Goal: Transaction & Acquisition: Obtain resource

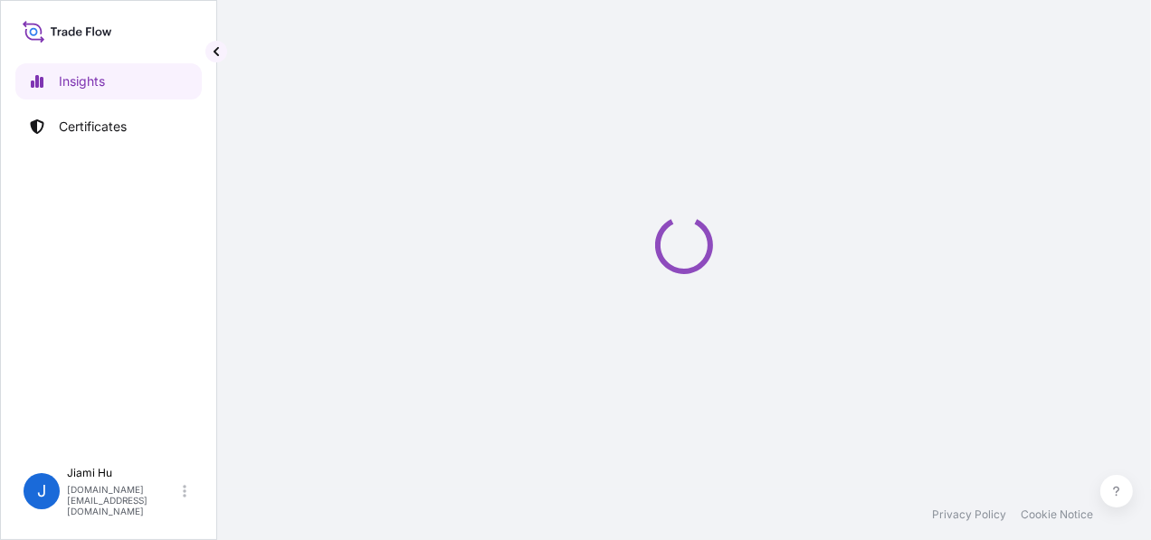
select select "2025"
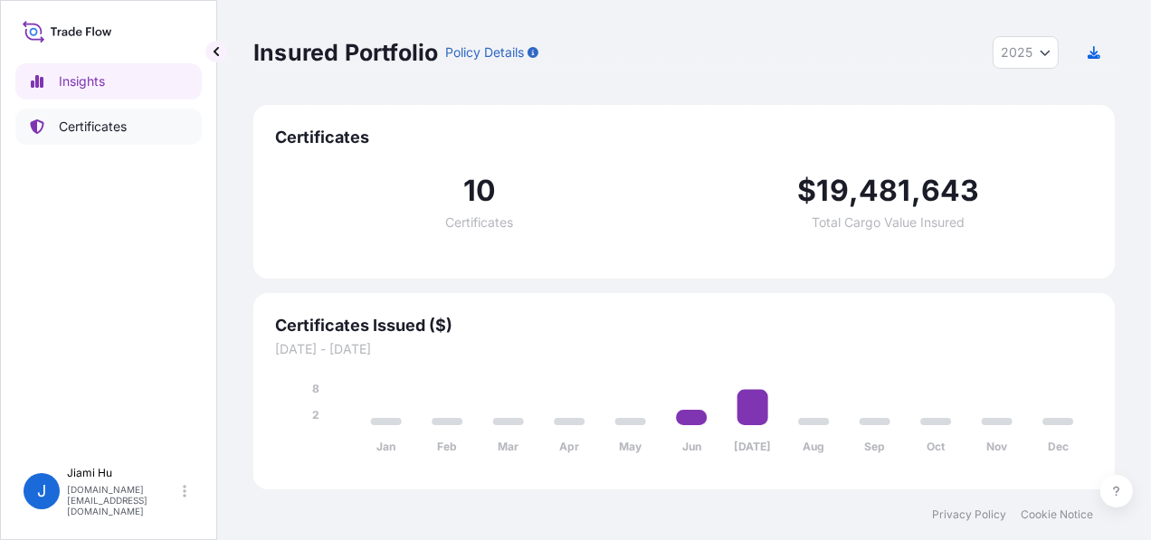
click at [152, 128] on link "Certificates" at bounding box center [108, 127] width 186 height 36
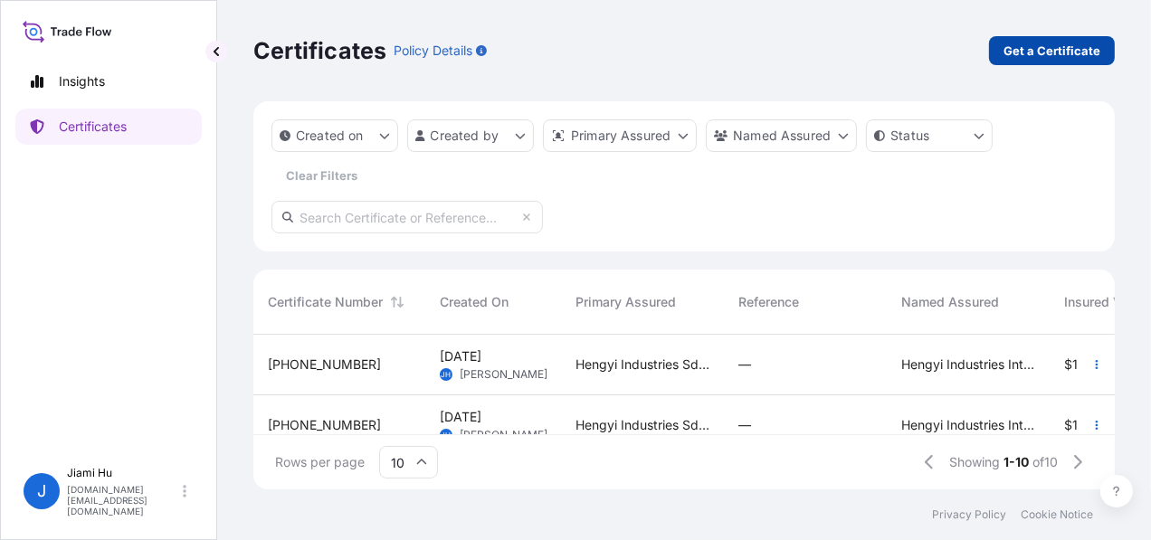
click at [1038, 51] on p "Get a Certificate" at bounding box center [1051, 51] width 97 height 18
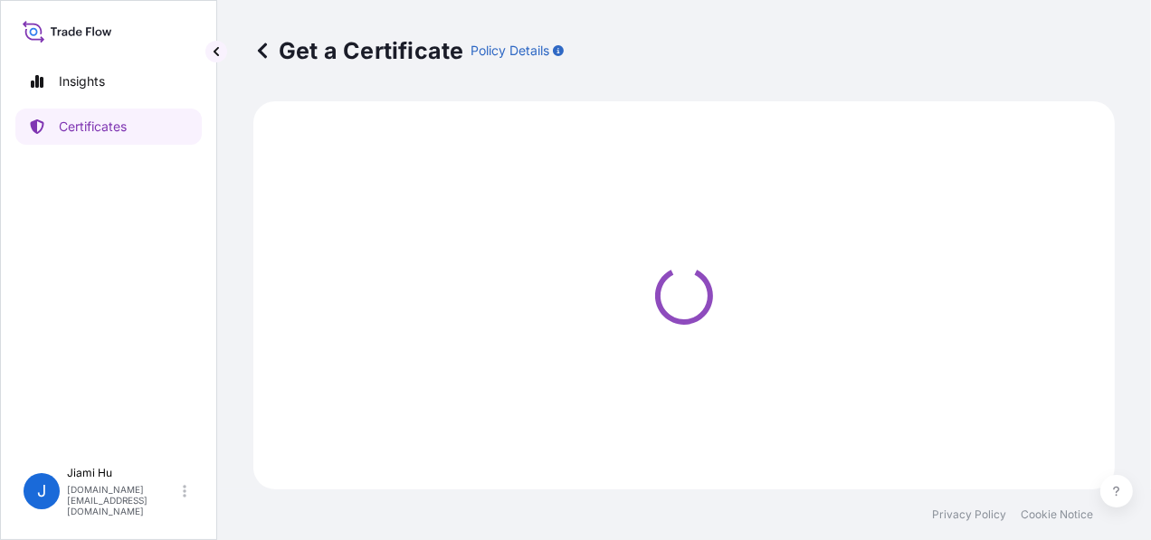
select select "Sea"
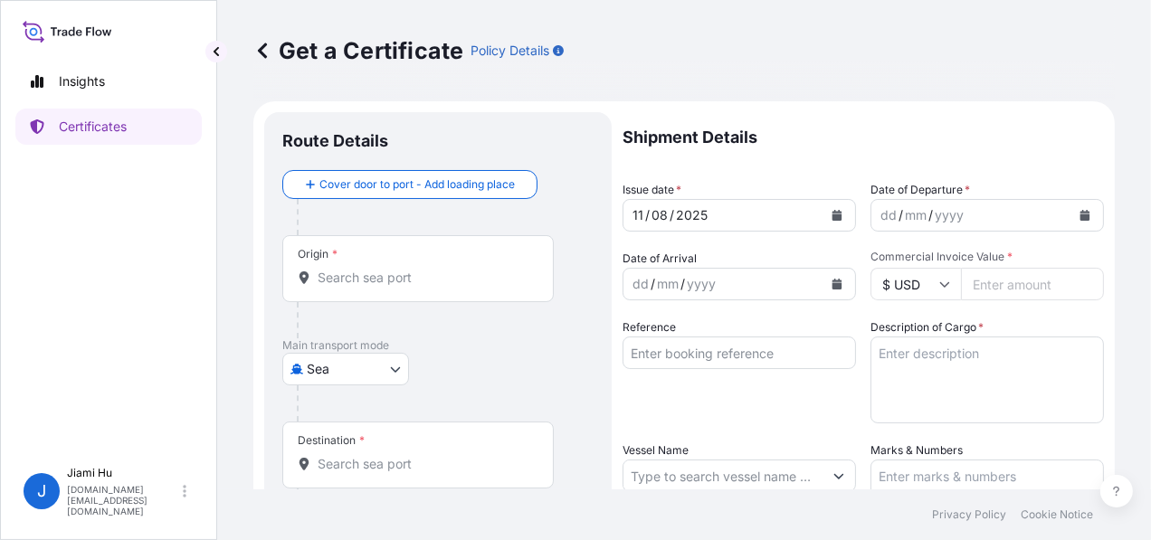
click at [384, 286] on div "Origin *" at bounding box center [417, 268] width 271 height 67
click at [384, 286] on input "Origin *" at bounding box center [424, 278] width 213 height 18
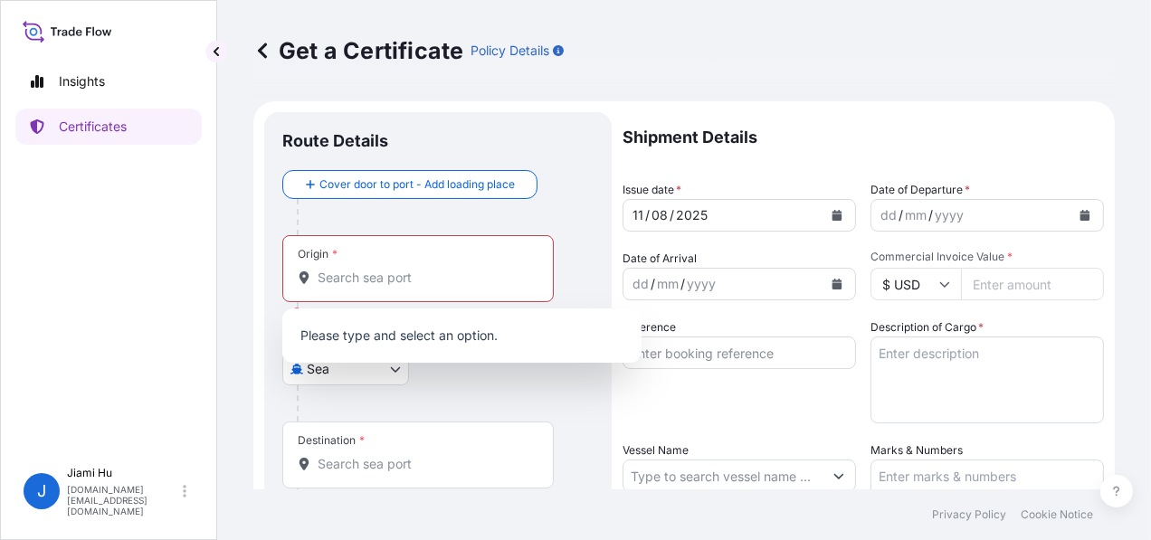
click at [394, 323] on p "Please type and select an option." at bounding box center [461, 336] width 345 height 40
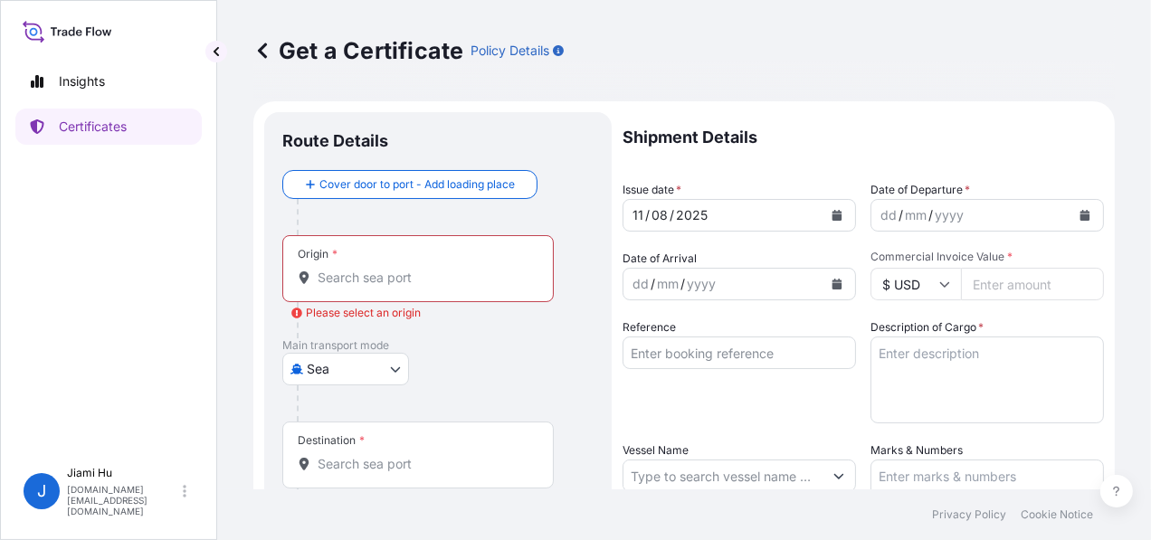
click at [362, 272] on input "Origin * Please select an origin" at bounding box center [424, 278] width 213 height 18
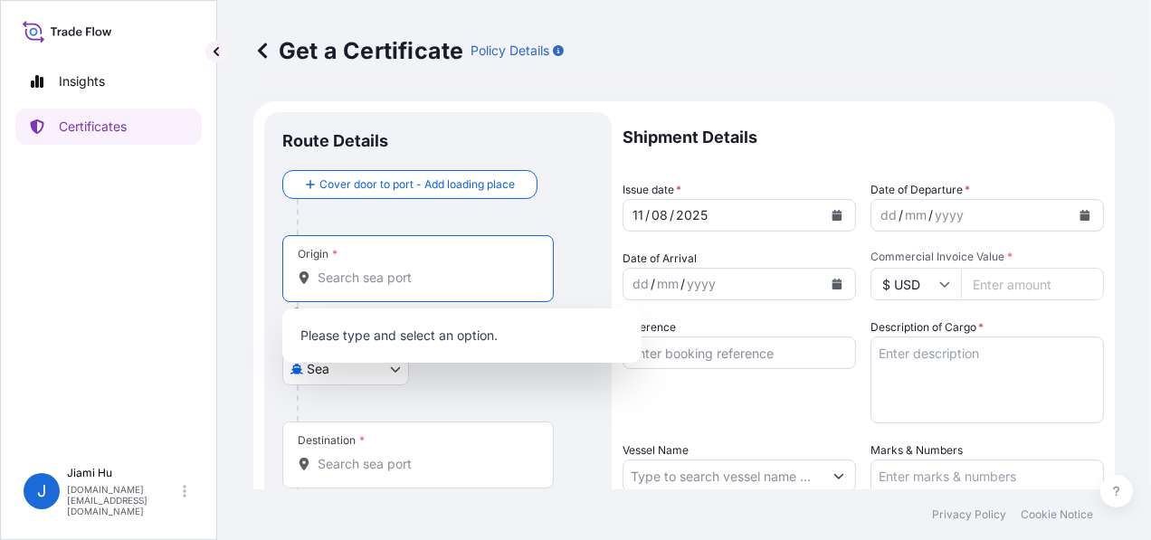
click at [415, 248] on div "Origin *" at bounding box center [417, 268] width 271 height 67
click at [415, 269] on input "Origin * Please select an origin" at bounding box center [424, 278] width 213 height 18
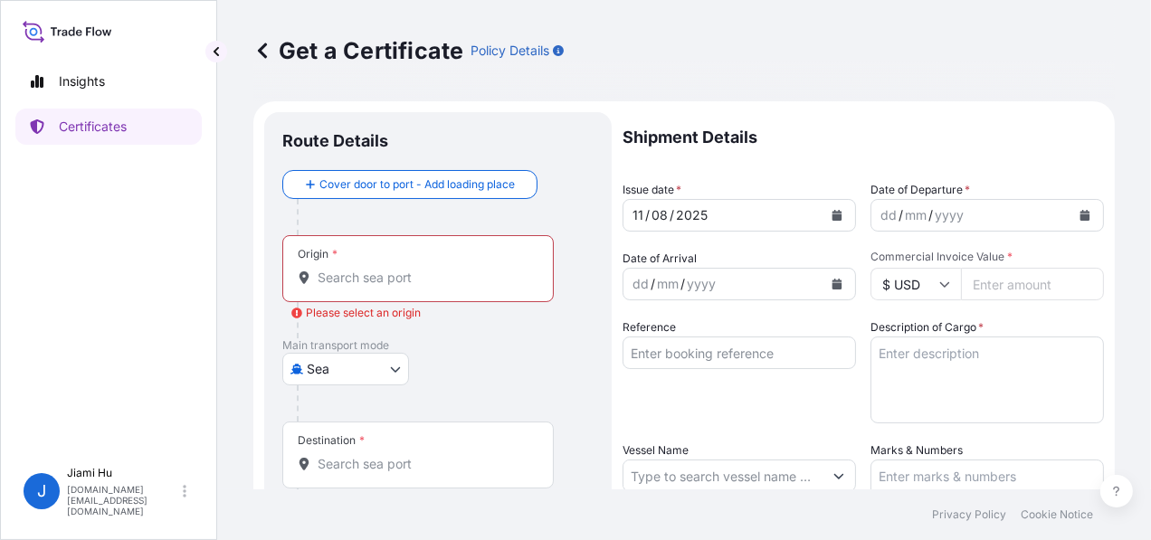
click at [422, 245] on div "Cover door to port - Add loading place Place of loading Road / Inland Road / In…" at bounding box center [437, 362] width 311 height 384
click at [416, 217] on div at bounding box center [445, 217] width 297 height 36
click at [386, 326] on div at bounding box center [425, 320] width 257 height 36
click at [380, 283] on input "Origin * Please select an origin" at bounding box center [424, 278] width 213 height 18
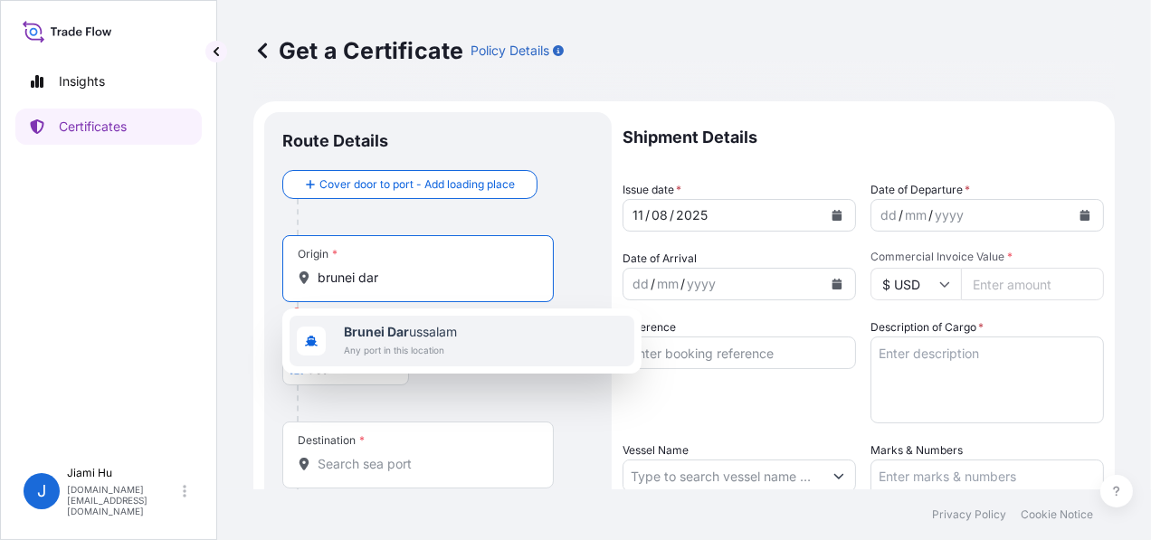
click at [424, 337] on span "Brunei Dar ussalam" at bounding box center [400, 332] width 113 height 18
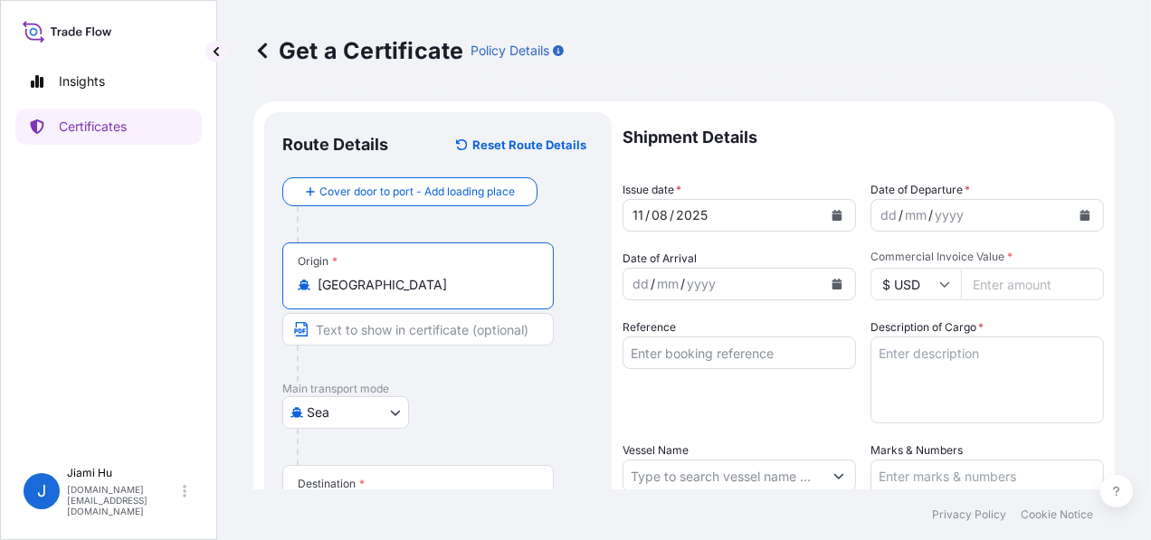
type input "Brunei Darussalam"
click at [372, 333] on input "Text to appear on certificate" at bounding box center [417, 329] width 271 height 33
type input "One Safe Port/Berth Hengyi Terminal, Pulau Muara Besar, Brunei Darussalam"
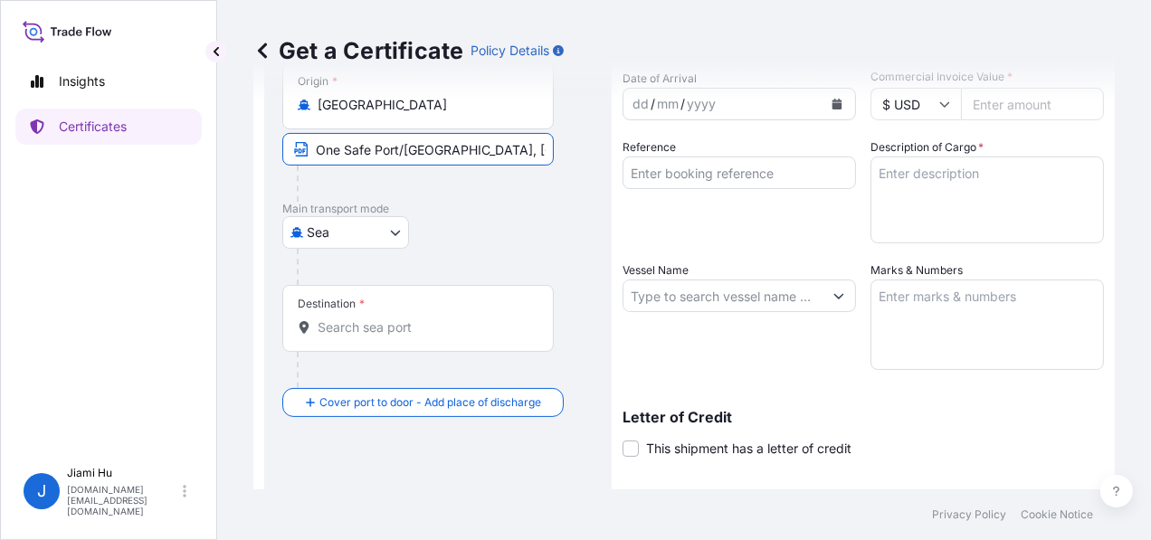
scroll to position [181, 0]
click at [366, 318] on input "Destination *" at bounding box center [424, 327] width 213 height 18
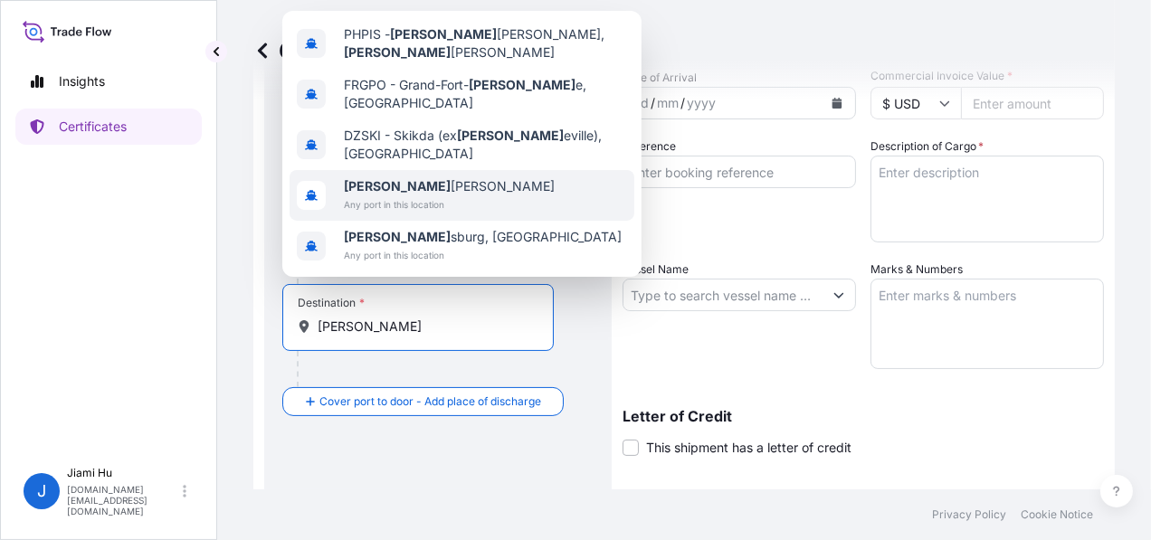
click at [414, 195] on span "Any port in this location" at bounding box center [449, 204] width 211 height 18
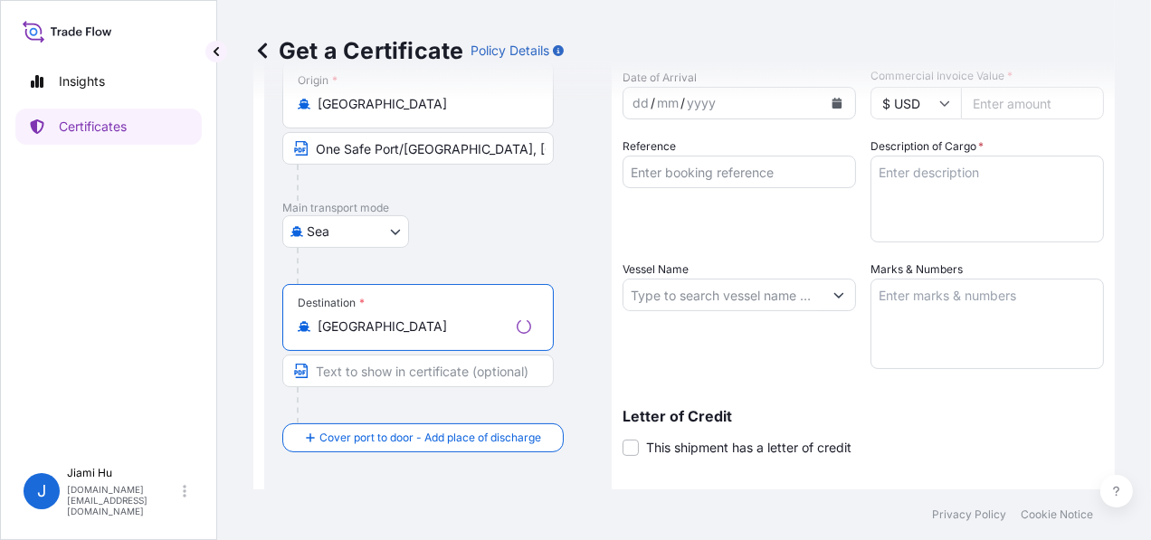
type input "Philippines"
click at [413, 371] on input "Text to appear on certificate" at bounding box center [417, 371] width 271 height 33
type input "One Safe Port/Berth, Philippines"
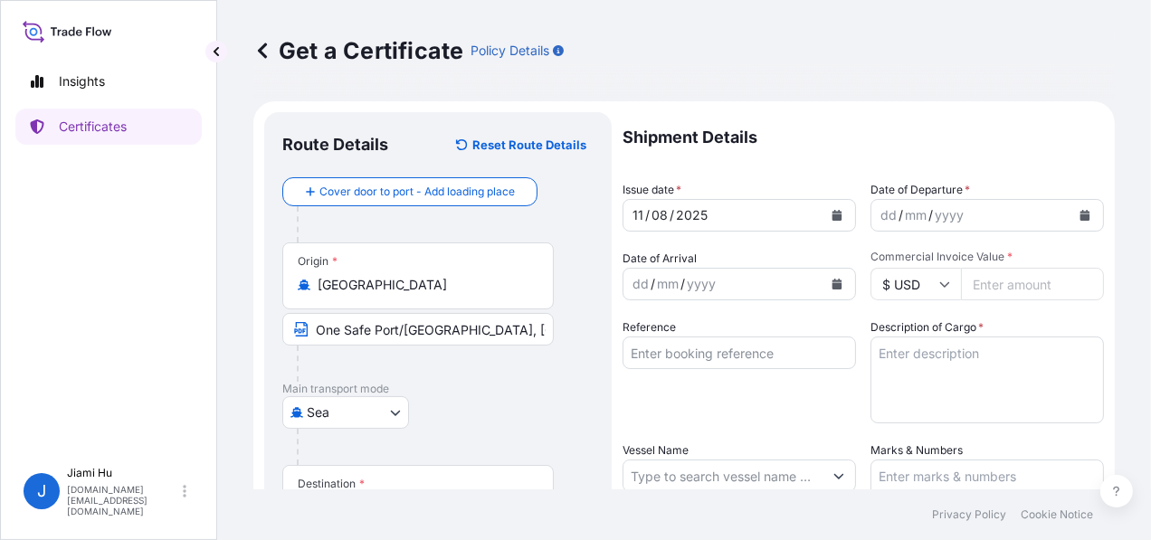
scroll to position [0, 0]
click at [998, 283] on input "Commercial Invoice Value *" at bounding box center [1032, 284] width 143 height 33
paste input "1794372.29"
type input "1794372.29"
click at [963, 354] on textarea "Description of Cargo *" at bounding box center [986, 380] width 233 height 87
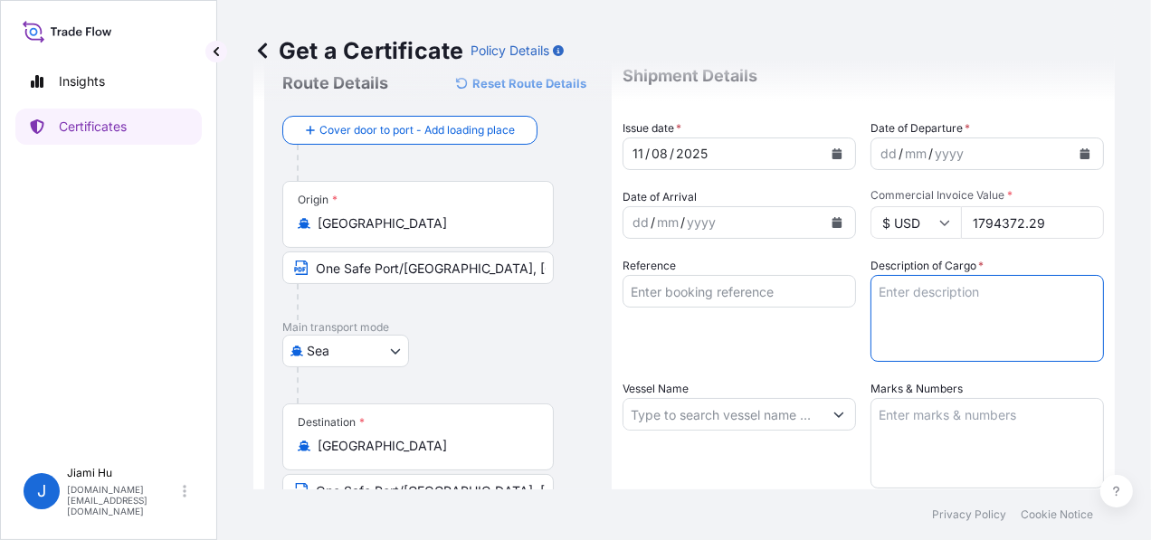
scroll to position [90, 0]
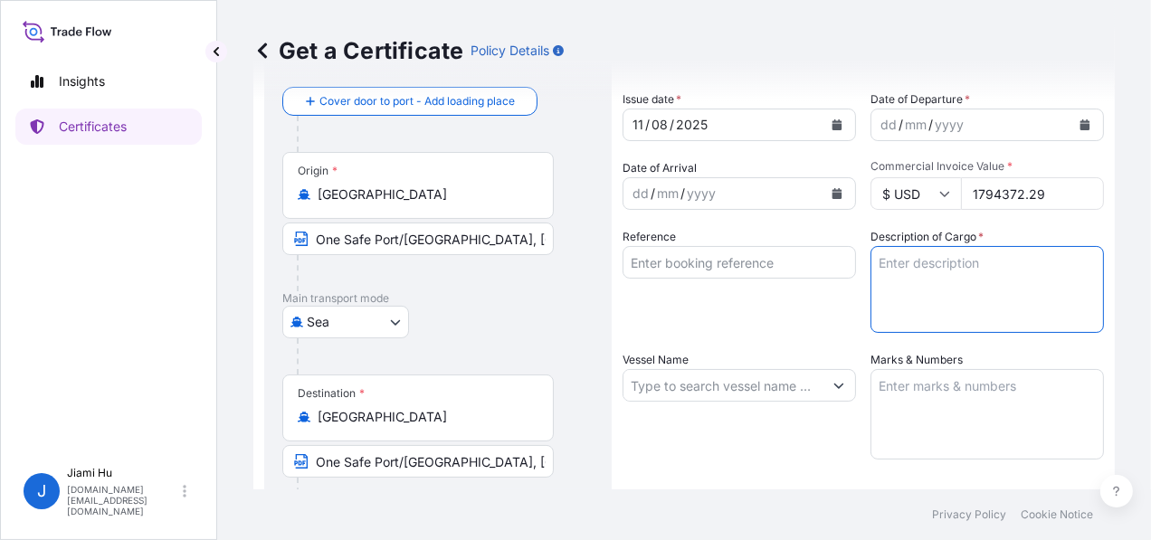
click at [930, 393] on textarea "Marks & Numbers" at bounding box center [986, 414] width 233 height 90
paste textarea "2,520.069"
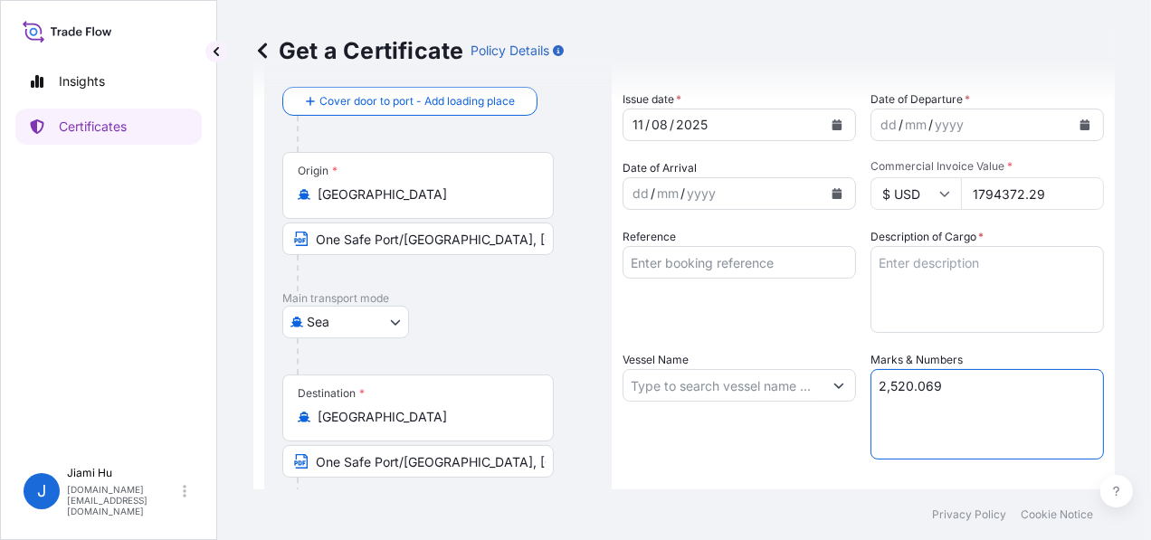
click at [977, 280] on textarea "Description of Cargo *" at bounding box center [986, 289] width 233 height 87
click at [950, 398] on textarea "2,520.069" at bounding box center [986, 414] width 233 height 90
paste textarea "6MTS (Invoice Amount: USD 1,768,675.78"
click at [878, 403] on textarea "2,520.069 6MTS (Invoice Amount: USD 1,768,675.78" at bounding box center [986, 414] width 233 height 90
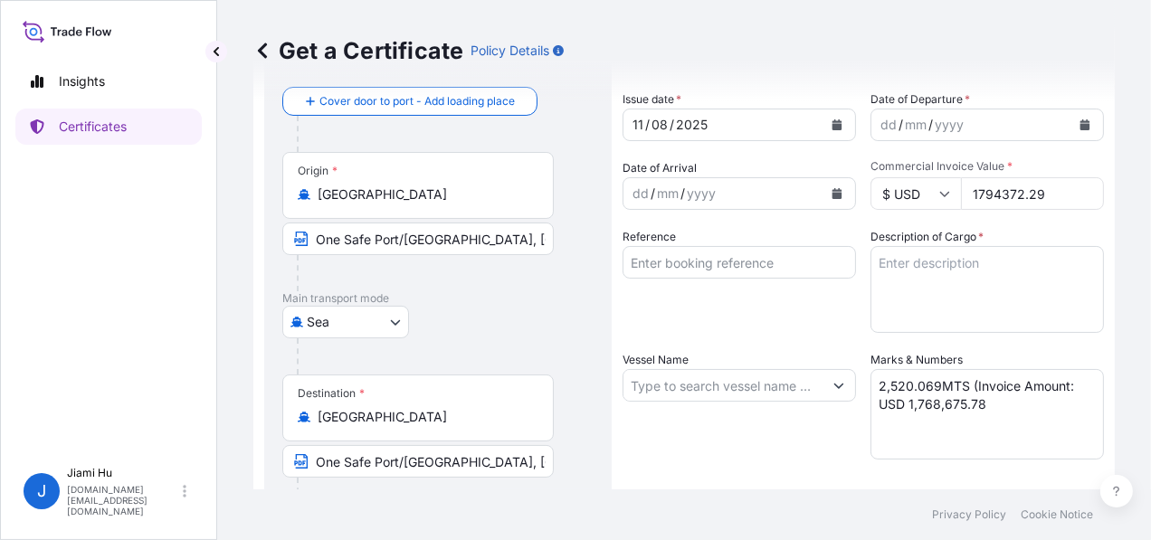
drag, startPoint x: 1046, startPoint y: 188, endPoint x: 941, endPoint y: 220, distance: 109.6
click at [953, 193] on div "$ USD 1794372.29" at bounding box center [986, 193] width 233 height 33
drag, startPoint x: 902, startPoint y: 402, endPoint x: 1022, endPoint y: 396, distance: 120.4
click at [1022, 396] on textarea "2,520.069MTS (Invoice Amount: USD 1,768,675.78" at bounding box center [986, 414] width 233 height 90
paste textarea "794372.29"
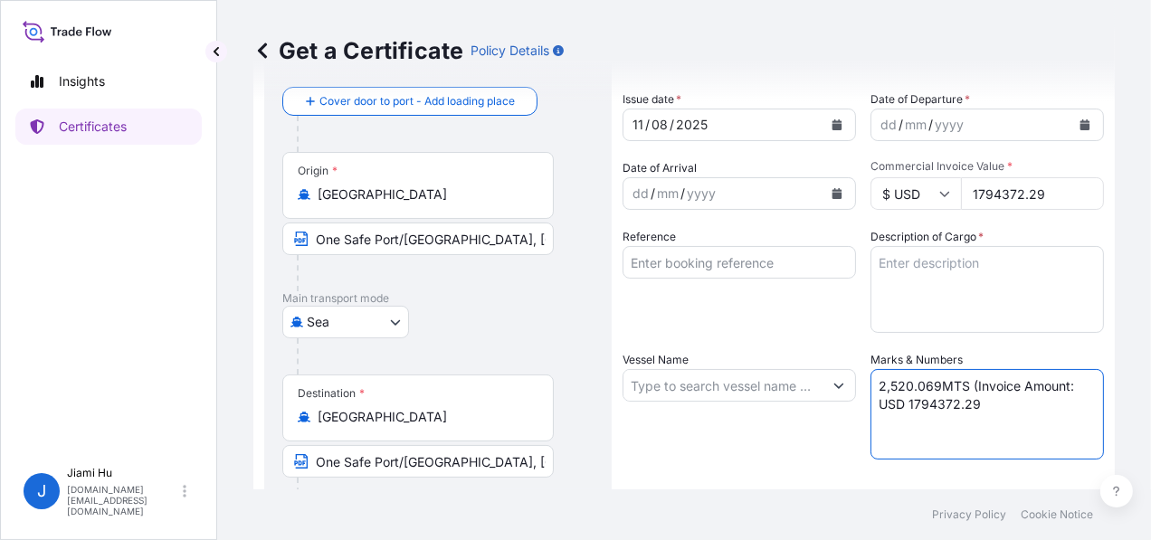
click at [909, 404] on textarea "2,520.069MTS (Invoice Amount: USD 1794372.29" at bounding box center [986, 414] width 233 height 90
type textarea "2,520.069MTS (Invoice Amount: USD1,794,372.29)"
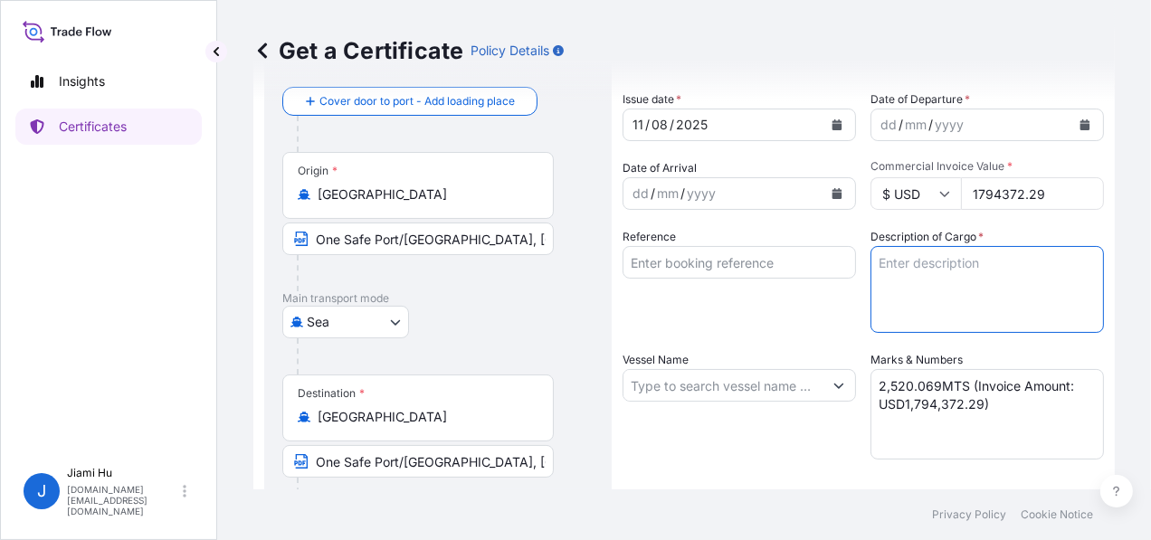
click at [993, 274] on textarea "Description of Cargo *" at bounding box center [986, 289] width 233 height 87
click at [925, 277] on textarea "Description of Cargo *" at bounding box center [986, 289] width 233 height 87
paste textarea "Pressurized LPG Mixture"
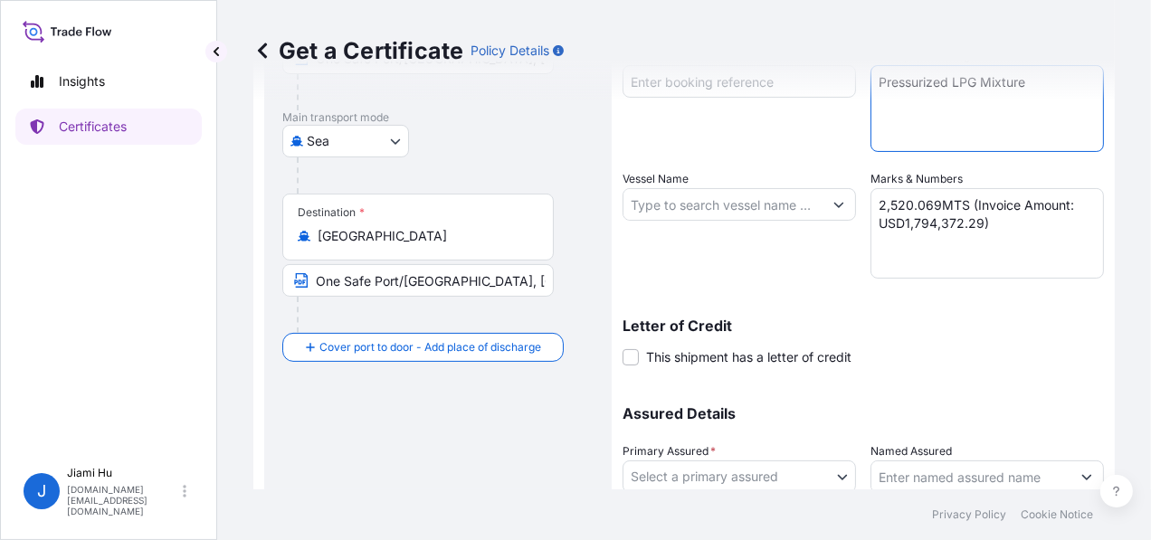
scroll to position [362, 0]
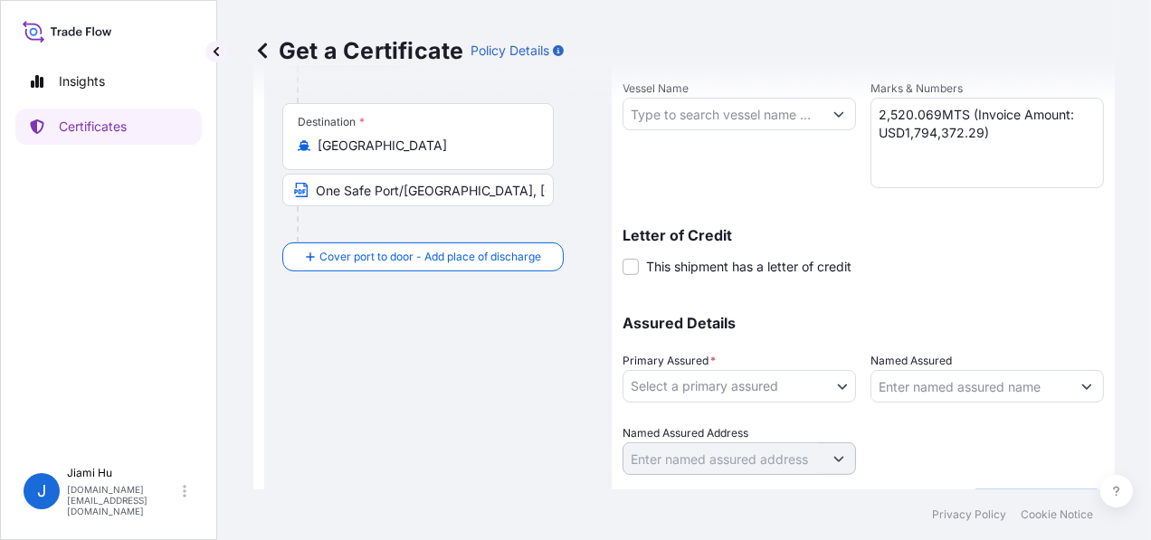
type textarea "Pressurized LPG Mixture"
click at [675, 269] on span "This shipment has a letter of credit" at bounding box center [748, 267] width 205 height 18
click at [622, 257] on input "This shipment has a letter of credit" at bounding box center [622, 257] width 0 height 0
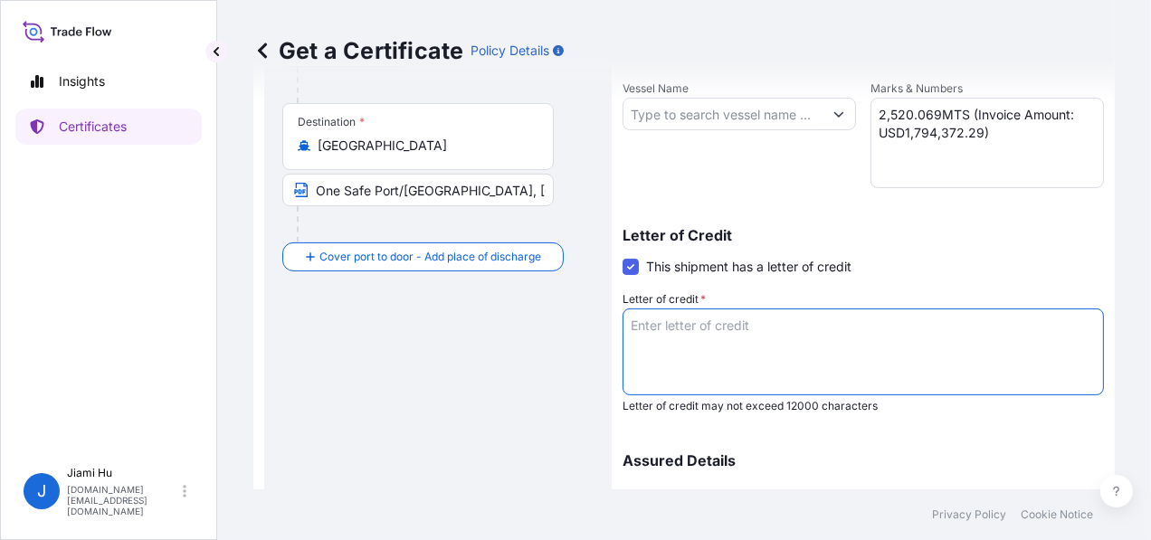
click at [763, 337] on textarea "Letter of credit *" at bounding box center [862, 351] width 481 height 87
paste textarea "Covering marine and war risk including institute cargo clause (A), institute wa…"
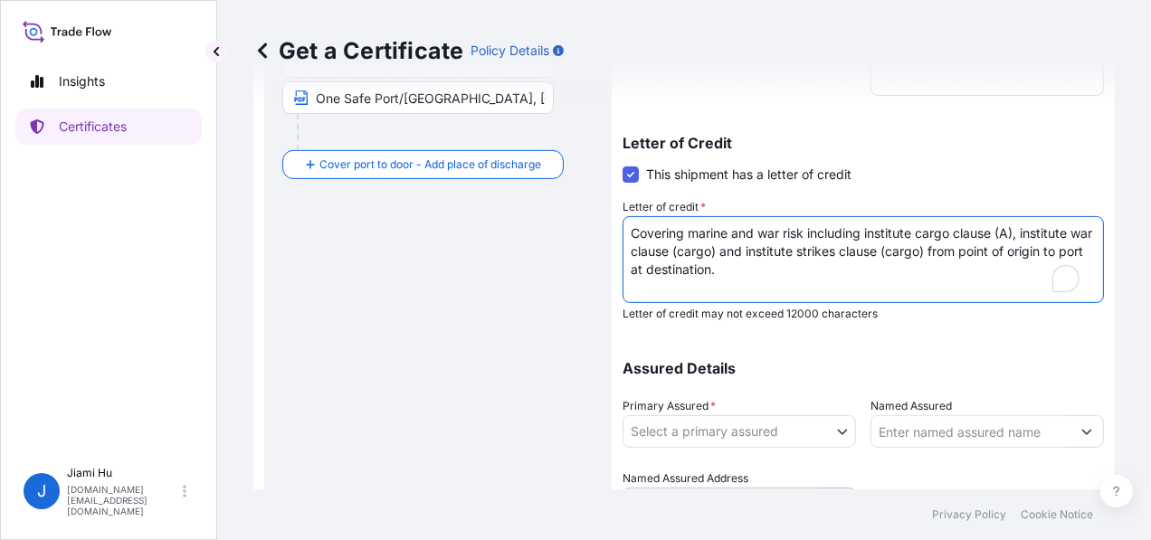
scroll to position [543, 0]
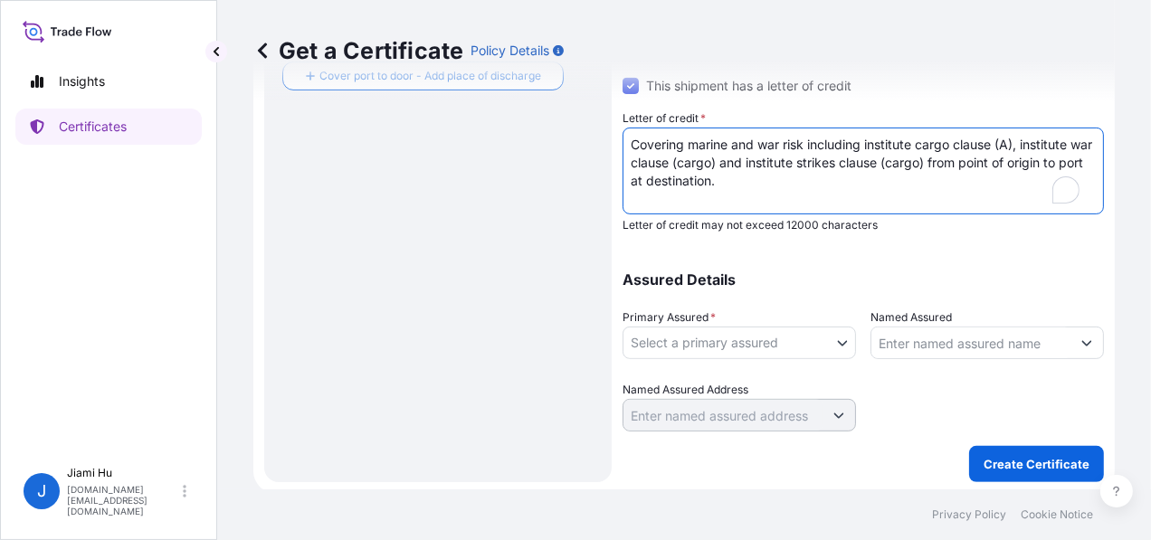
type textarea "Covering marine and war risk including institute cargo clause (A), institute wa…"
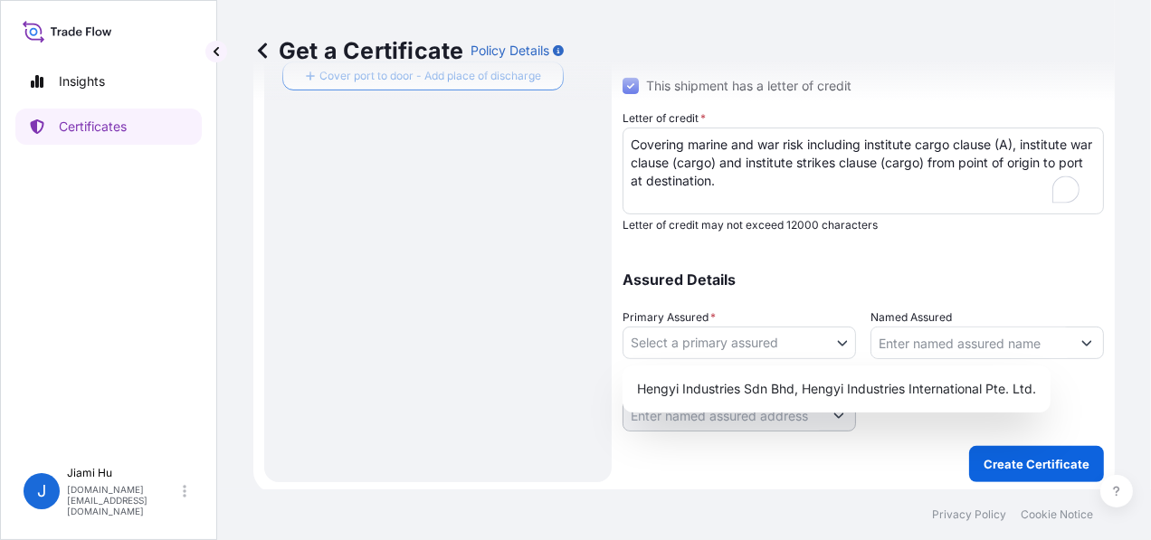
click at [770, 340] on body "Insights Certificates J Jiami Hu jiami.hu@hengyi.com Get a Certificate Policy D…" at bounding box center [575, 270] width 1151 height 540
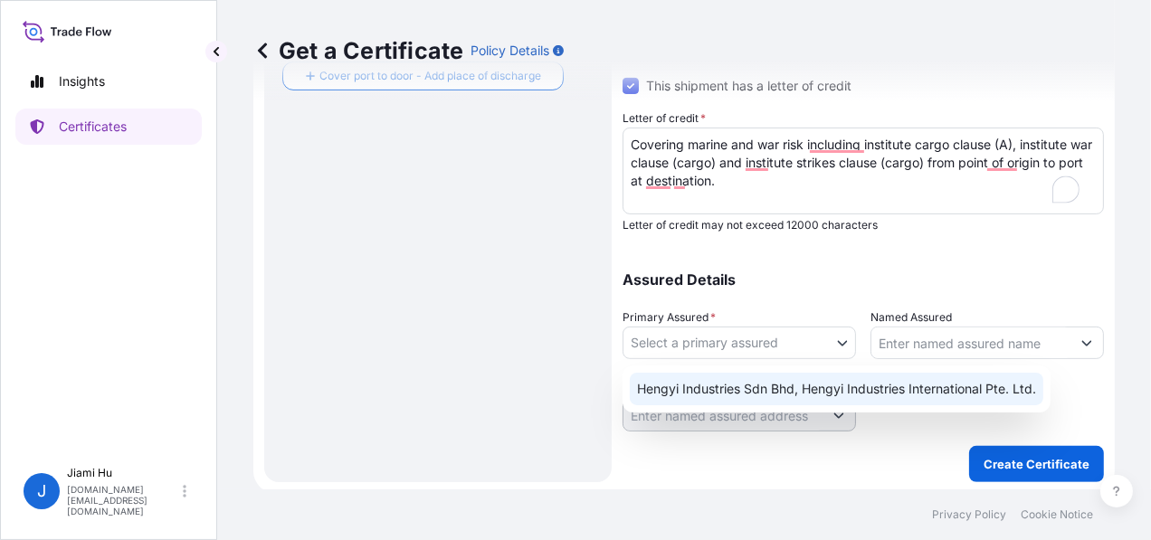
click at [746, 393] on div "Hengyi Industries Sdn Bhd, Hengyi Industries International Pte. Ltd." at bounding box center [836, 389] width 413 height 33
select select "31505"
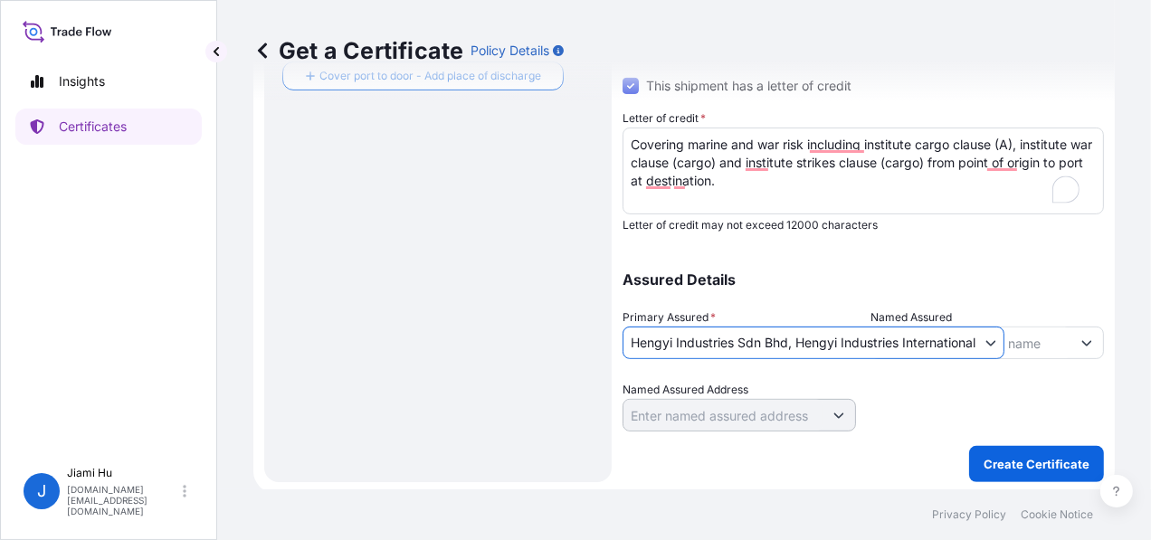
click at [926, 327] on body "Insights Certificates J Jiami Hu jiami.hu@hengyi.com Get a Certificate Policy D…" at bounding box center [575, 270] width 1151 height 540
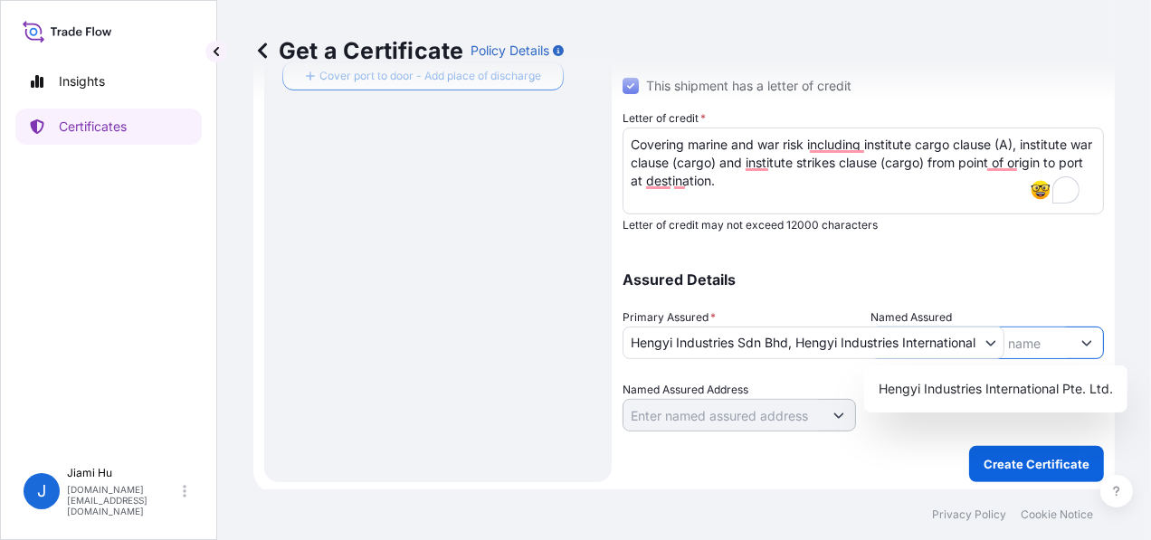
click at [1081, 343] on icon "Show suggestions" at bounding box center [1086, 342] width 11 height 11
click at [1009, 380] on span "Hengyi Industries International Pte. Ltd." at bounding box center [995, 389] width 234 height 18
type input "Hengyi Industries International Pte. Ltd."
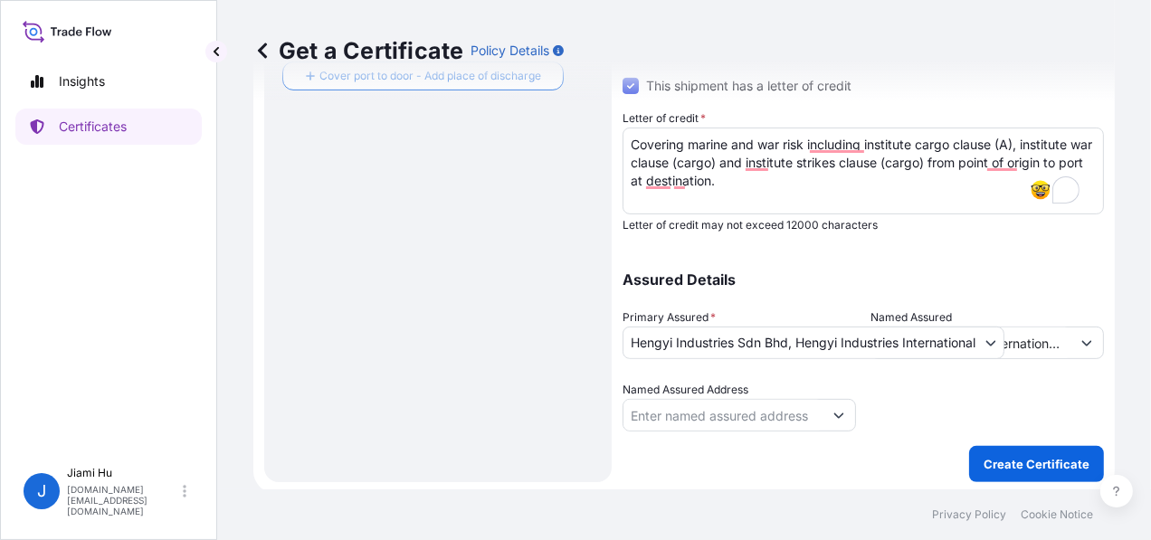
click at [931, 422] on div at bounding box center [986, 406] width 233 height 51
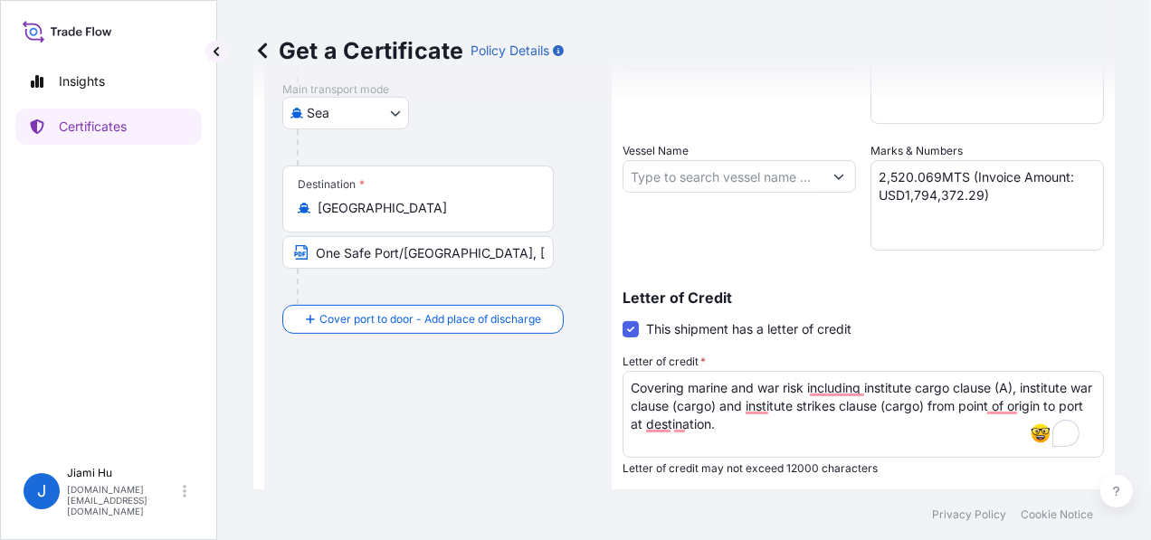
scroll to position [0, 0]
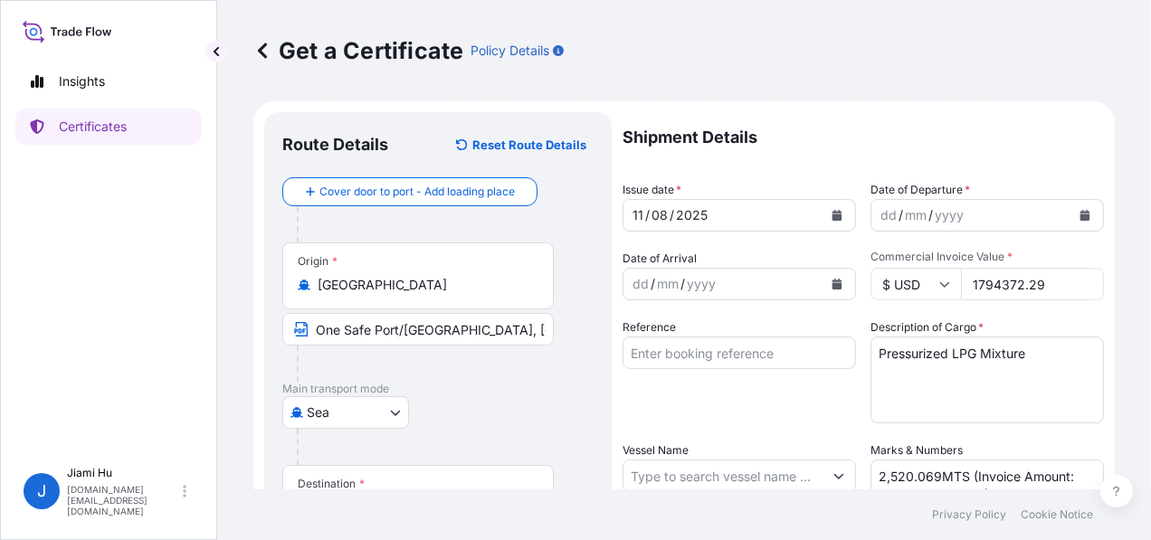
click at [822, 210] on button "Calendar" at bounding box center [836, 215] width 29 height 29
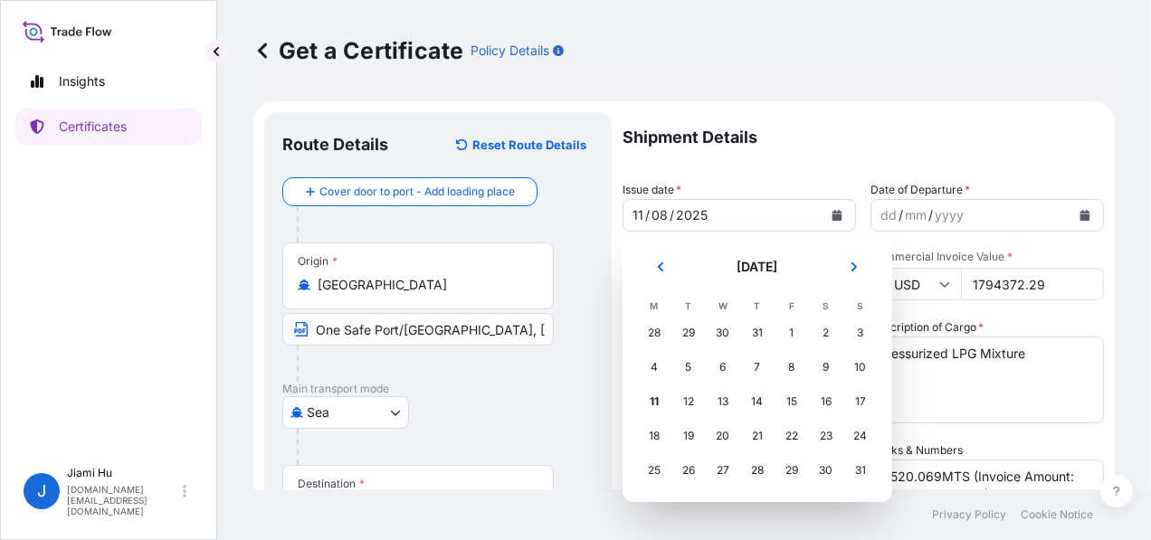
click at [757, 330] on div "31" at bounding box center [757, 333] width 33 height 33
click at [655, 265] on icon "Previous" at bounding box center [660, 266] width 11 height 11
click at [751, 470] on div "31" at bounding box center [757, 470] width 33 height 33
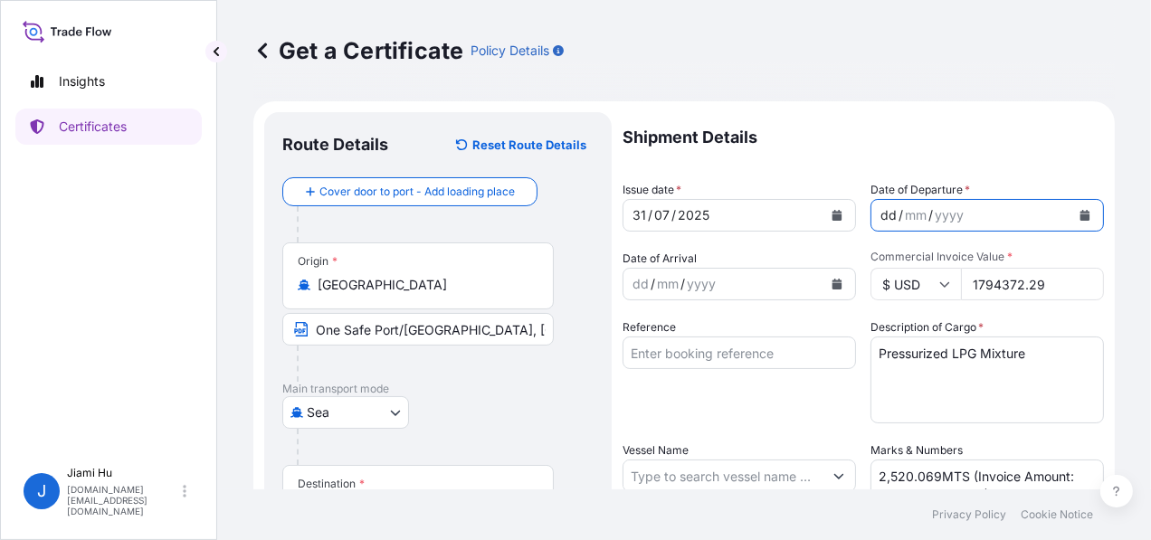
click at [918, 204] on div "dd / mm / yyyy" at bounding box center [970, 215] width 199 height 33
click at [1070, 208] on button "Calendar" at bounding box center [1084, 215] width 29 height 29
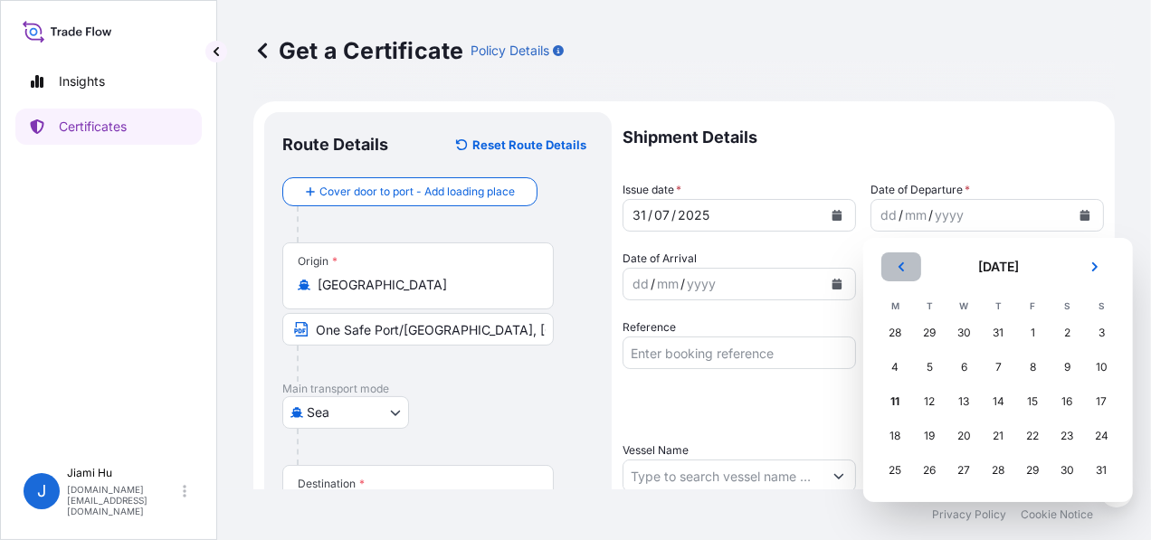
click at [917, 272] on button "Previous" at bounding box center [901, 266] width 40 height 29
click at [991, 467] on div "31" at bounding box center [998, 470] width 33 height 33
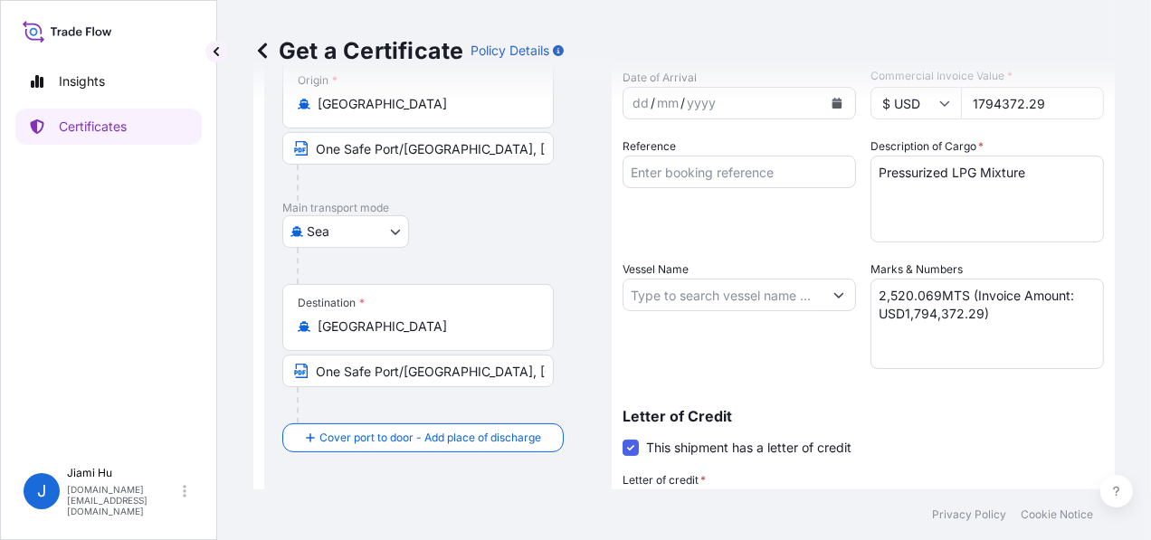
click at [735, 298] on input "Vessel Name" at bounding box center [722, 295] width 199 height 33
drag, startPoint x: 803, startPoint y: 315, endPoint x: 754, endPoint y: 290, distance: 54.6
click at [803, 315] on div "Vessel Name" at bounding box center [738, 315] width 233 height 109
click at [754, 290] on input "Vessel Name" at bounding box center [722, 295] width 199 height 33
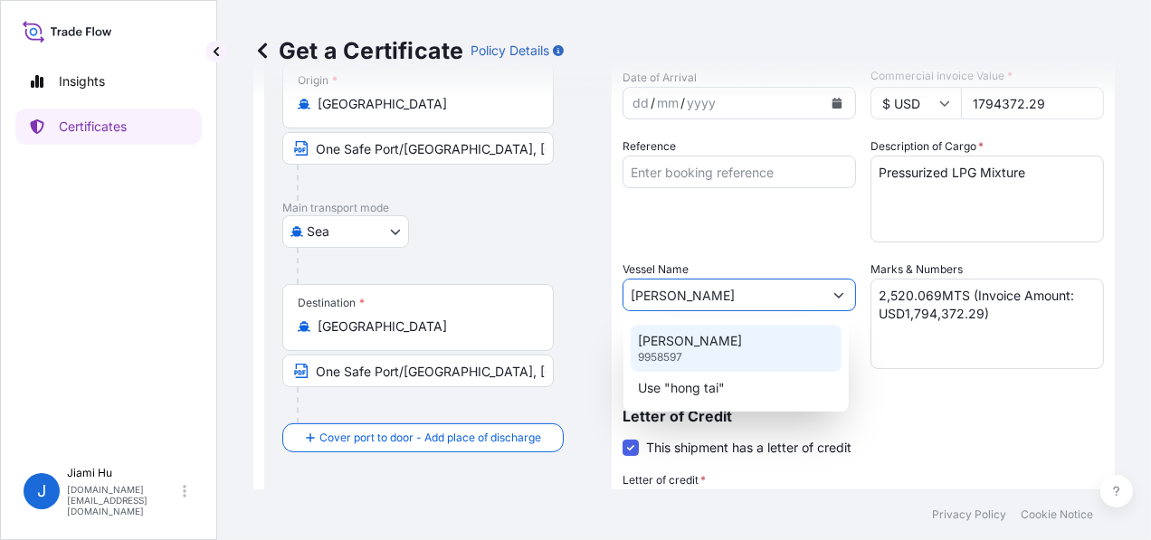
click at [749, 351] on div "HONG TAI 9958597" at bounding box center [736, 348] width 211 height 47
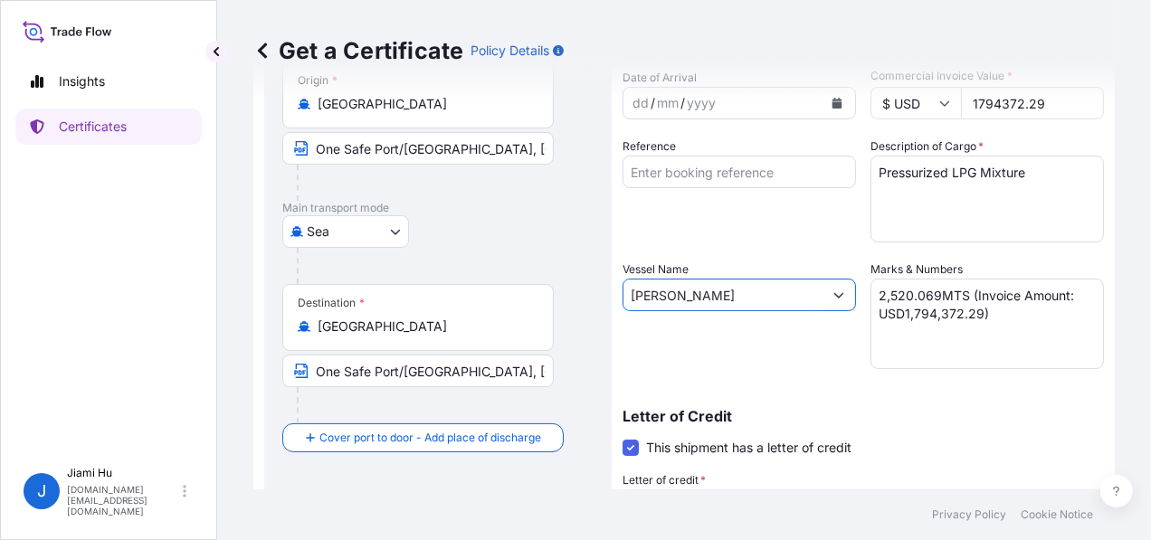
type input "HONG TAI"
click at [991, 326] on textarea "2,520.069MTS (Invoice Amount: USD1,794,372.29)" at bounding box center [986, 324] width 233 height 90
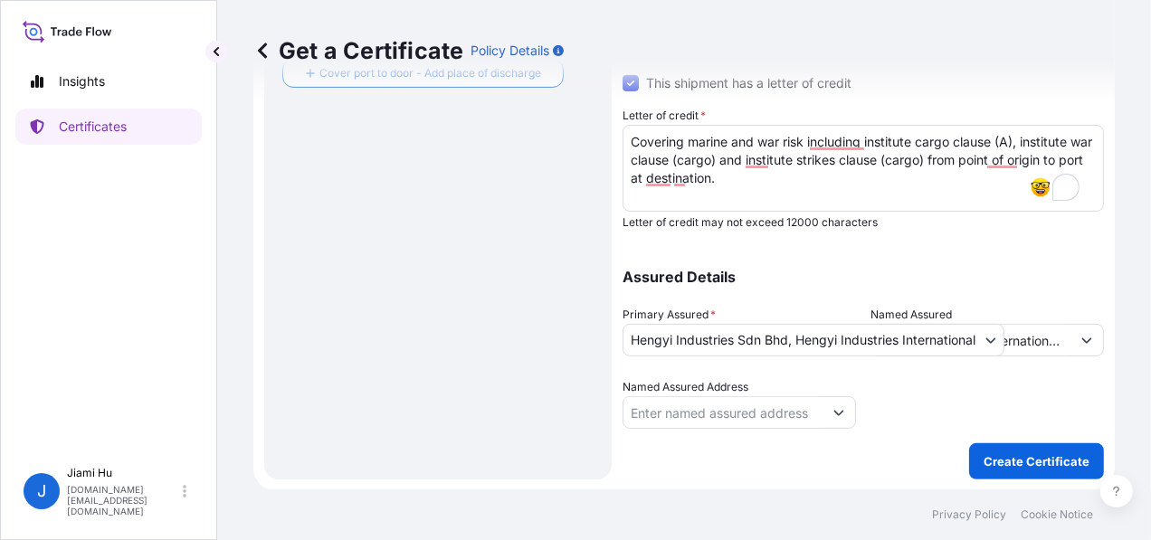
scroll to position [202, 0]
click at [1012, 467] on p "Create Certificate" at bounding box center [1036, 461] width 106 height 18
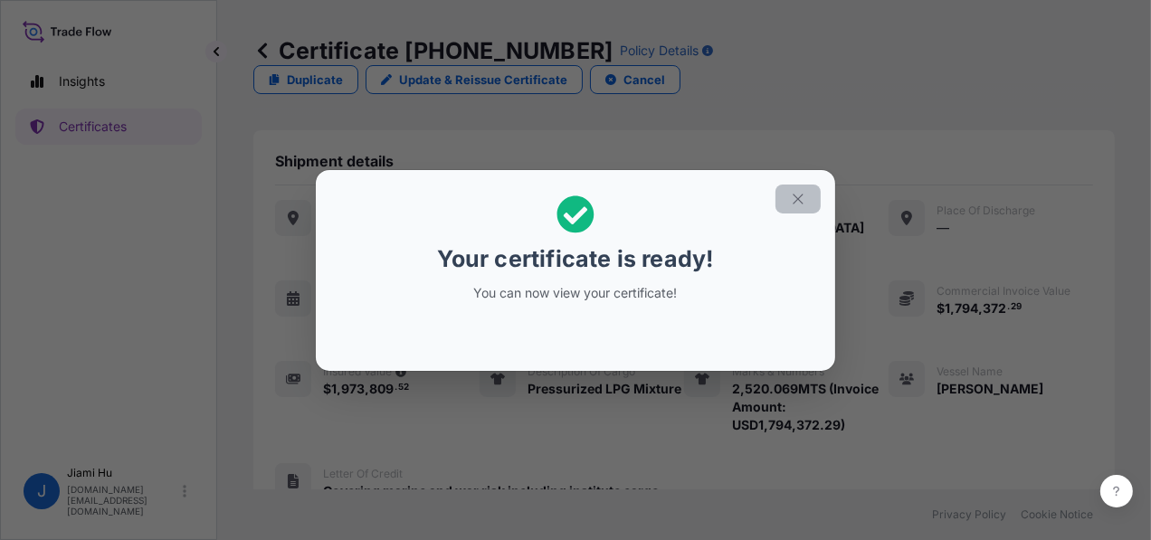
click at [792, 199] on icon "button" at bounding box center [798, 199] width 16 height 16
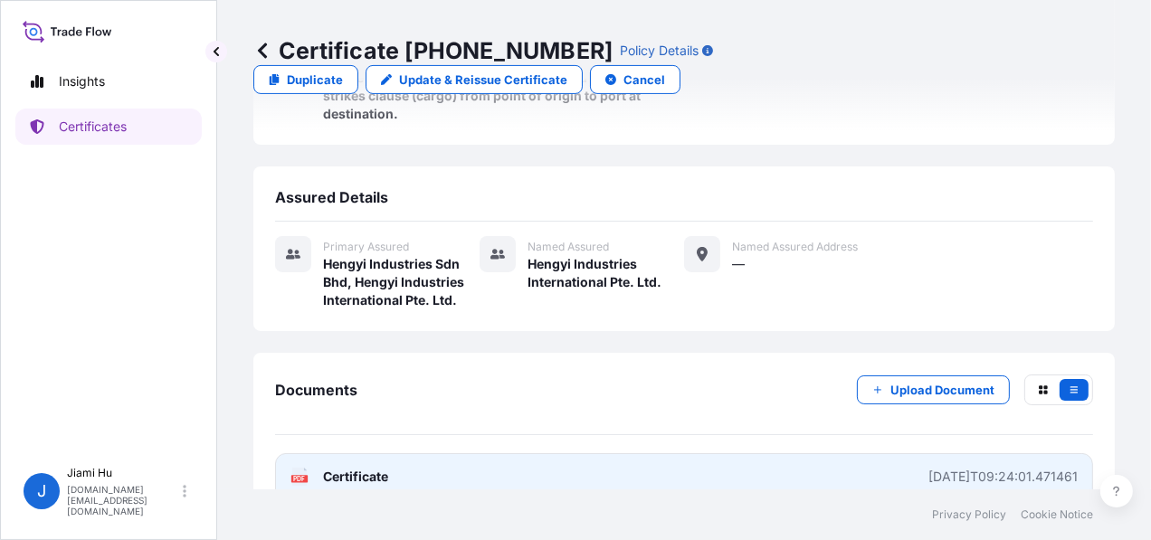
click at [930, 468] on div "2025-08-11T09:24:01.471461" at bounding box center [1002, 477] width 149 height 18
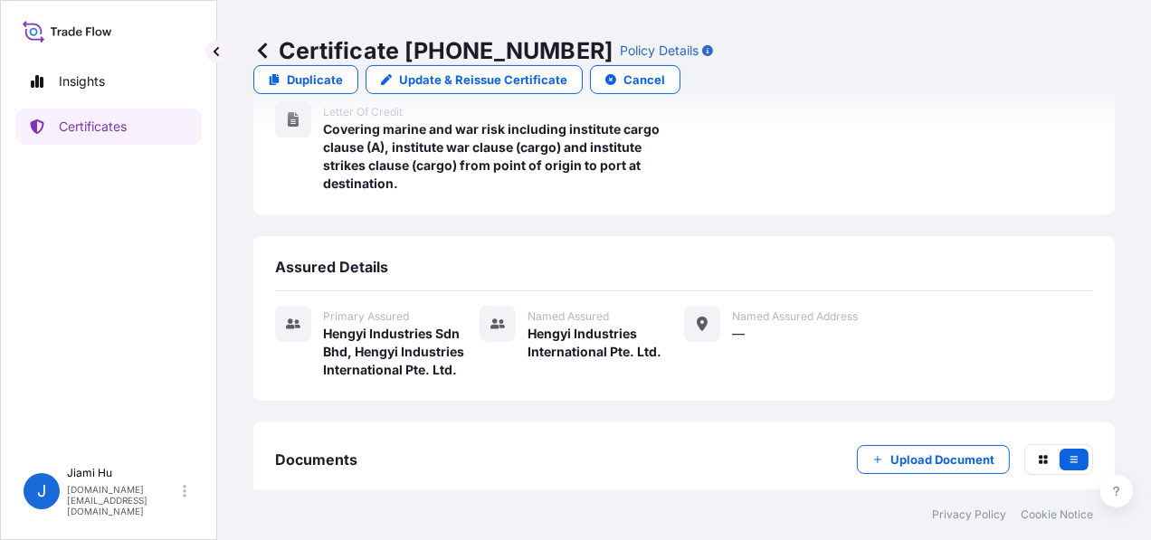
scroll to position [432, 0]
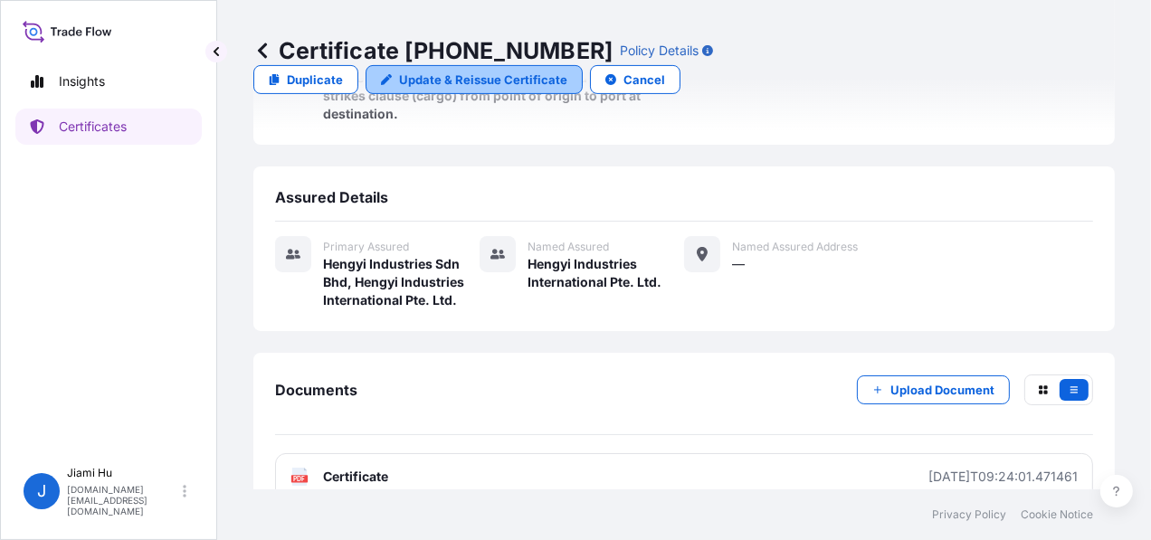
click at [567, 71] on p "Update & Reissue Certificate" at bounding box center [483, 80] width 168 height 18
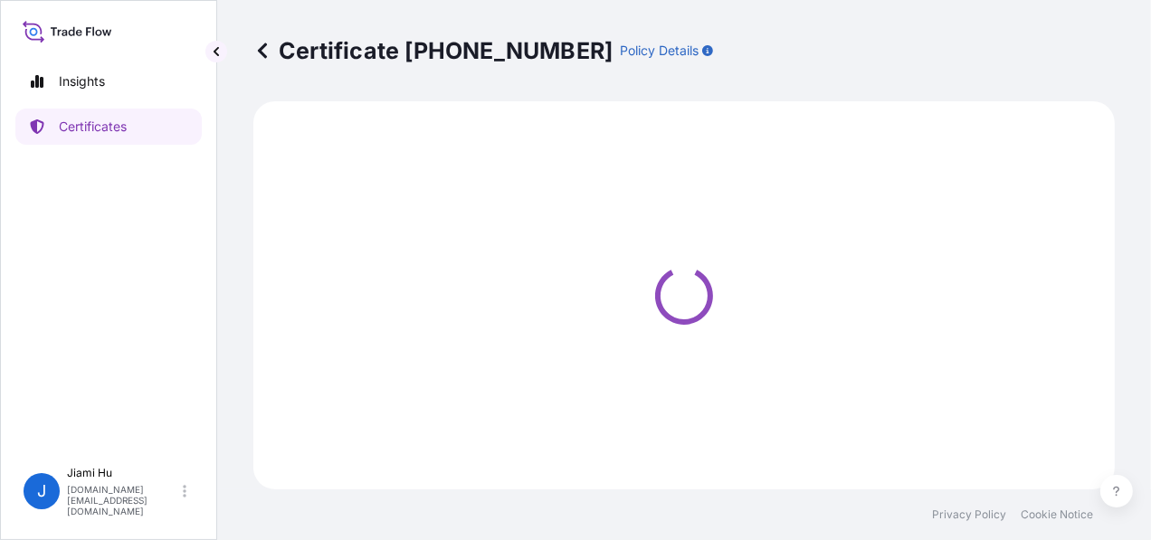
select select "Sea"
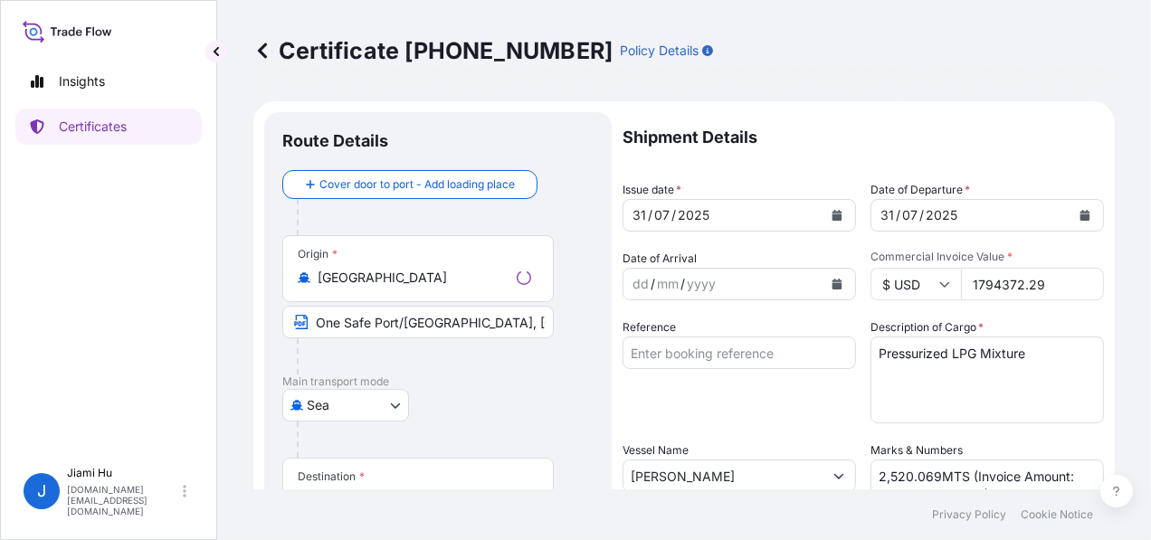
select select "31505"
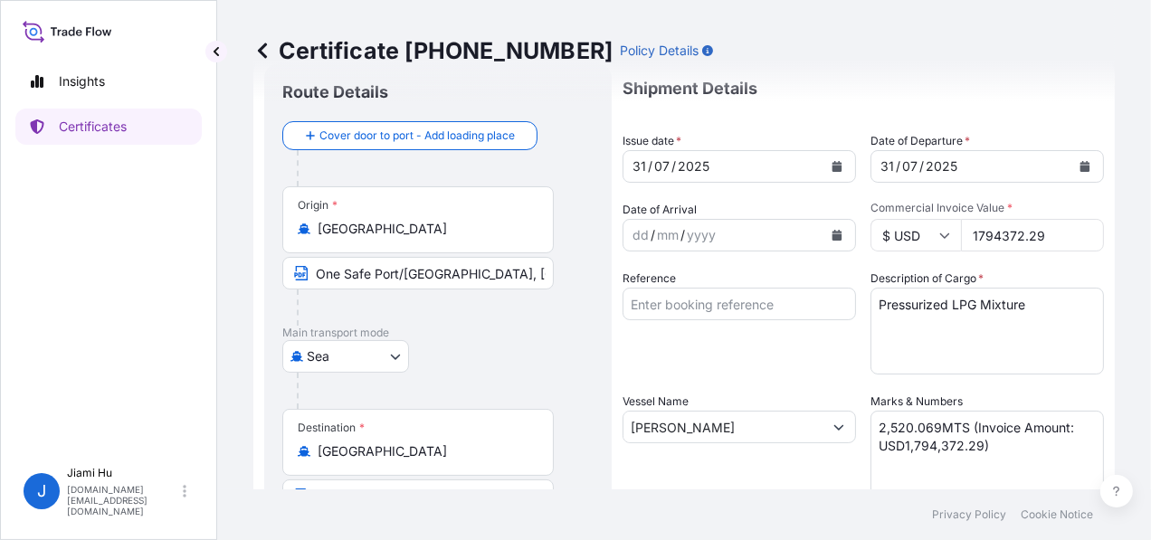
scroll to position [90, 0]
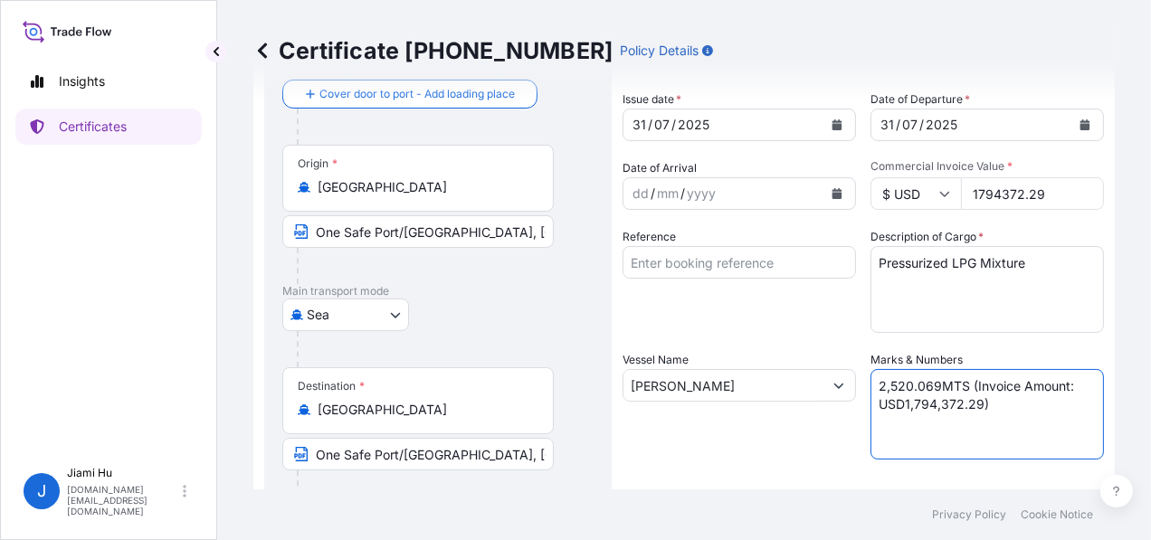
drag, startPoint x: 916, startPoint y: 402, endPoint x: 927, endPoint y: 403, distance: 11.9
click at [927, 403] on textarea "2,520.069MTS (Invoice Amount: USD1,794,372.29)" at bounding box center [986, 414] width 233 height 90
type textarea "2,520.069MTS (Invoice Amount: USD1,776,136.88)"
drag, startPoint x: 1034, startPoint y: 191, endPoint x: 935, endPoint y: 191, distance: 98.6
click at [935, 191] on div "$ USD 1794372.29" at bounding box center [986, 193] width 233 height 33
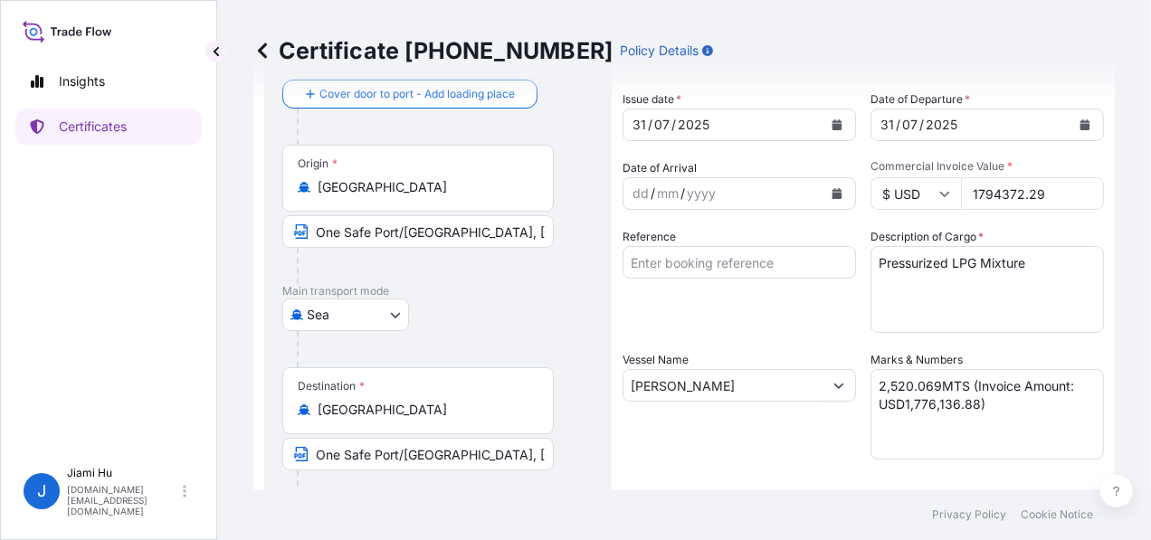
paste input "76136.88"
type input "1776136.88"
click at [991, 301] on textarea "Pressurized LPG Mixture" at bounding box center [986, 289] width 233 height 87
click at [899, 384] on textarea "2,520.069MTS (Invoice Amount: USD1,794,372.29)" at bounding box center [986, 414] width 233 height 90
type textarea "2,500.273MTS (Invoice Amount: USD1,776,136.88)"
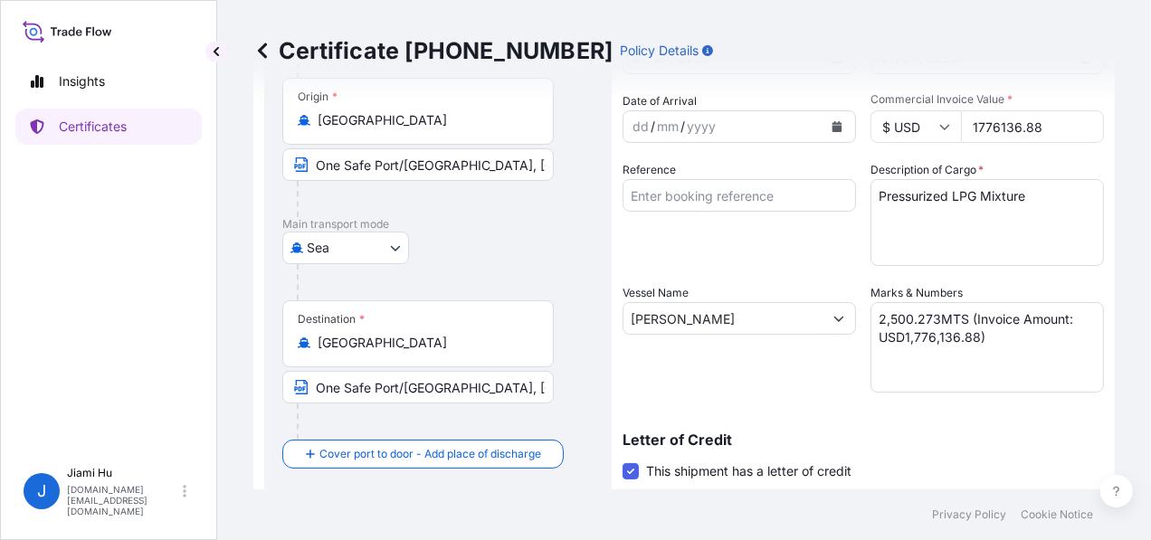
scroll to position [271, 0]
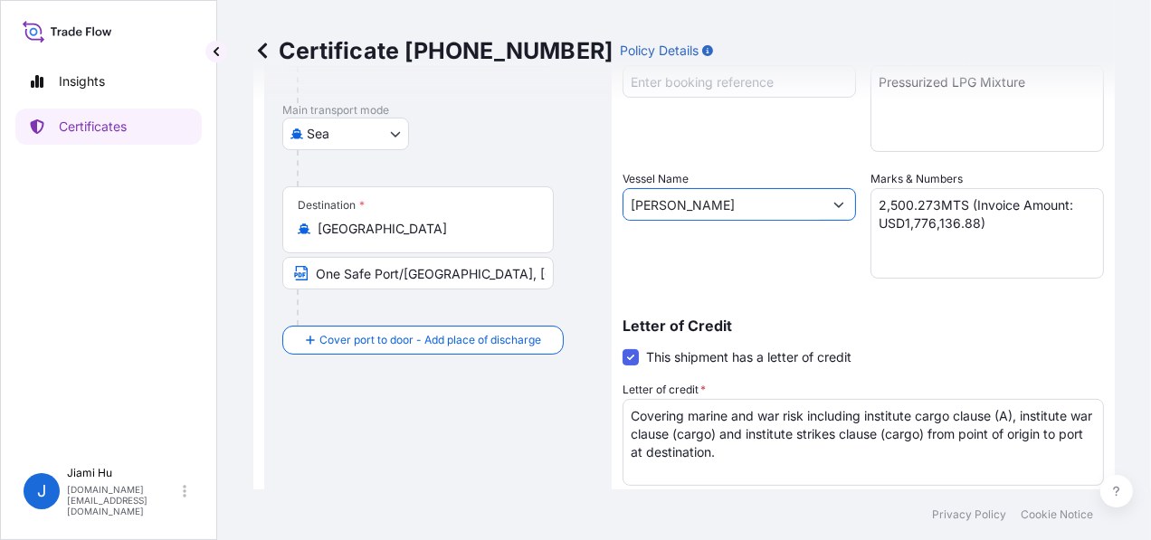
drag, startPoint x: 741, startPoint y: 194, endPoint x: 598, endPoint y: 193, distance: 142.9
click at [598, 193] on form "Route Details Cover door to port - Add loading place Place of loading Road / In…" at bounding box center [683, 297] width 861 height 934
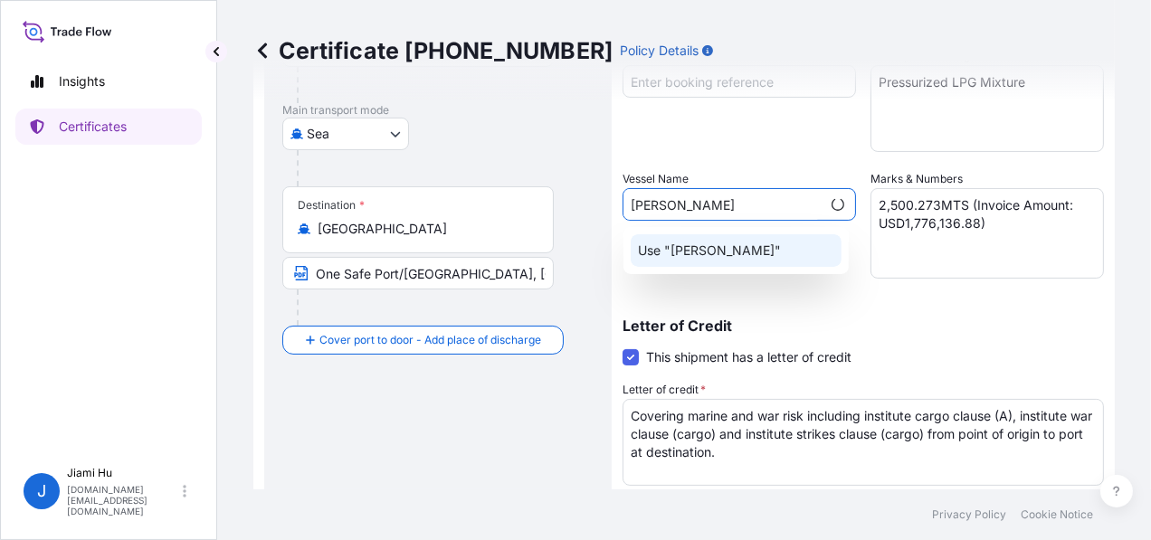
click at [697, 242] on p "Use "Fatime"" at bounding box center [709, 251] width 143 height 18
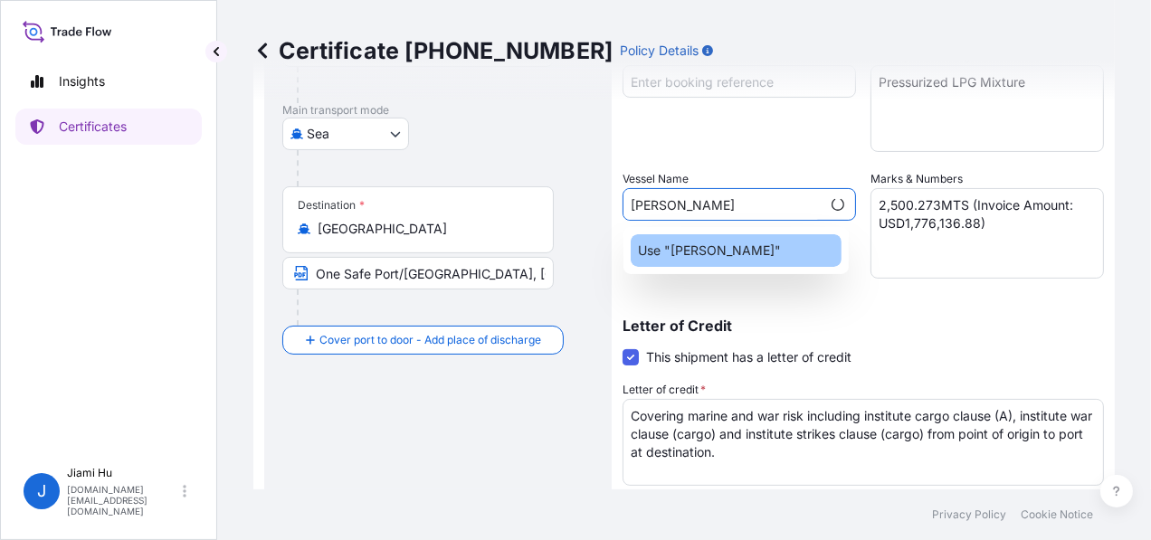
type input "Fatime"
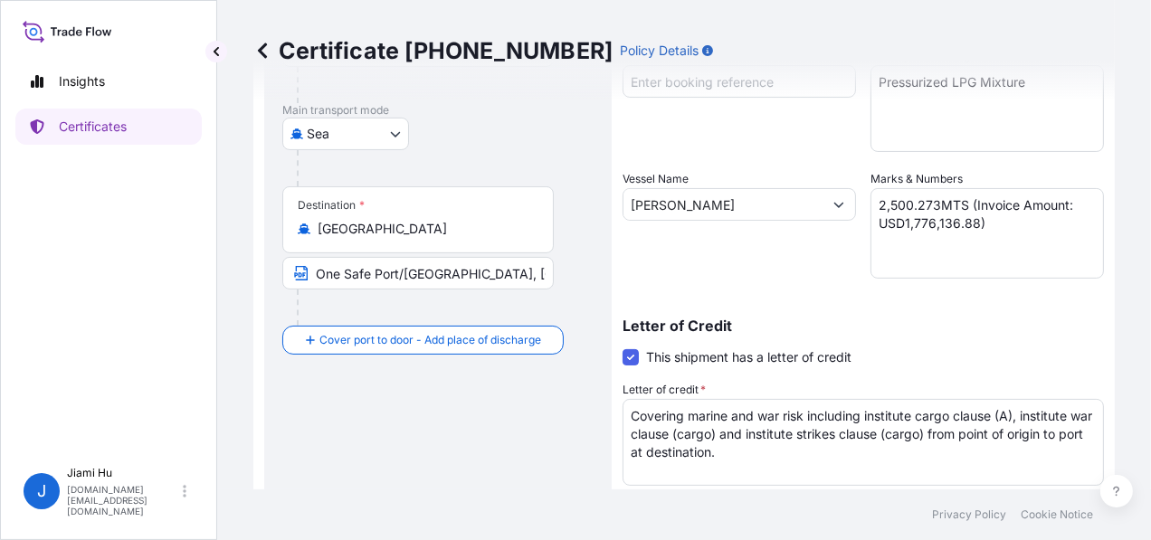
click at [711, 299] on div "Letter of Credit This shipment has a letter of credit Letter of credit * Coveri…" at bounding box center [862, 400] width 481 height 207
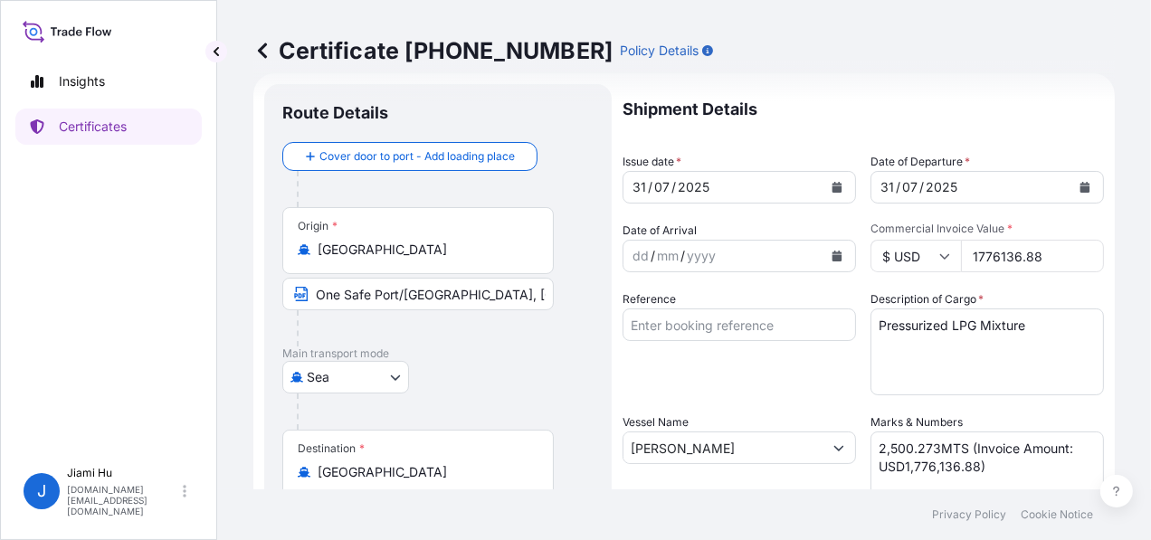
scroll to position [0, 0]
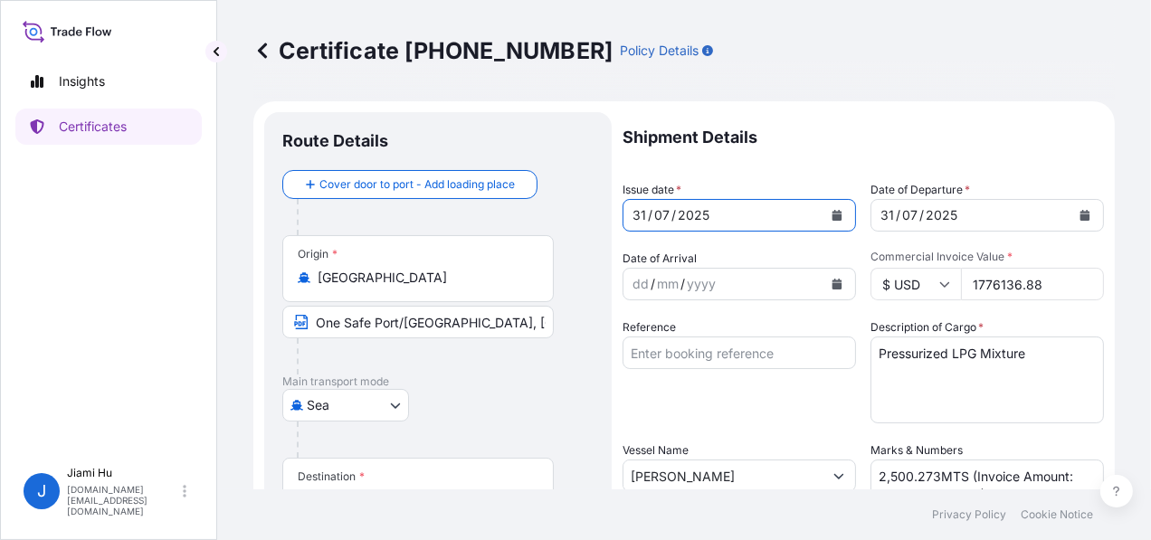
click at [831, 210] on icon "Calendar" at bounding box center [836, 215] width 11 height 11
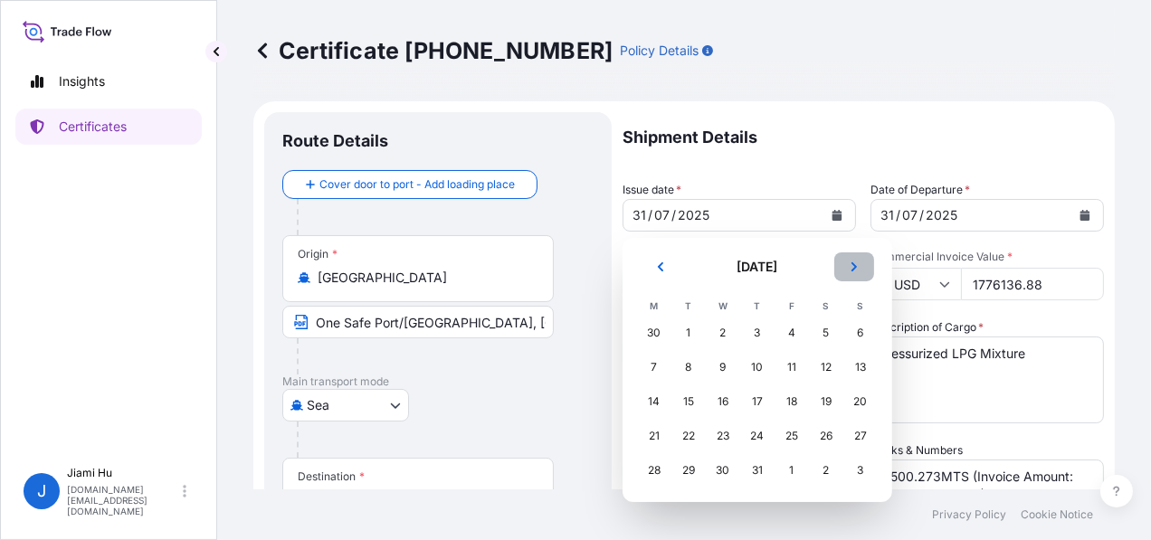
click at [846, 277] on button "Next" at bounding box center [854, 266] width 40 height 29
click at [865, 330] on div "3" at bounding box center [860, 333] width 33 height 33
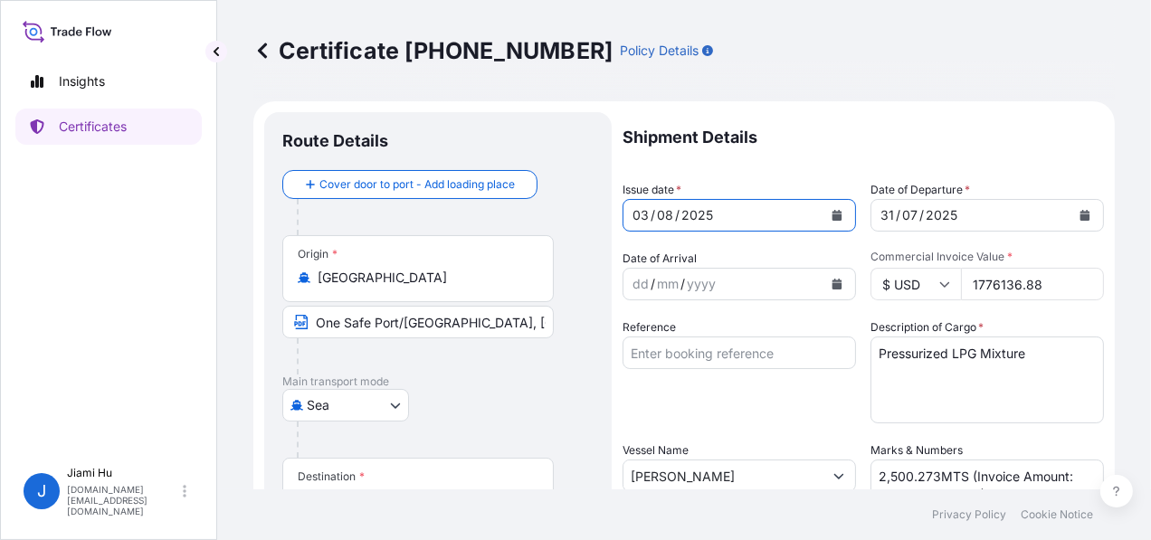
click at [1080, 219] on icon "Calendar" at bounding box center [1085, 215] width 10 height 11
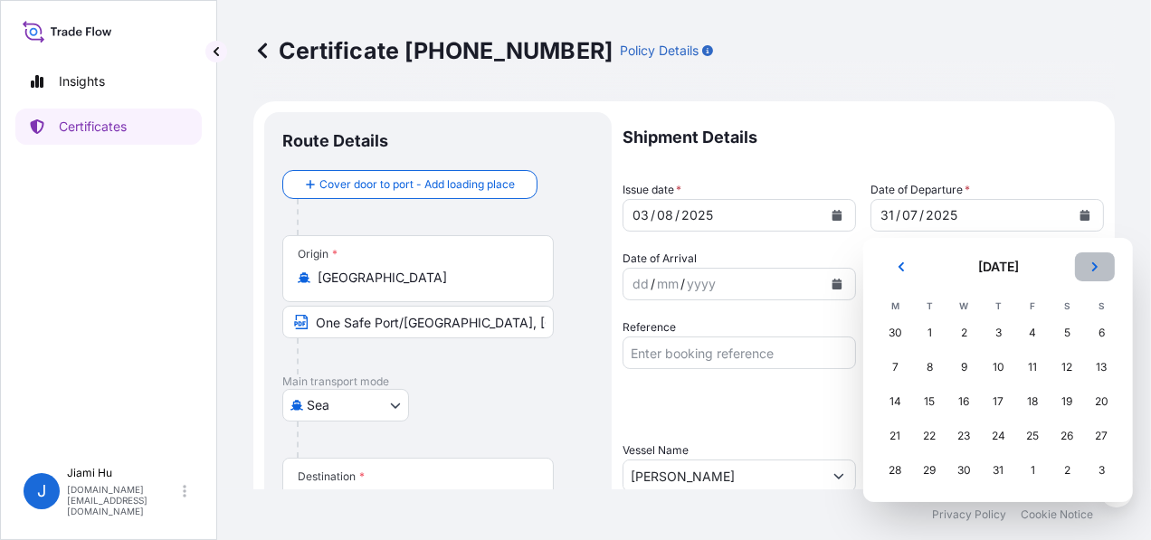
click at [1087, 263] on button "Next" at bounding box center [1095, 266] width 40 height 29
click at [1096, 329] on div "3" at bounding box center [1101, 333] width 33 height 33
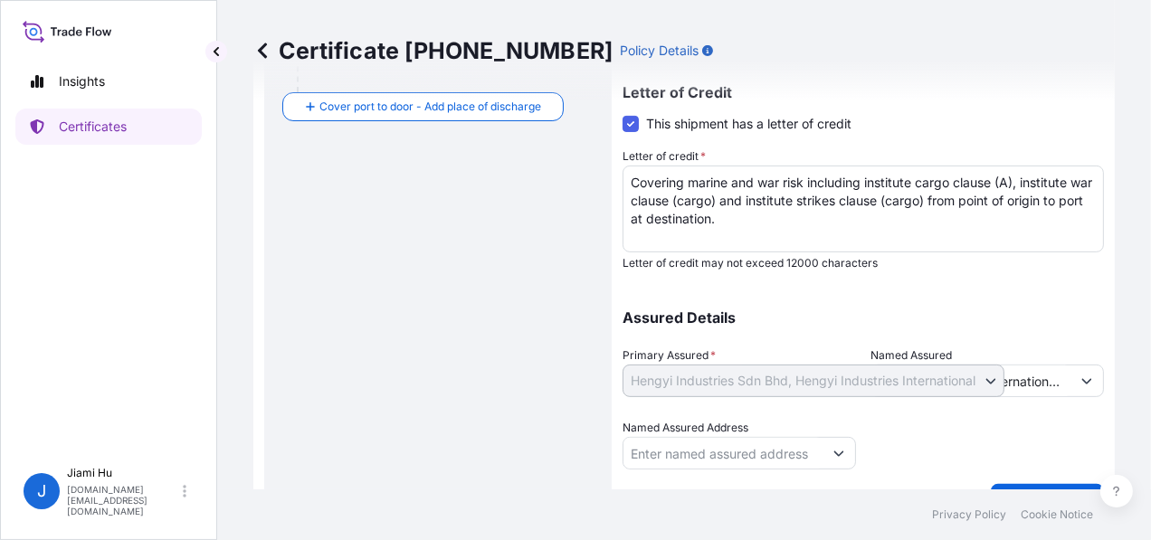
scroll to position [546, 0]
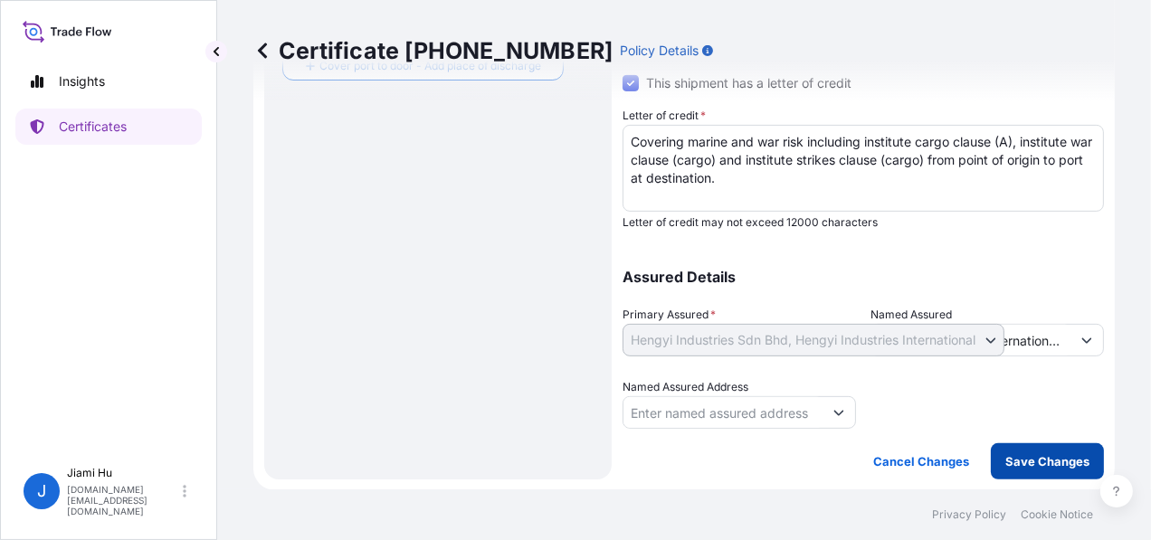
click at [1029, 457] on p "Save Changes" at bounding box center [1047, 461] width 84 height 18
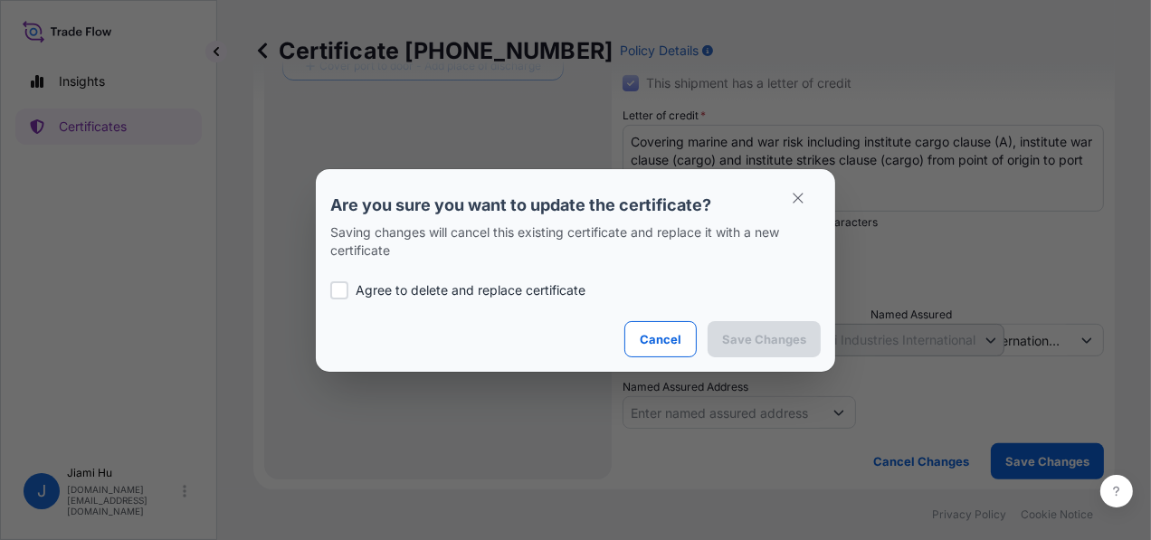
click at [432, 293] on p "Agree to delete and replace certificate" at bounding box center [471, 290] width 230 height 18
checkbox input "true"
click at [783, 344] on p "Save Changes" at bounding box center [764, 339] width 84 height 18
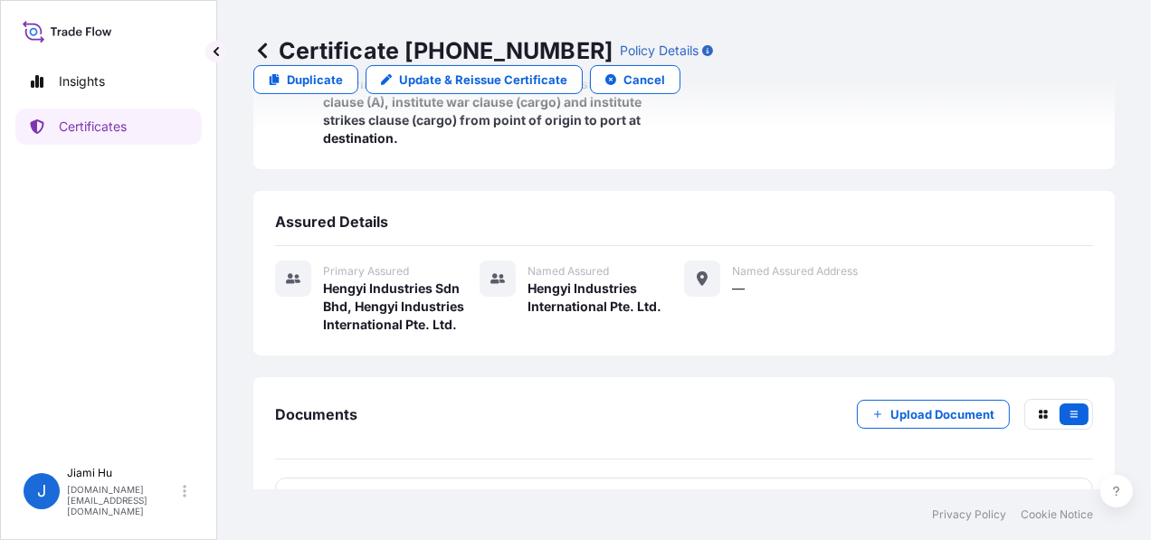
scroll to position [432, 0]
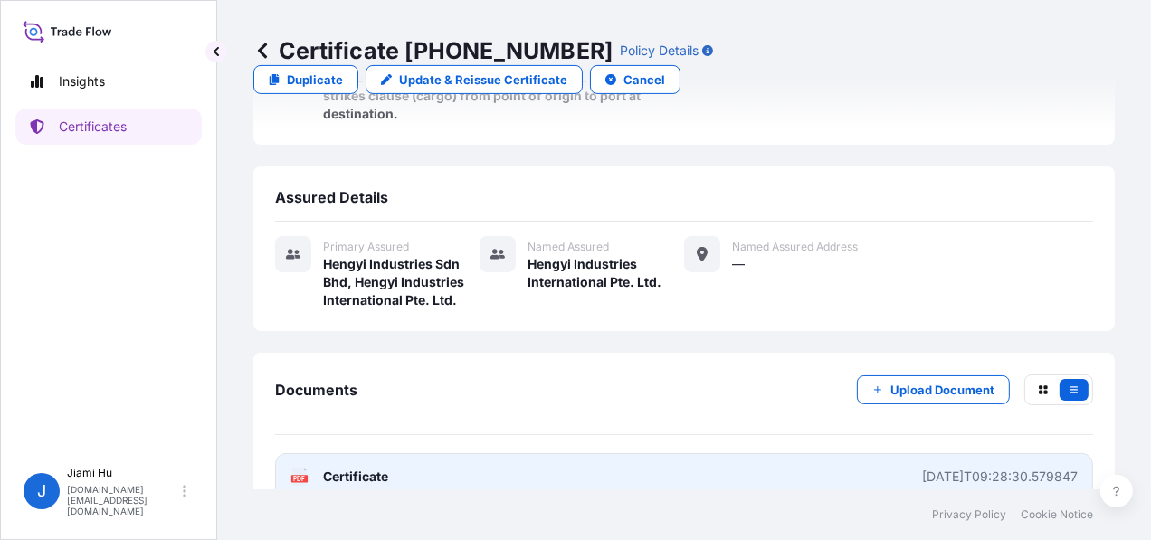
click at [922, 468] on div "2025-08-11T09:28:30.579847" at bounding box center [1000, 477] width 156 height 18
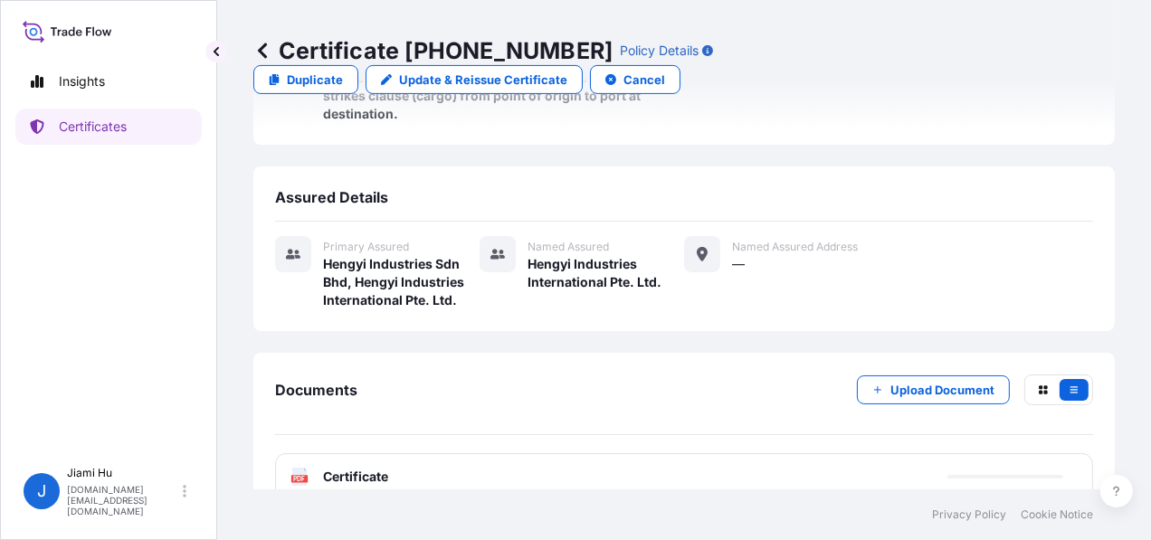
click at [276, 45] on p "Certificate 31505-11-2" at bounding box center [432, 50] width 359 height 29
click at [265, 51] on icon at bounding box center [262, 51] width 18 height 18
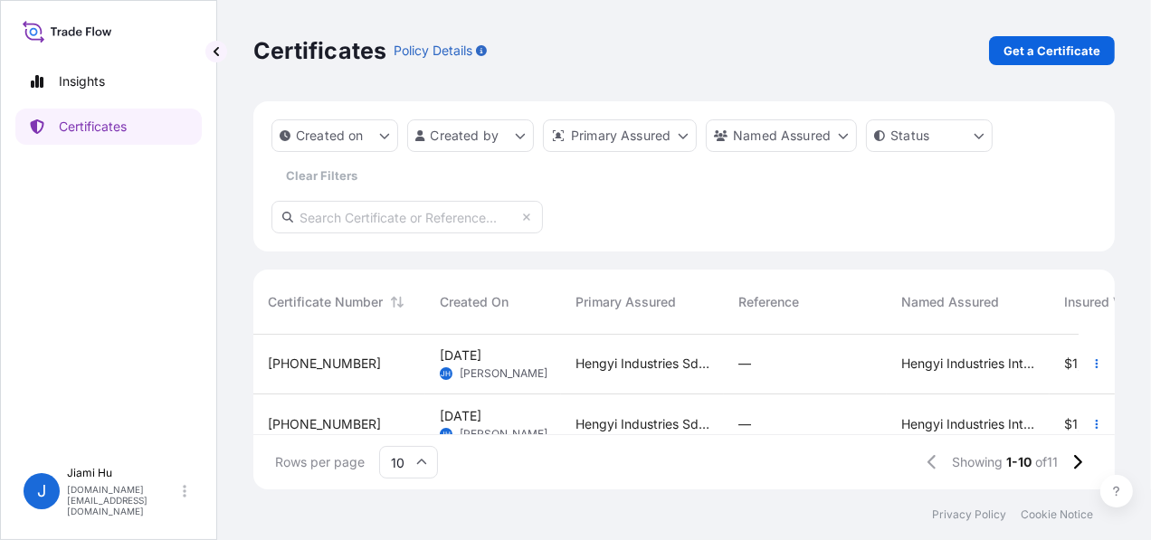
scroll to position [90, 0]
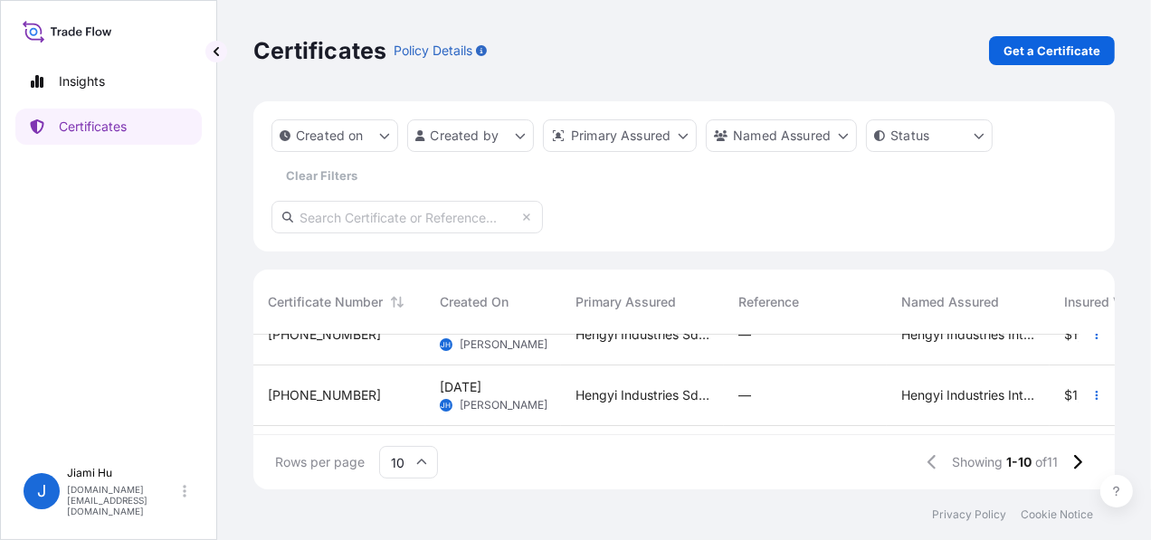
click at [555, 359] on div "31 Jul 2025 JH Jiami Hu" at bounding box center [493, 335] width 136 height 61
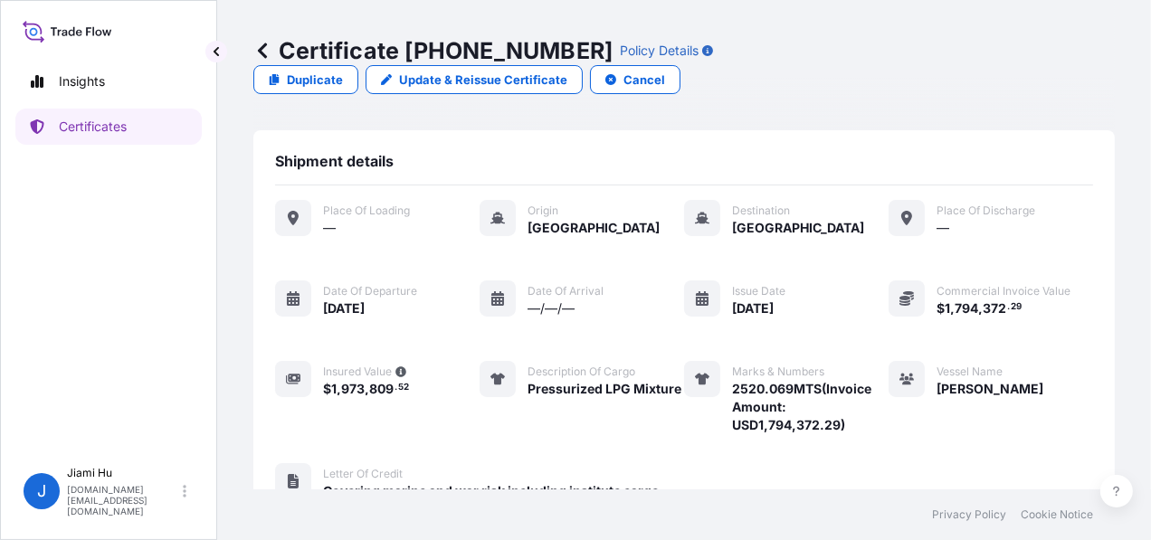
click at [256, 57] on icon at bounding box center [262, 51] width 18 height 18
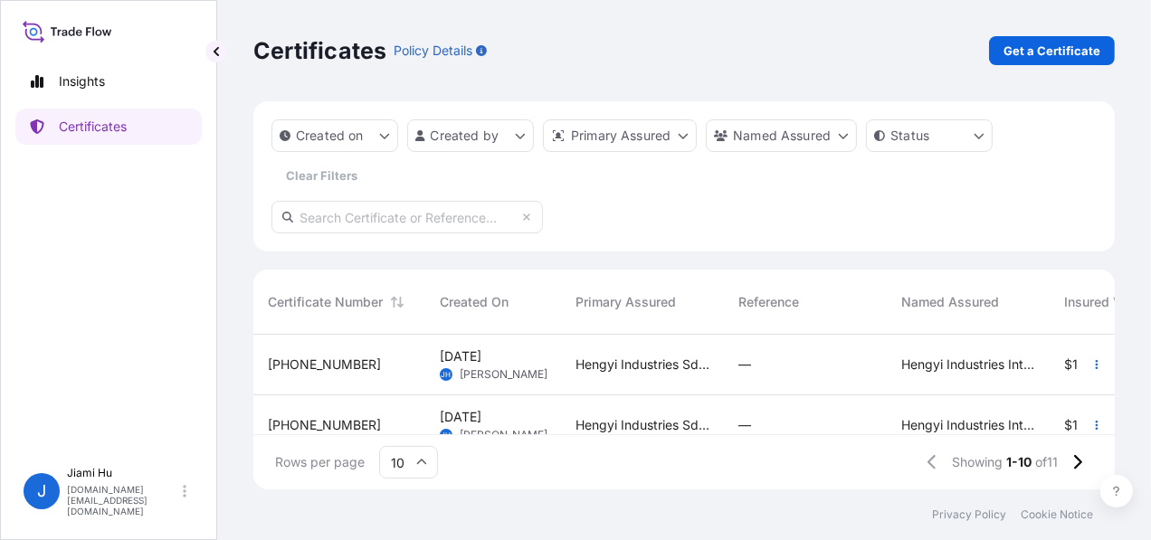
click at [571, 357] on div "Hengyi Industries Sdn Bhd, Hengyi Industries International Pte. Ltd." at bounding box center [642, 365] width 163 height 61
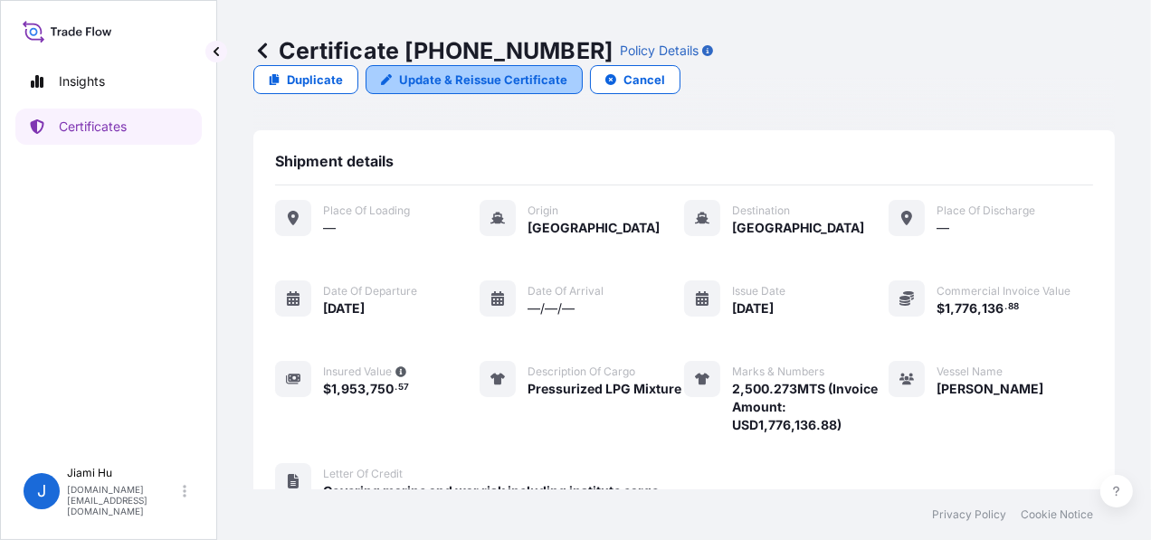
click at [567, 71] on p "Update & Reissue Certificate" at bounding box center [483, 80] width 168 height 18
select select "Sea"
select select "31505"
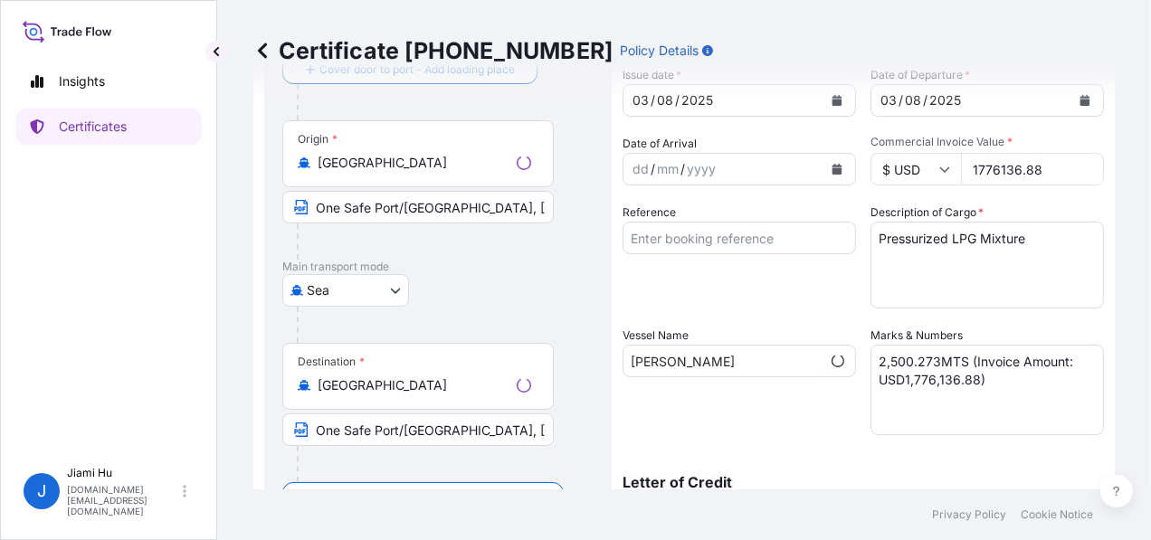
scroll to position [181, 0]
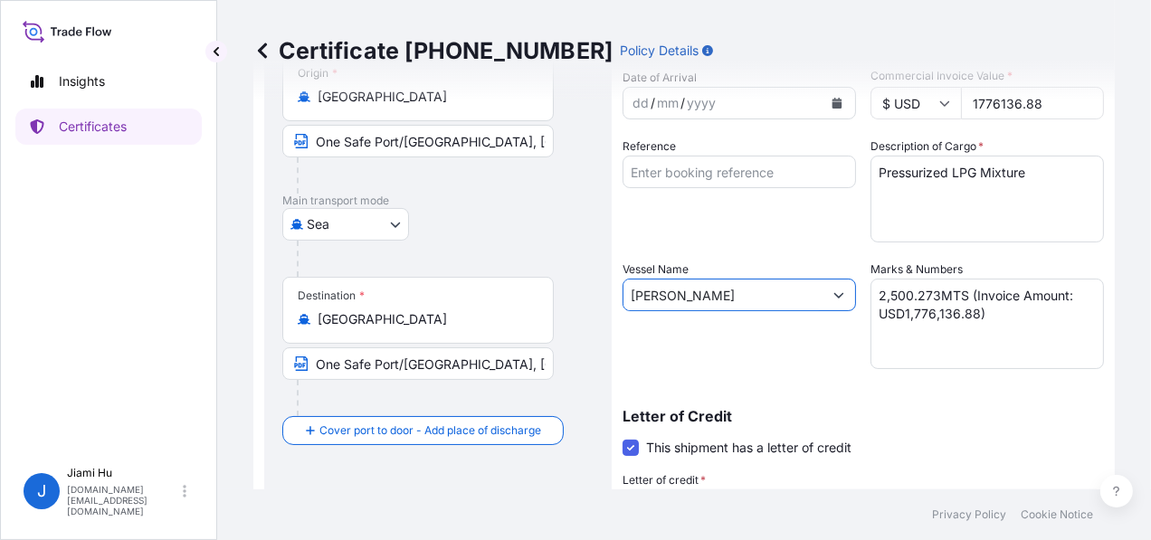
drag, startPoint x: 711, startPoint y: 294, endPoint x: 578, endPoint y: 291, distance: 133.0
click at [578, 291] on form "Route Details Cover door to port - Add loading place Place of loading Road / In…" at bounding box center [683, 387] width 861 height 934
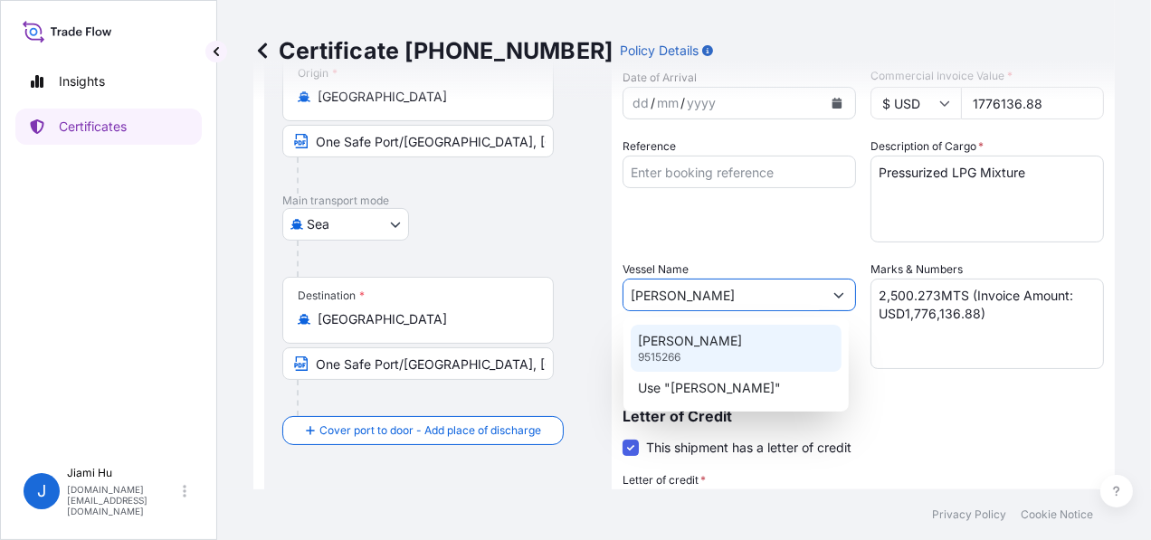
click at [666, 346] on p "FATIME" at bounding box center [690, 341] width 104 height 18
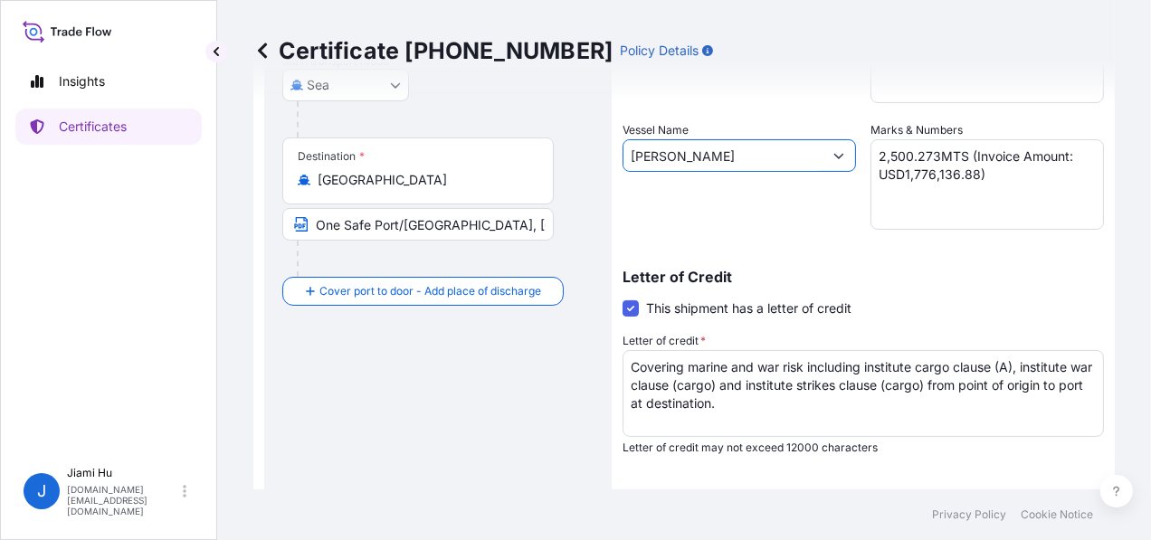
scroll to position [546, 0]
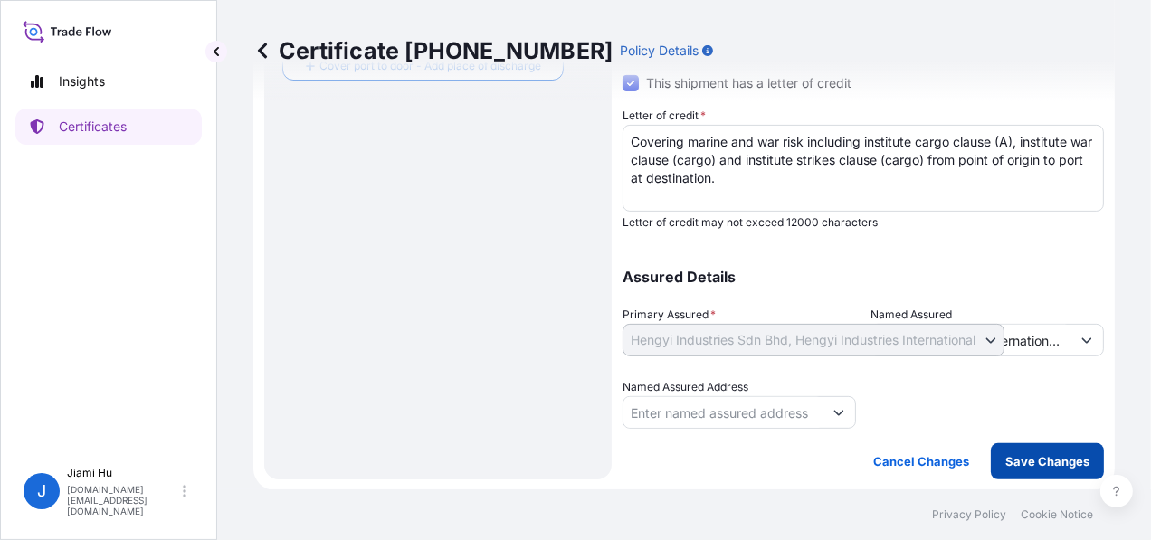
type input "FATIME"
click at [1064, 459] on p "Save Changes" at bounding box center [1047, 461] width 84 height 18
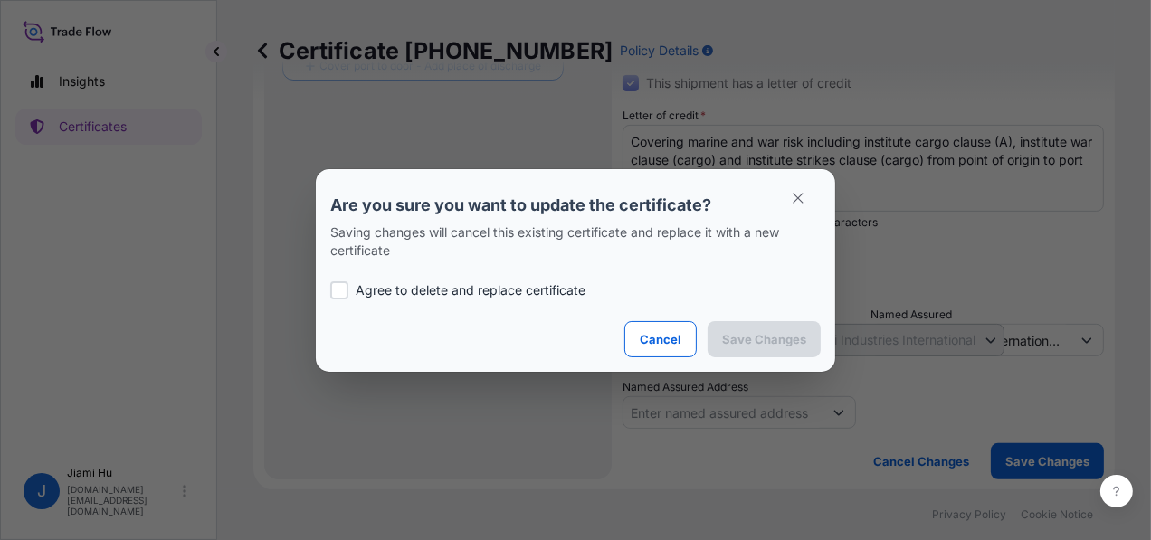
click at [436, 279] on div "Agree to delete and replace certificate" at bounding box center [575, 291] width 490 height 62
click at [436, 283] on p "Agree to delete and replace certificate" at bounding box center [471, 290] width 230 height 18
checkbox input "true"
click at [781, 343] on p "Save Changes" at bounding box center [764, 339] width 84 height 18
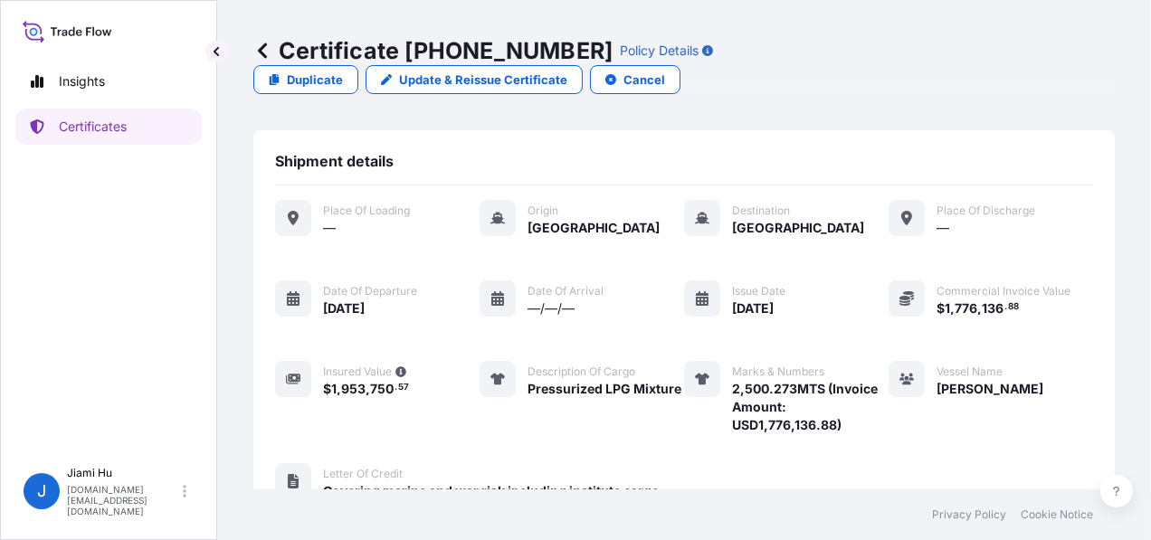
scroll to position [432, 0]
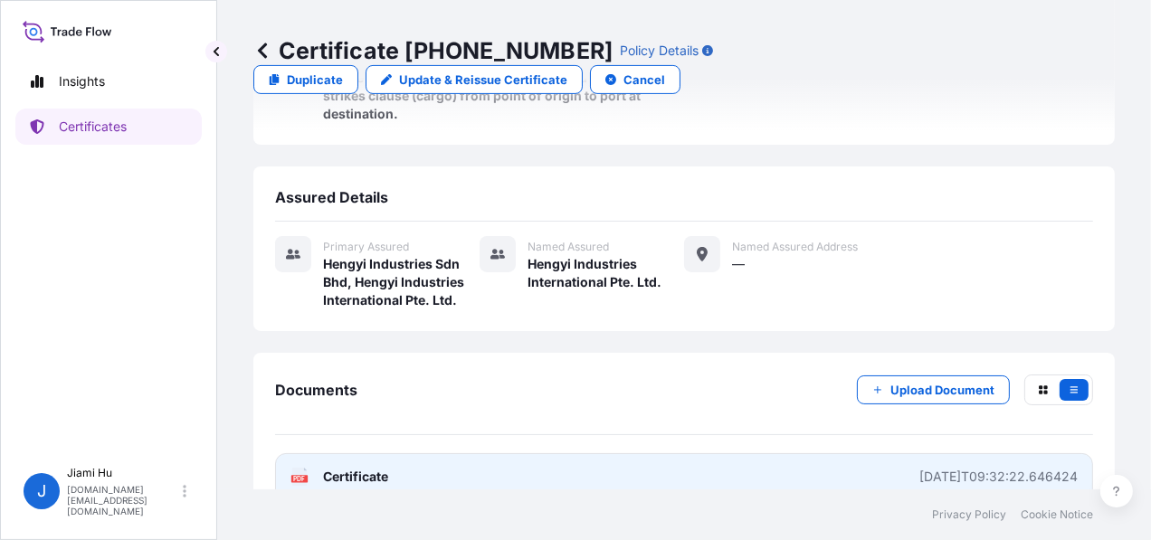
click at [816, 453] on link "PDF Certificate 2025-08-11T09:32:22.646424" at bounding box center [684, 476] width 818 height 47
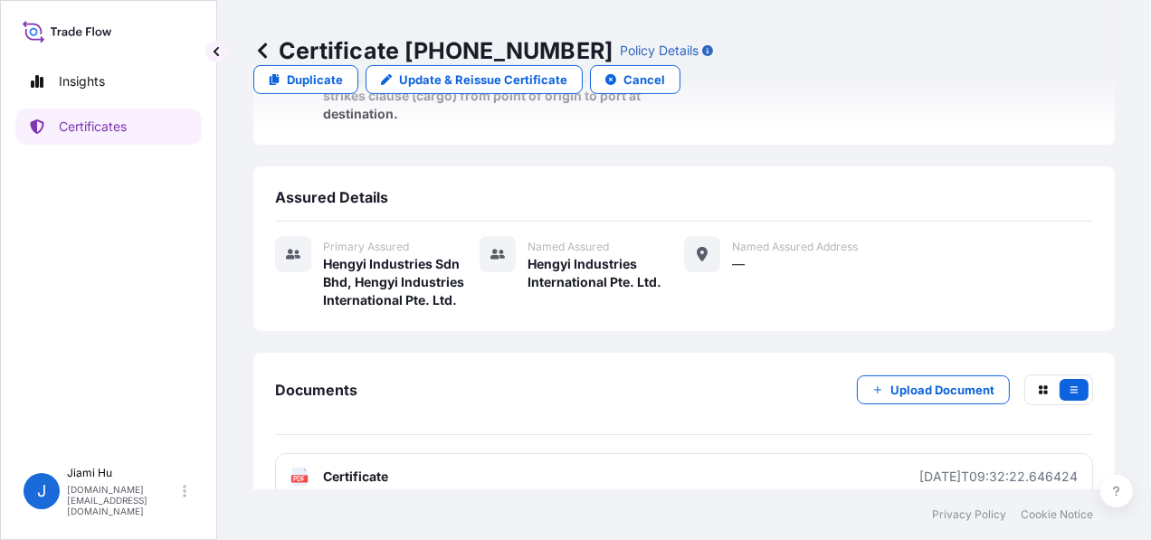
click at [269, 46] on icon at bounding box center [262, 51] width 18 height 18
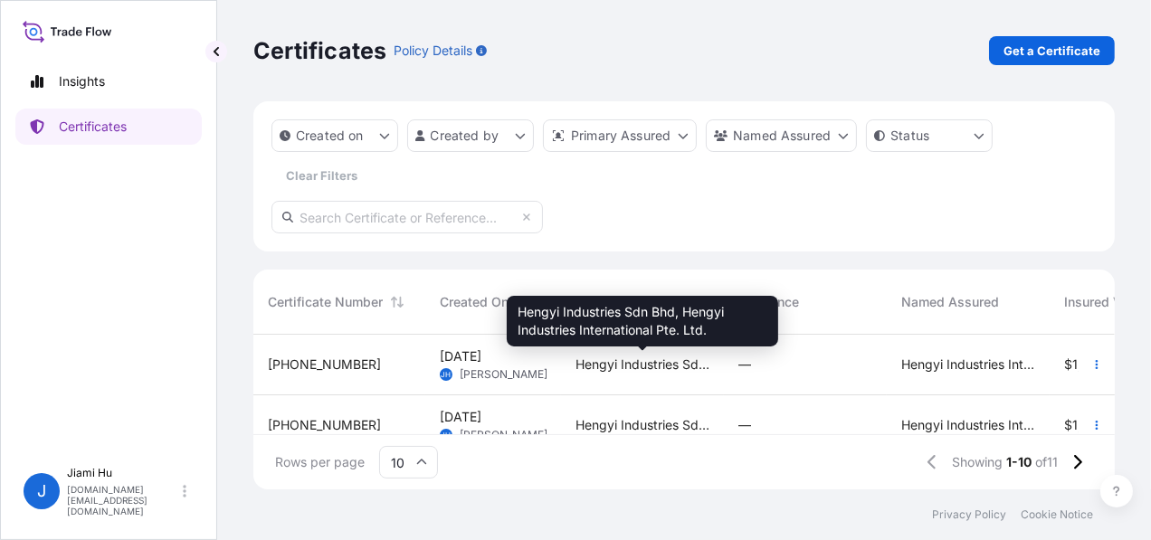
click at [680, 361] on span "Hengyi Industries Sdn Bhd, Hengyi Industries International Pte. Ltd." at bounding box center [642, 365] width 134 height 18
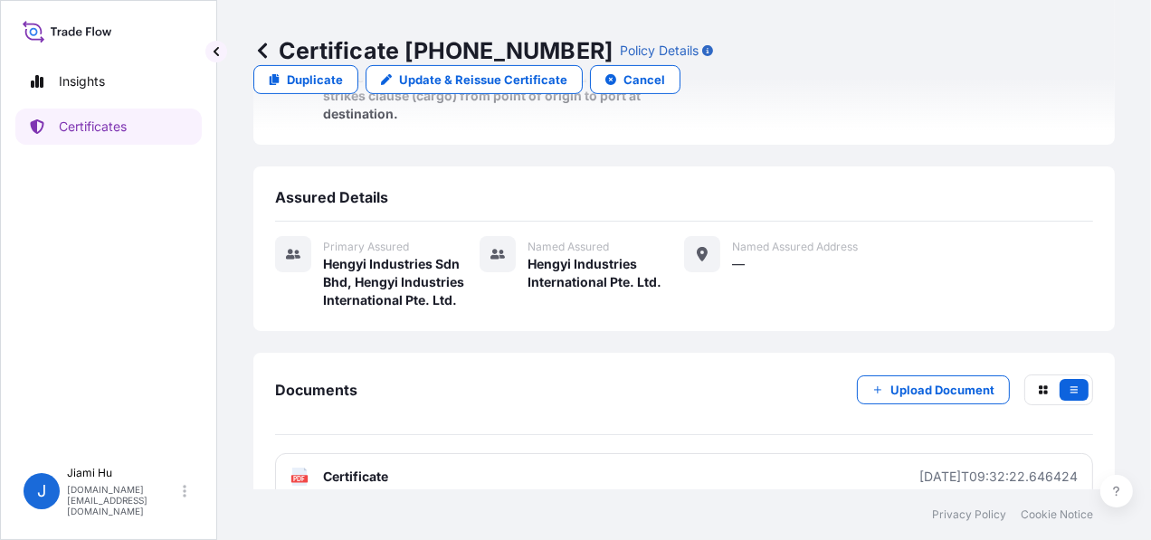
scroll to position [70, 0]
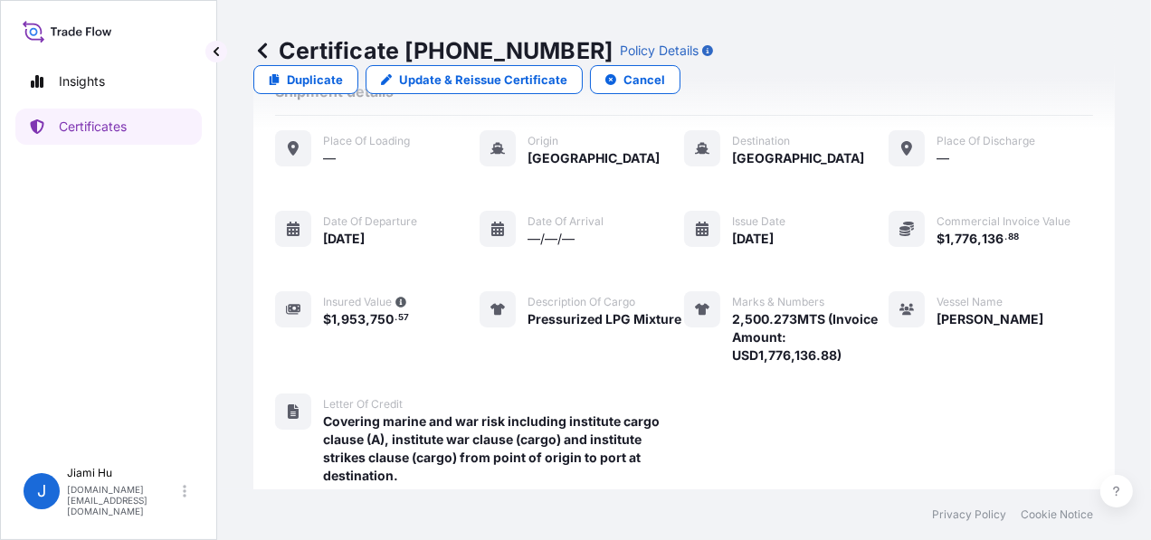
click at [263, 40] on link at bounding box center [262, 50] width 18 height 29
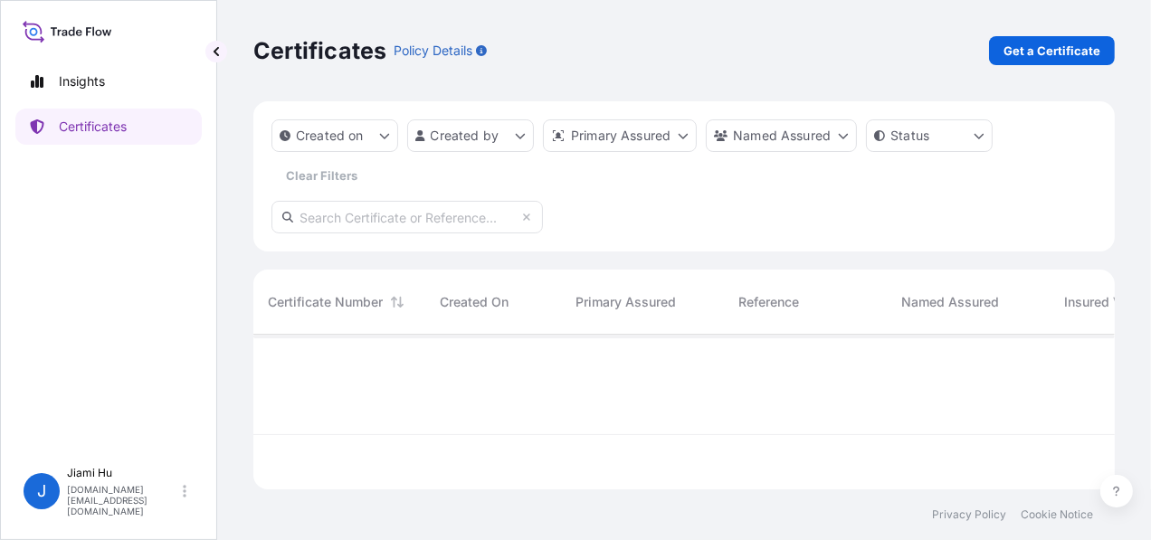
scroll to position [151, 848]
click at [1086, 52] on p "Get a Certificate" at bounding box center [1051, 51] width 97 height 18
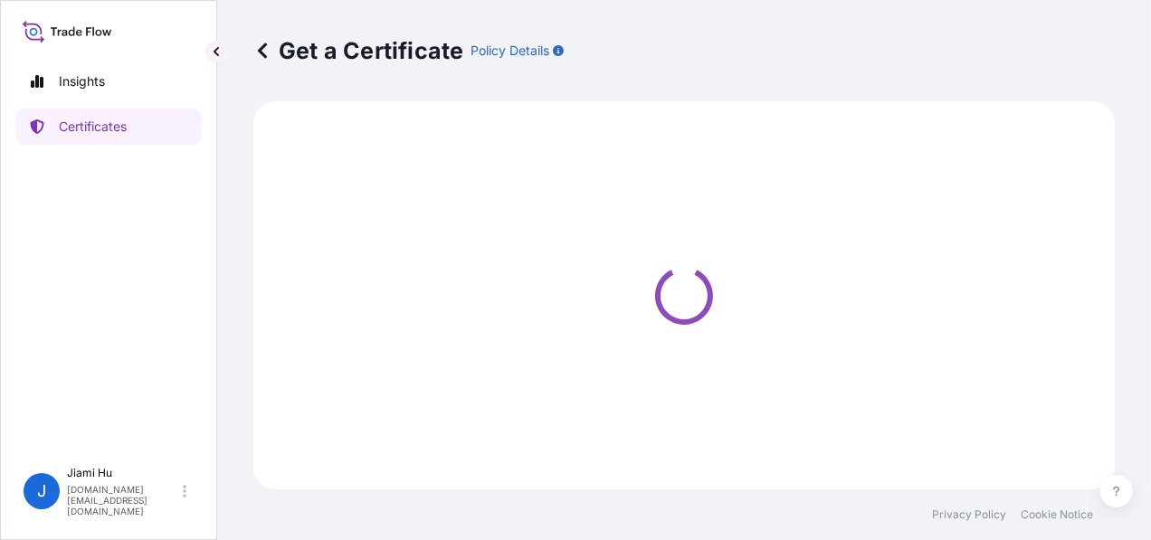
select select "Sea"
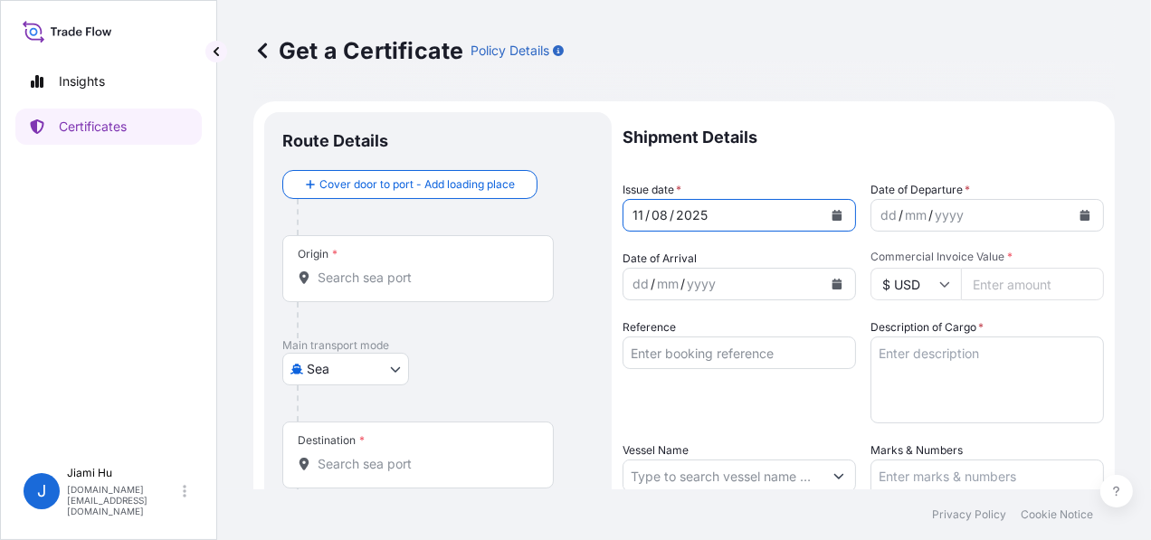
click at [832, 215] on icon "Calendar" at bounding box center [837, 215] width 10 height 11
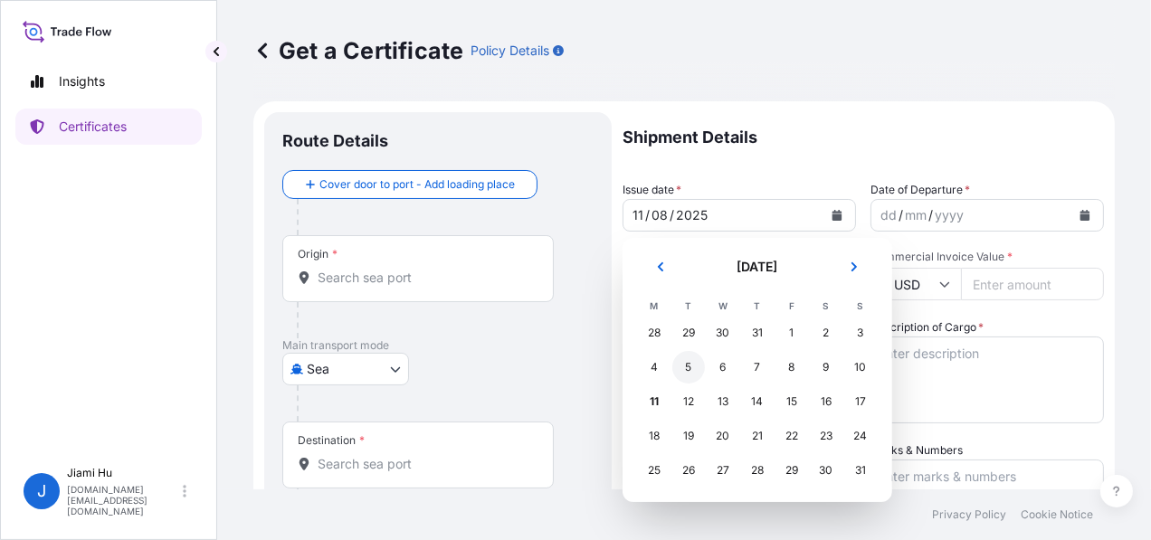
click at [691, 370] on div "5" at bounding box center [688, 367] width 33 height 33
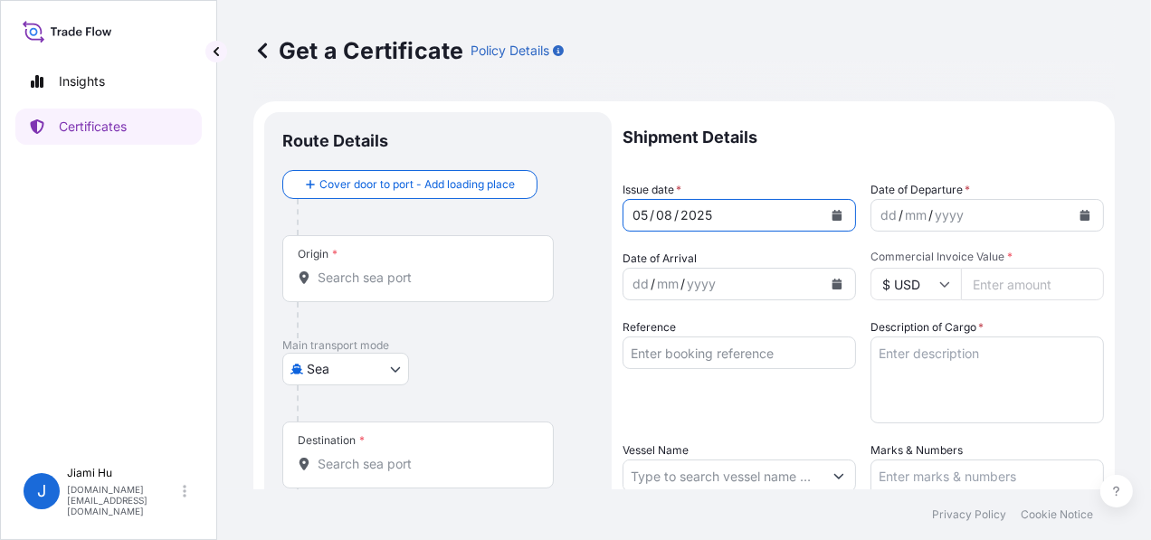
click at [887, 223] on div "dd" at bounding box center [888, 215] width 20 height 22
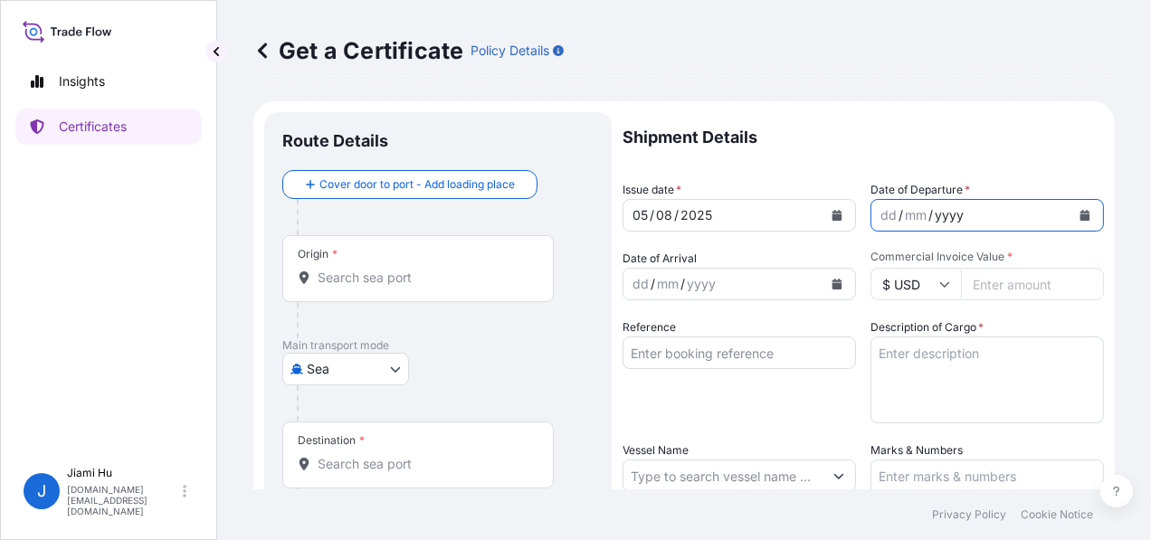
click at [949, 208] on div "yyyy" at bounding box center [949, 215] width 33 height 22
click at [1077, 216] on button "Calendar" at bounding box center [1084, 215] width 29 height 29
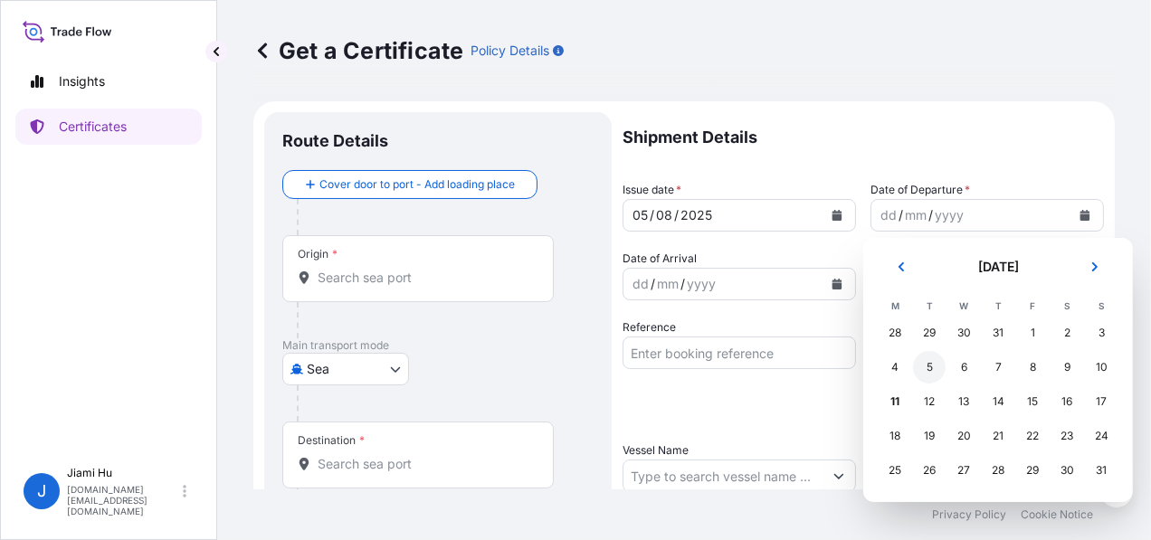
click at [935, 365] on div "5" at bounding box center [929, 367] width 33 height 33
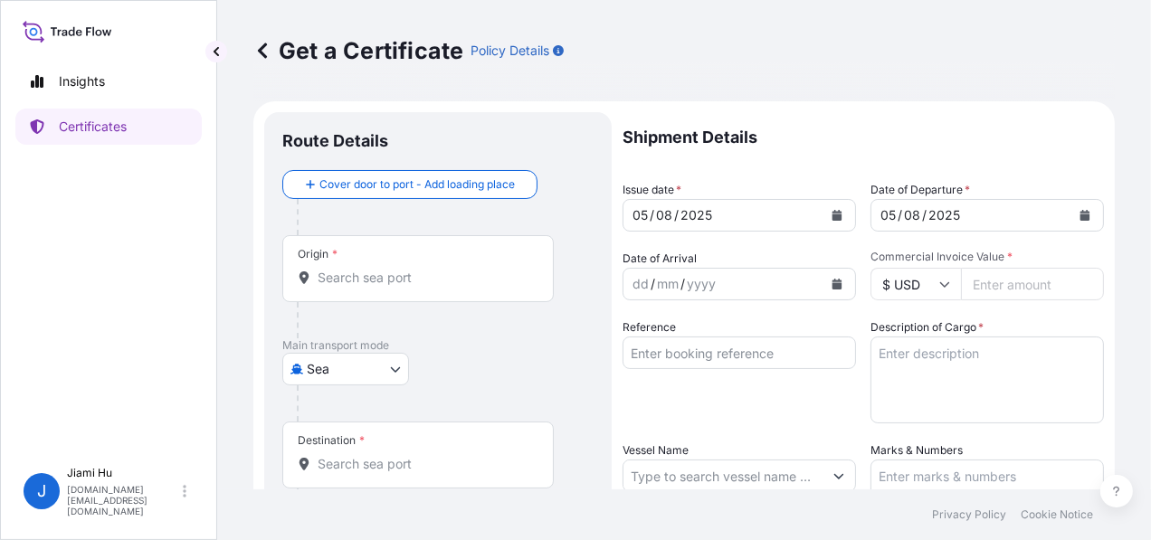
click at [317, 256] on div "Origin *" at bounding box center [318, 254] width 40 height 14
click at [318, 269] on input "Origin *" at bounding box center [424, 278] width 213 height 18
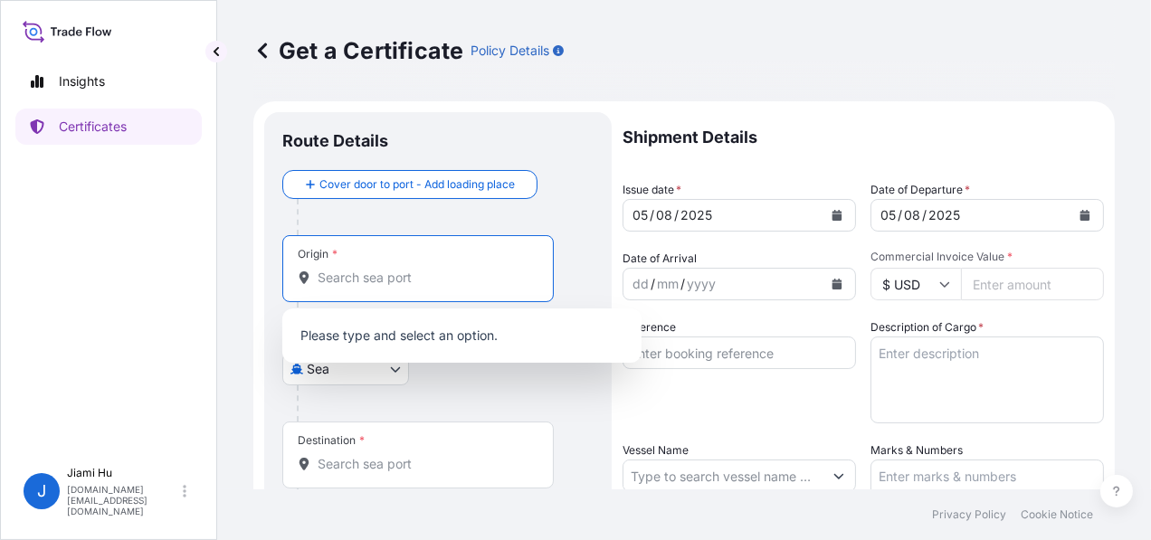
click at [344, 272] on input "Origin *" at bounding box center [424, 278] width 213 height 18
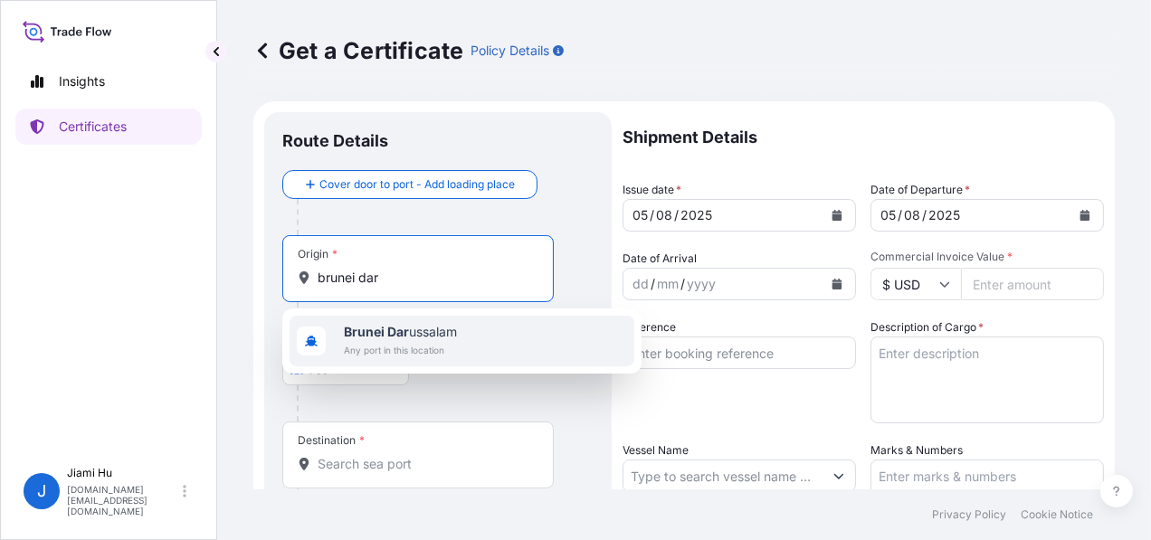
click at [409, 337] on span "Brunei Dar ussalam" at bounding box center [400, 332] width 113 height 18
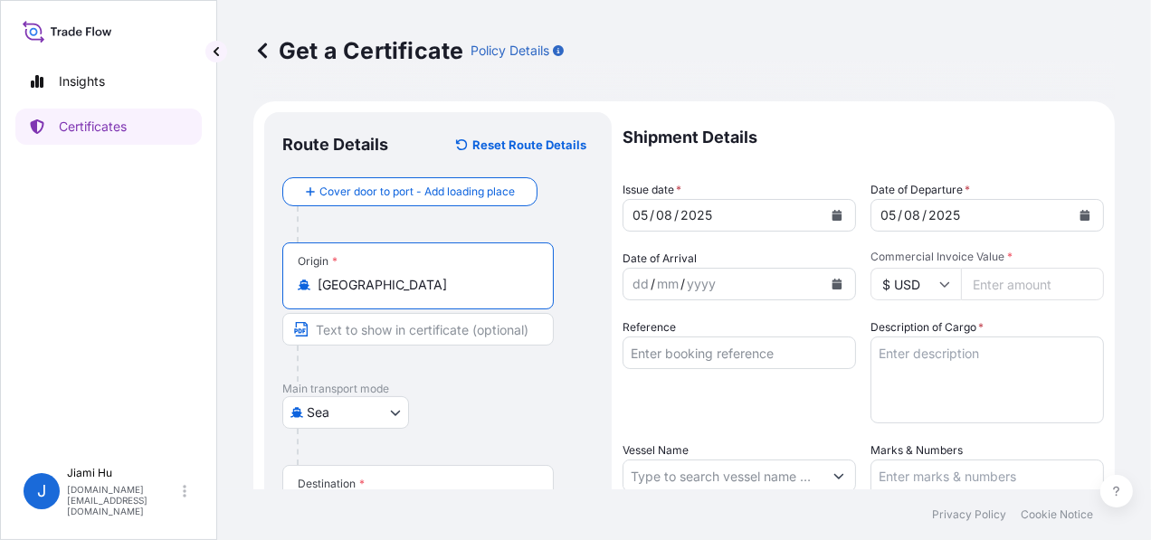
type input "Brunei Darussalam"
click at [402, 328] on input "Text to appear on certificate" at bounding box center [417, 329] width 271 height 33
type input "One Safe Port/Berth Hengyi Terminal, Pulau Muara Besar, Brunei Darussalam"
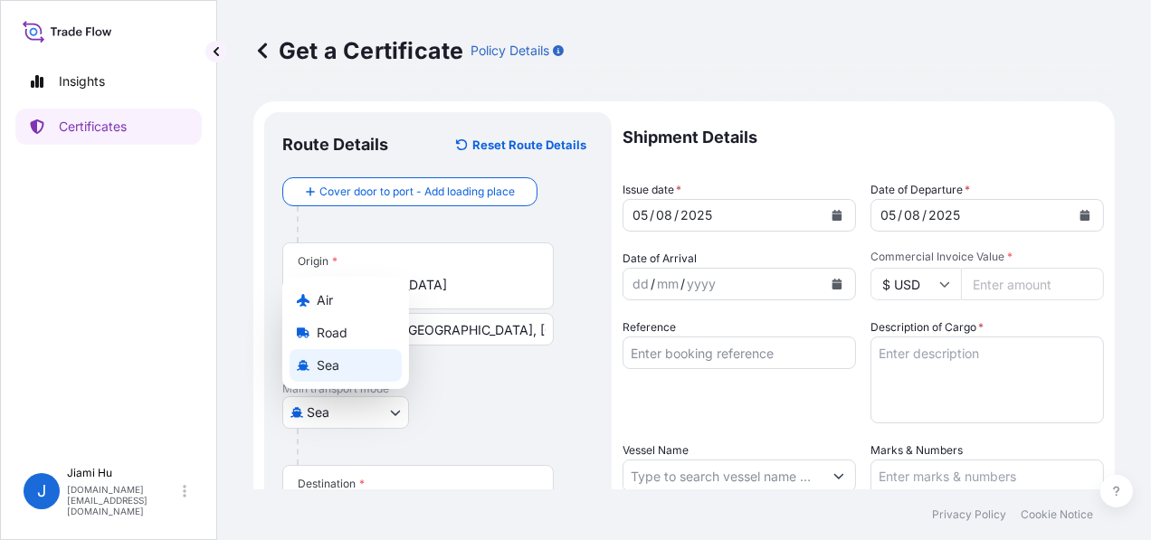
click at [368, 427] on body "0 options available. 1 option available. Insights Certificates J Jiami Hu jiami…" at bounding box center [575, 270] width 1151 height 540
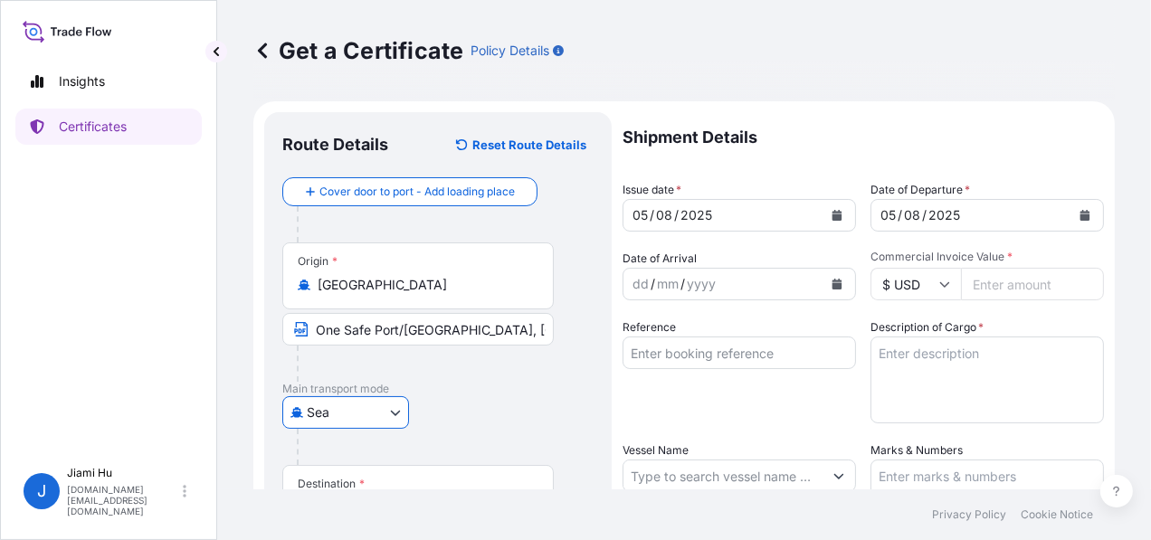
scroll to position [181, 0]
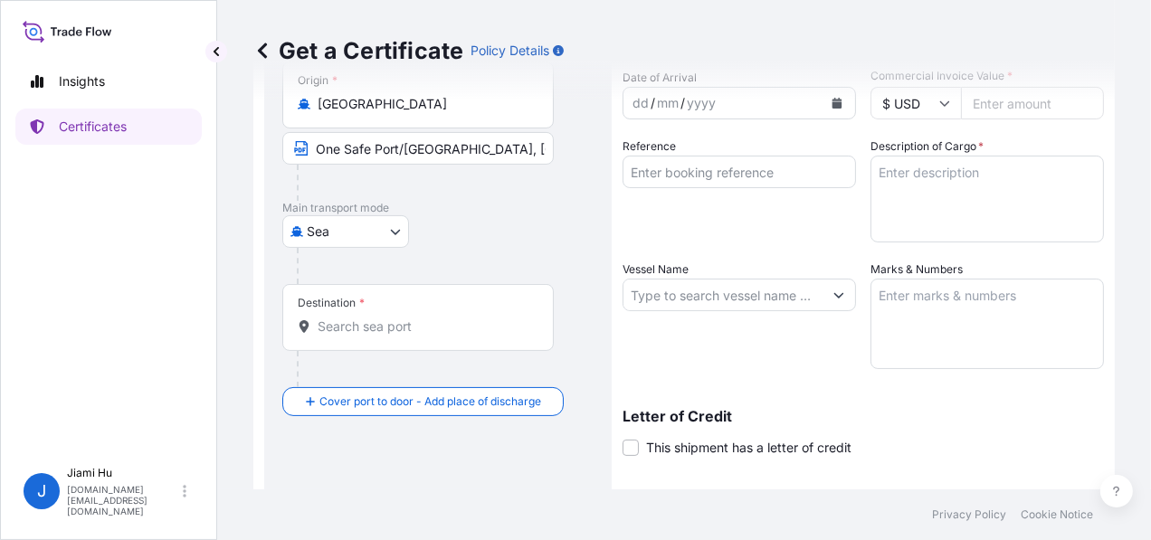
click at [353, 315] on div "Destination *" at bounding box center [417, 317] width 271 height 67
click at [353, 318] on input "Destination *" at bounding box center [424, 327] width 213 height 18
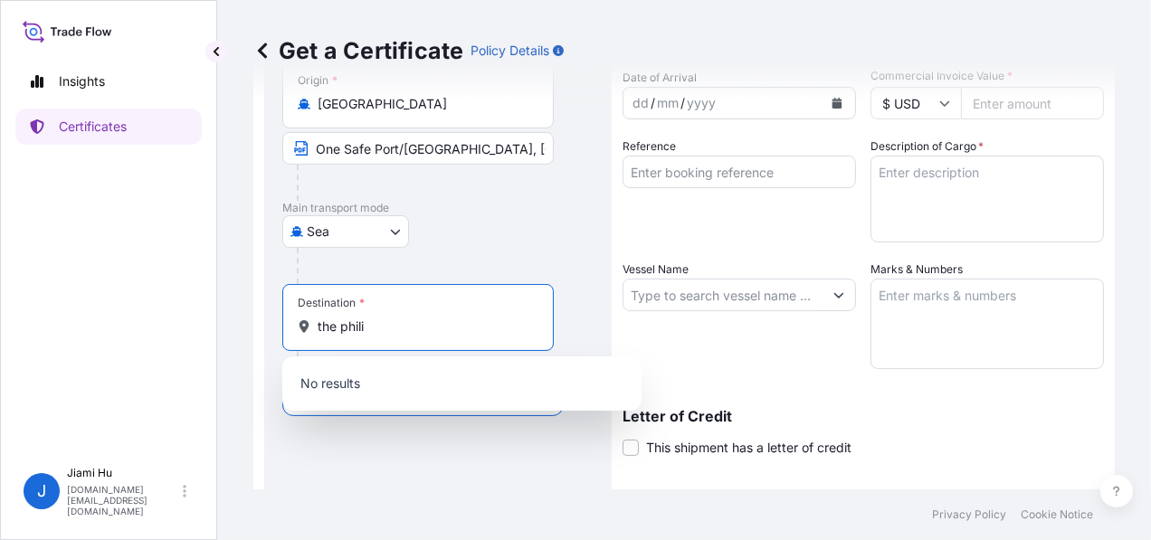
drag, startPoint x: 340, startPoint y: 328, endPoint x: 298, endPoint y: 328, distance: 42.5
click at [298, 328] on div "the phili" at bounding box center [418, 327] width 241 height 18
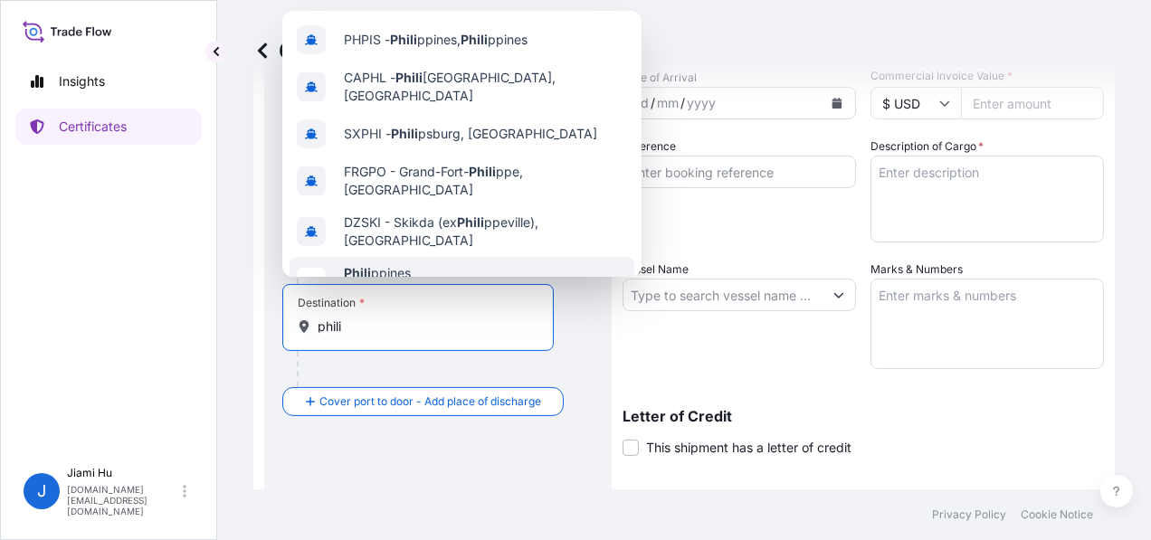
click at [394, 264] on span "Phili ppines" at bounding box center [394, 273] width 100 height 18
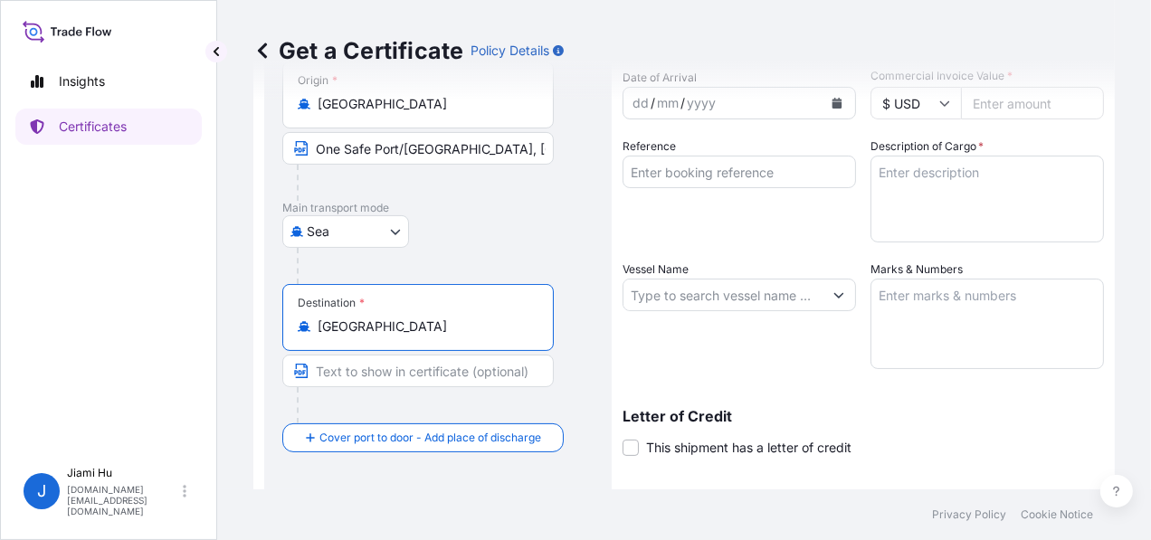
type input "Philippines"
click at [358, 382] on input "Text to appear on certificate" at bounding box center [417, 371] width 271 height 33
type input "One Safe Port/Berth, Philippines"
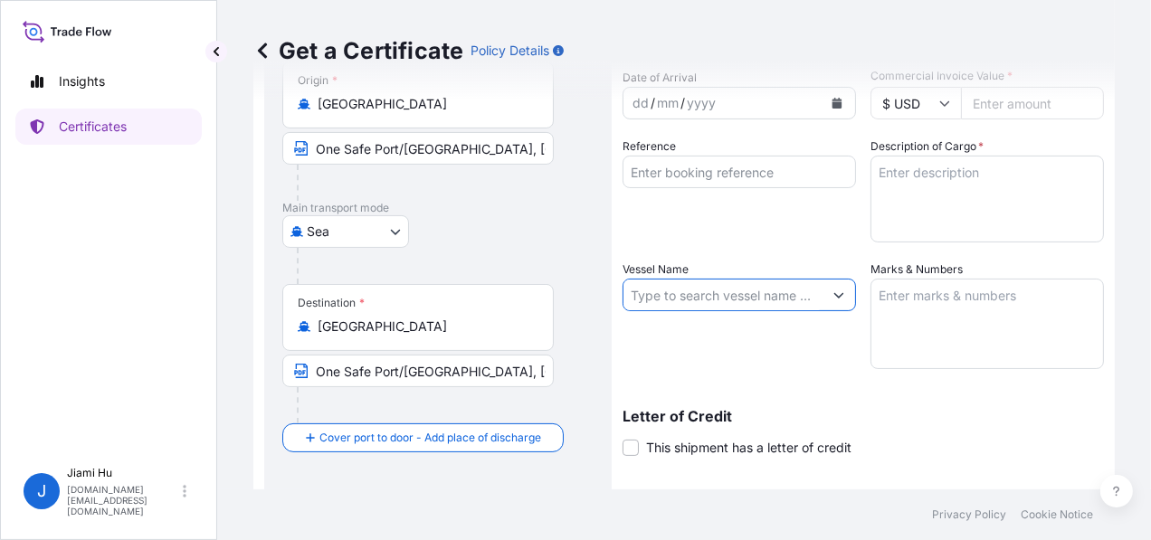
click at [745, 299] on input "Vessel Name" at bounding box center [722, 295] width 199 height 33
click at [836, 291] on icon "Show suggestions" at bounding box center [838, 294] width 11 height 11
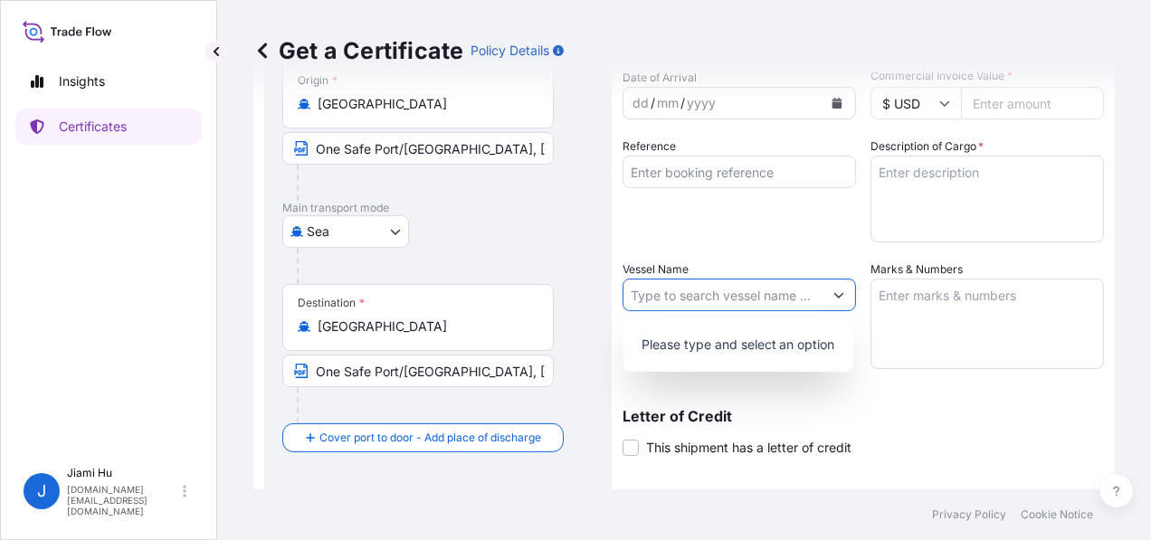
scroll to position [0, 0]
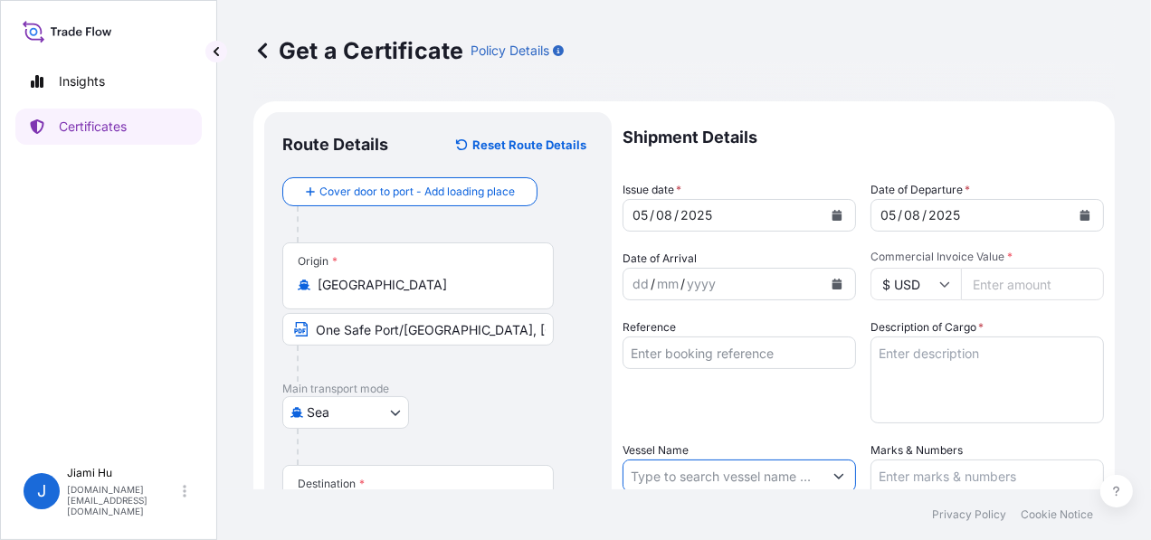
click at [972, 288] on input "Commercial Invoice Value *" at bounding box center [1032, 284] width 143 height 33
click at [1010, 266] on div "Commercial Invoice Value * $ USD" at bounding box center [986, 275] width 233 height 51
click at [1010, 270] on input "Commercial Invoice Value *" at bounding box center [1032, 284] width 143 height 33
paste input "1630948.72"
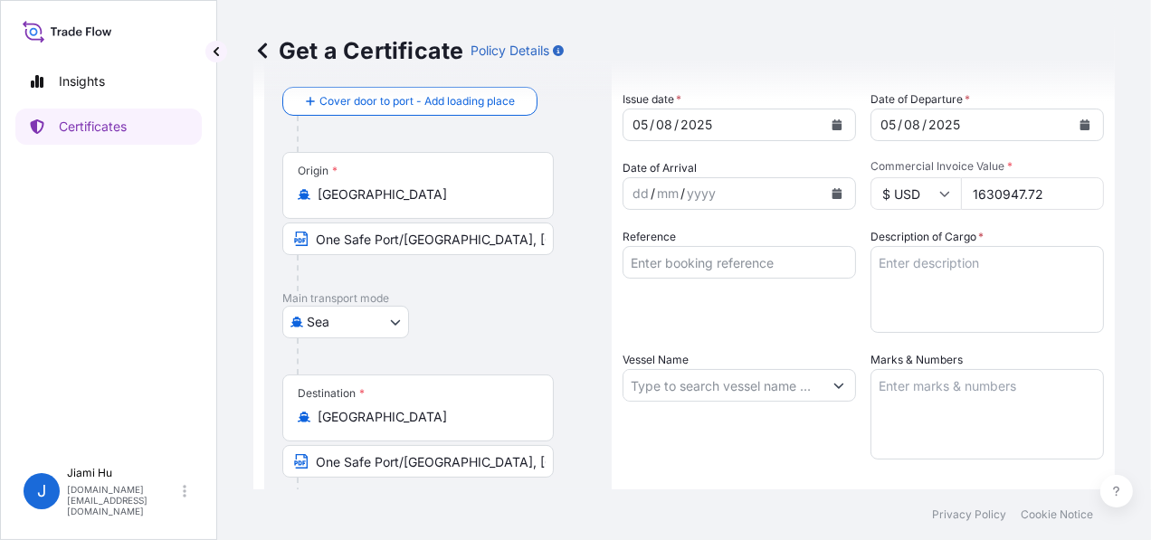
type input "1630947.72"
click at [949, 297] on textarea "Description of Cargo *" at bounding box center [986, 289] width 233 height 87
click at [924, 405] on textarea "Marks & Numbers" at bounding box center [986, 414] width 233 height 90
paste textarea "2520.069MTS(Invoice Amount: USD1,794,372.29)"
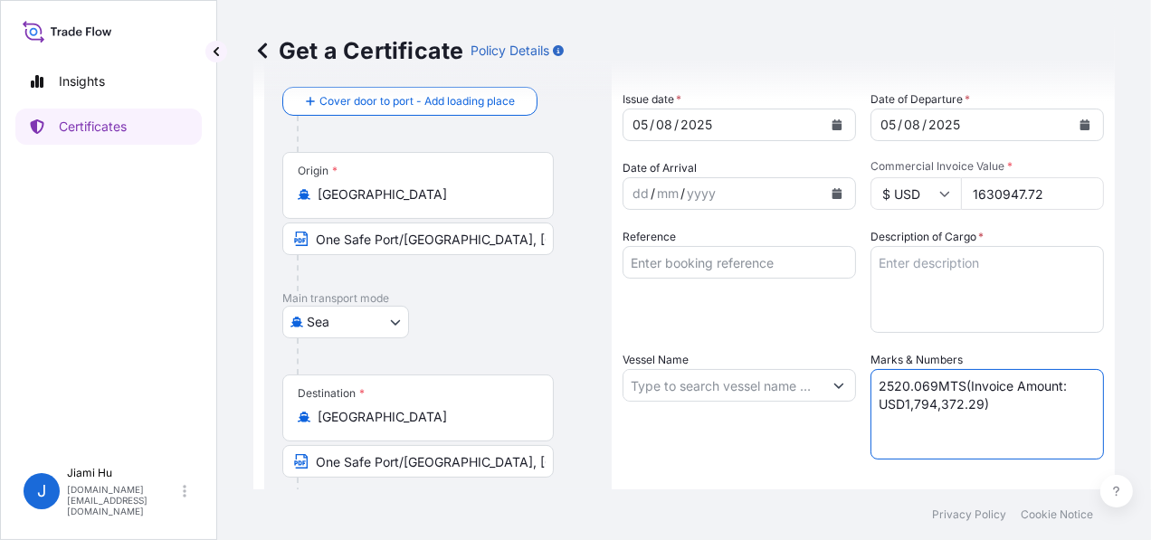
type textarea "2520.069MTS(Invoice Amount: USD1,794,372.29)"
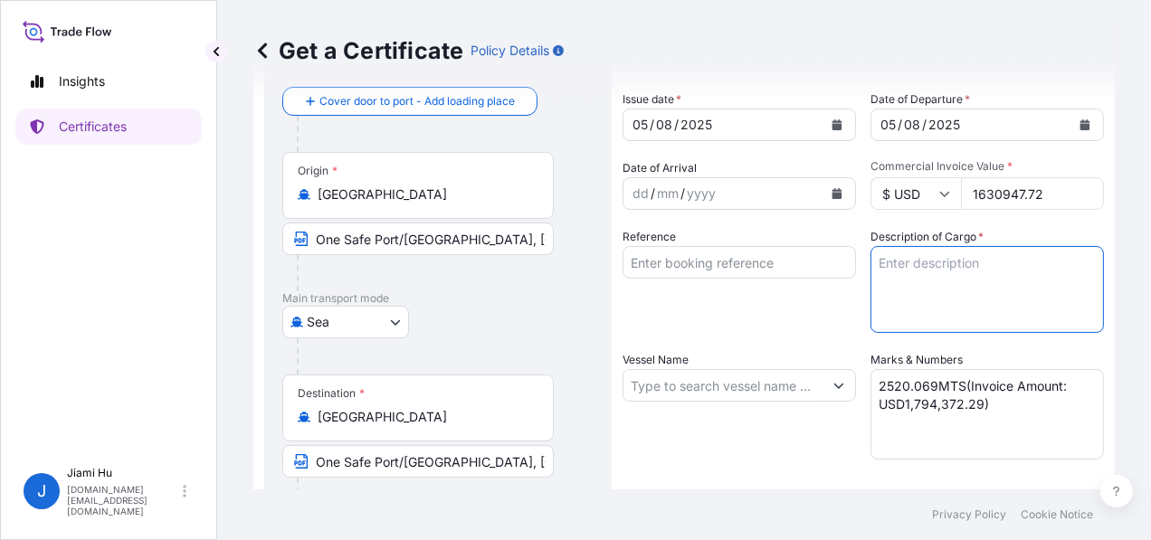
click at [931, 309] on textarea "Description of Cargo *" at bounding box center [986, 289] width 233 height 87
paste textarea "Pressurized LPG Mixture"
type textarea "Pressurized LPG Mixture"
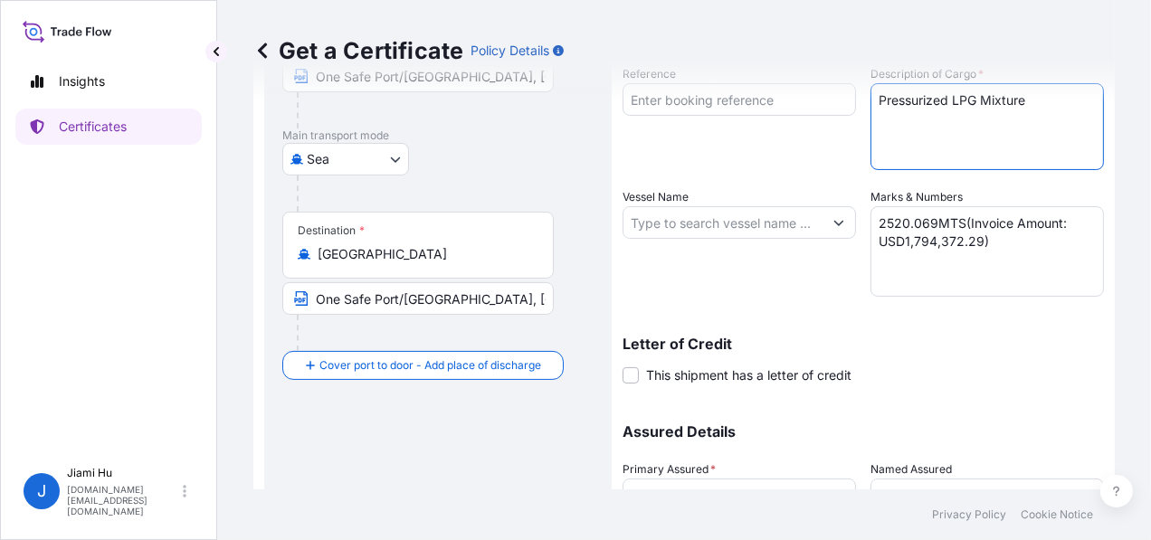
scroll to position [271, 0]
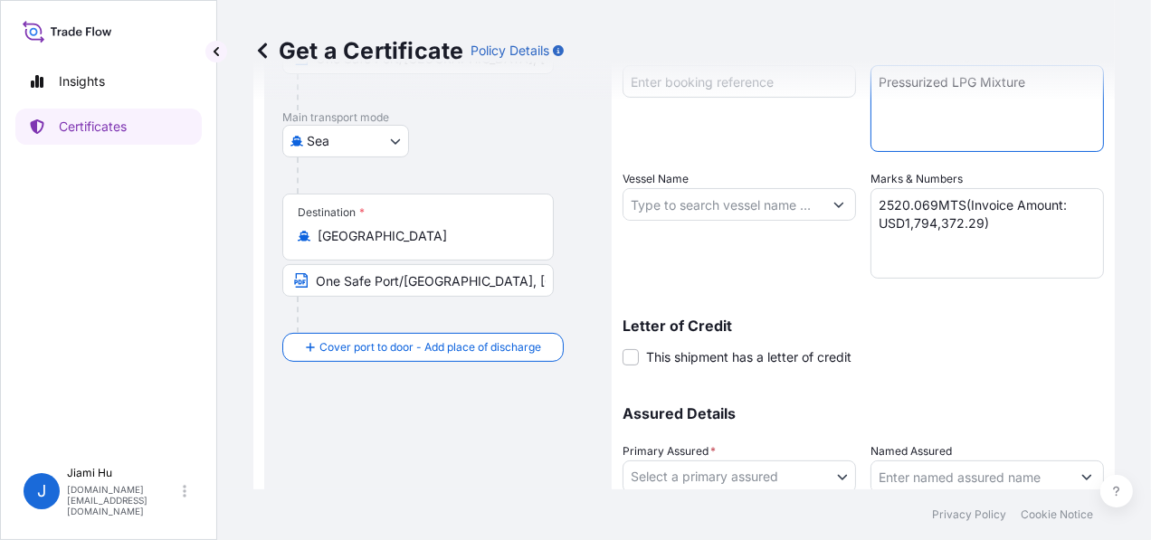
click at [713, 330] on p "Letter of Credit" at bounding box center [862, 325] width 481 height 14
click at [709, 354] on span "This shipment has a letter of credit" at bounding box center [748, 357] width 205 height 18
click at [622, 347] on input "This shipment has a letter of credit" at bounding box center [622, 347] width 0 height 0
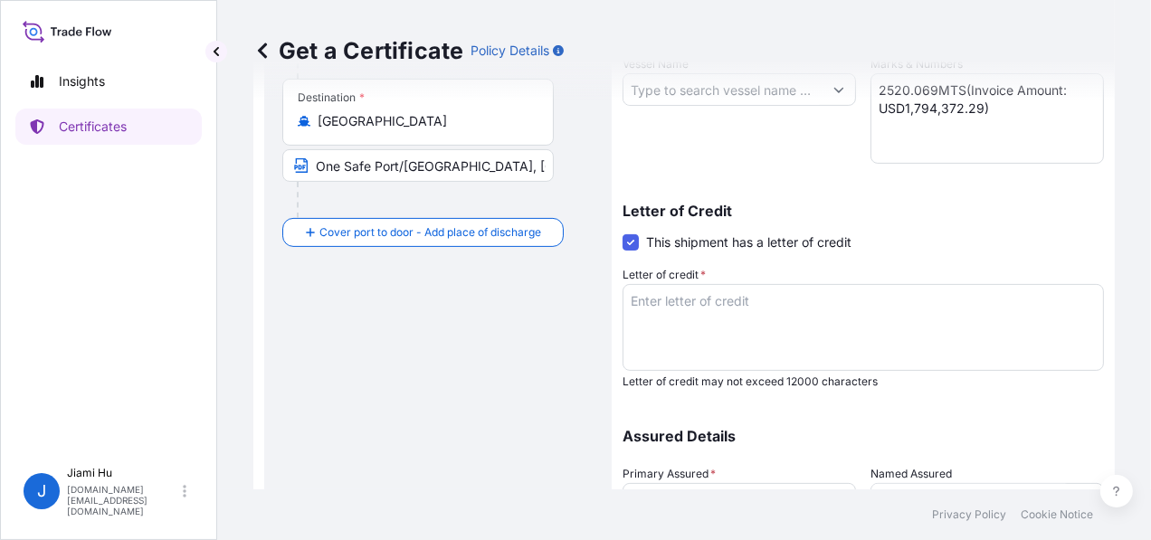
scroll to position [452, 0]
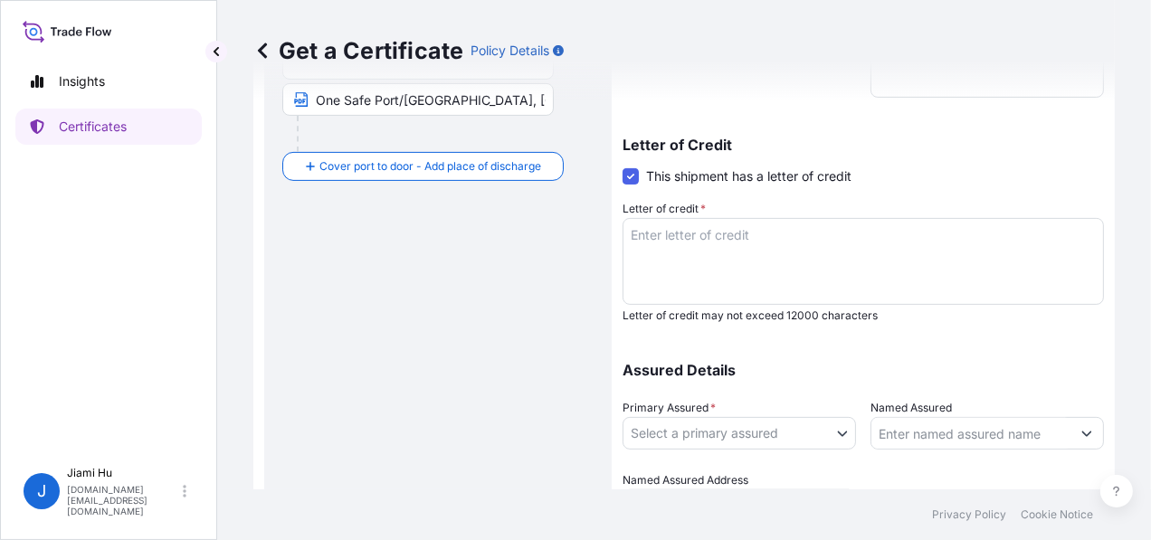
click at [764, 256] on textarea "Letter of credit *" at bounding box center [862, 261] width 481 height 87
paste textarea "Covering marine and war risk including institute cargo clause (A), institute wa…"
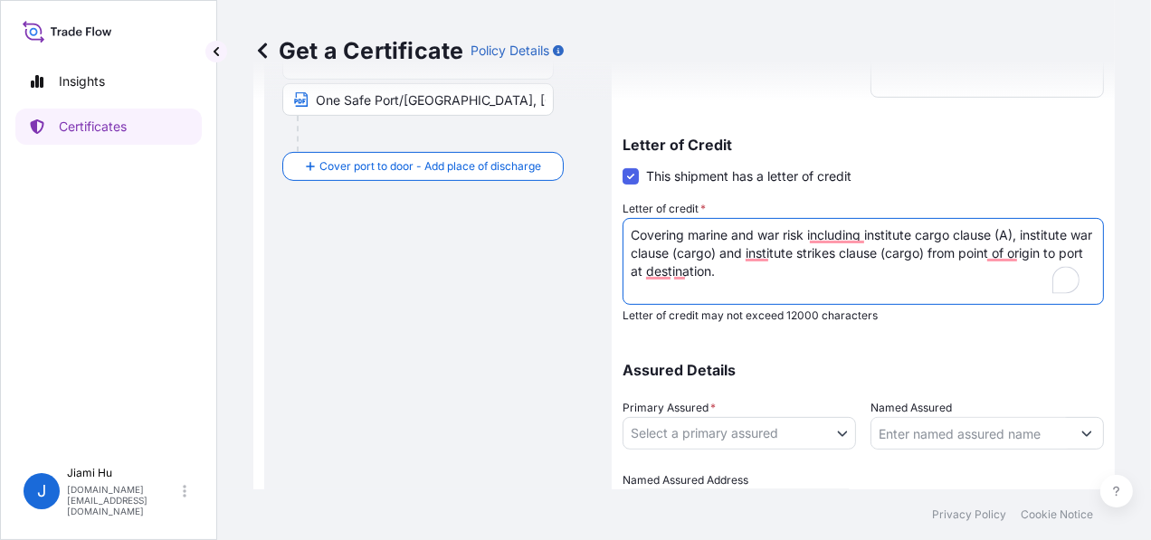
scroll to position [543, 0]
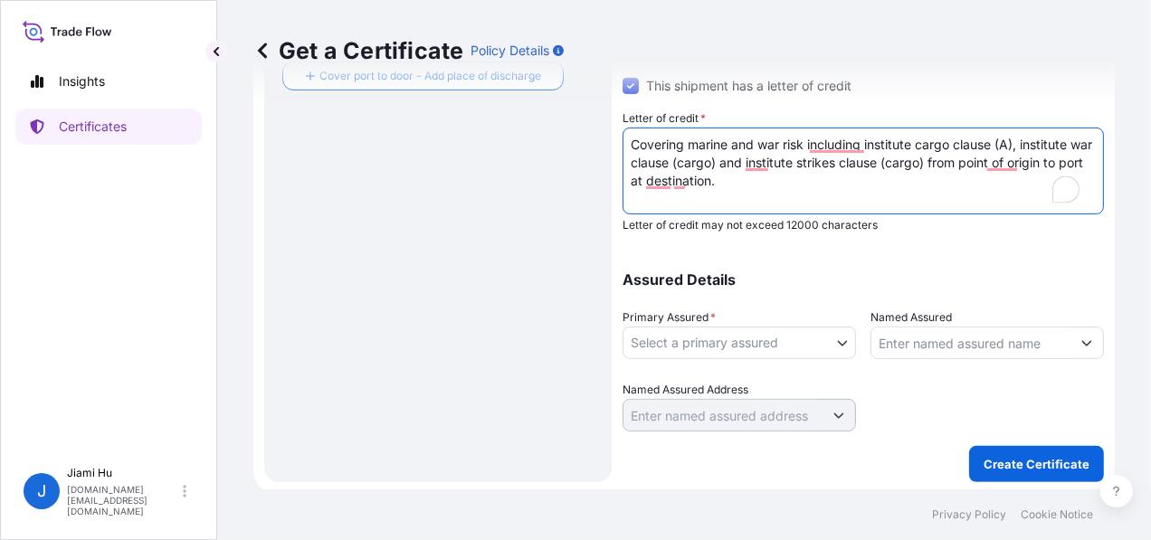
type textarea "Covering marine and war risk including institute cargo clause (A), institute wa…"
click at [724, 341] on body "Insights Certificates J Jiami Hu jiami.hu@hengyi.com Get a Certificate Policy D…" at bounding box center [575, 270] width 1151 height 540
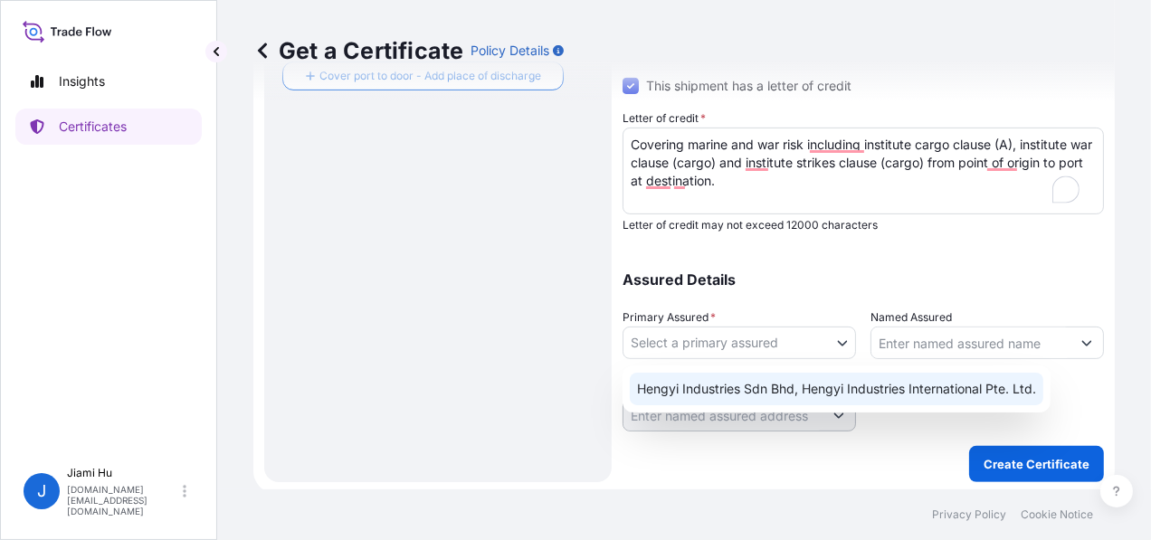
click at [711, 380] on div "Hengyi Industries Sdn Bhd, Hengyi Industries International Pte. Ltd." at bounding box center [836, 389] width 413 height 33
click at [896, 337] on body "Insights Certificates J Jiami Hu jiami.hu@hengyi.com Get a Certificate Policy D…" at bounding box center [575, 270] width 1151 height 540
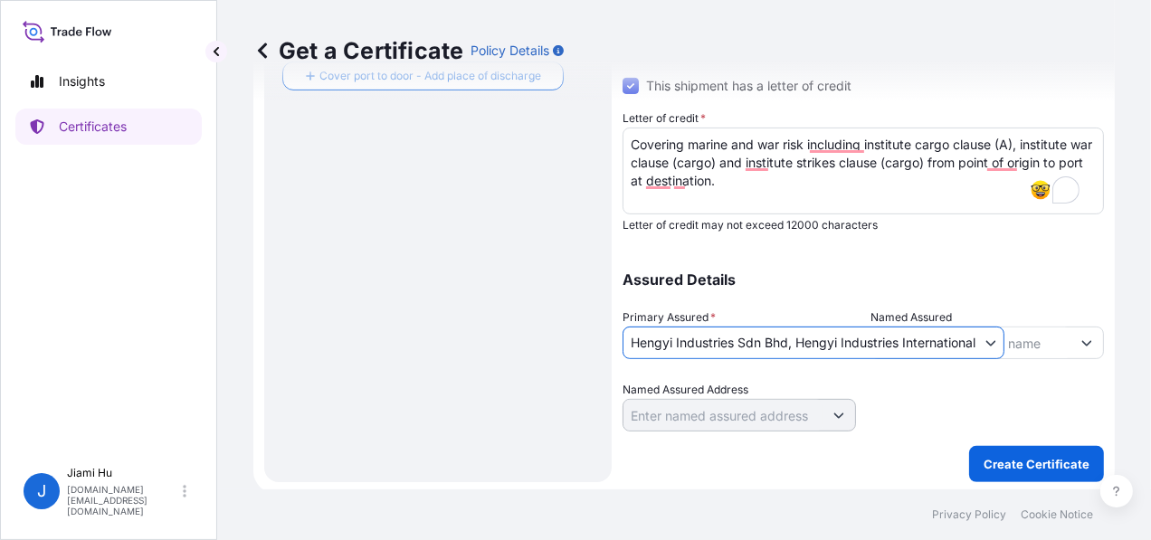
click at [1038, 345] on input "Named Assured" at bounding box center [970, 343] width 199 height 33
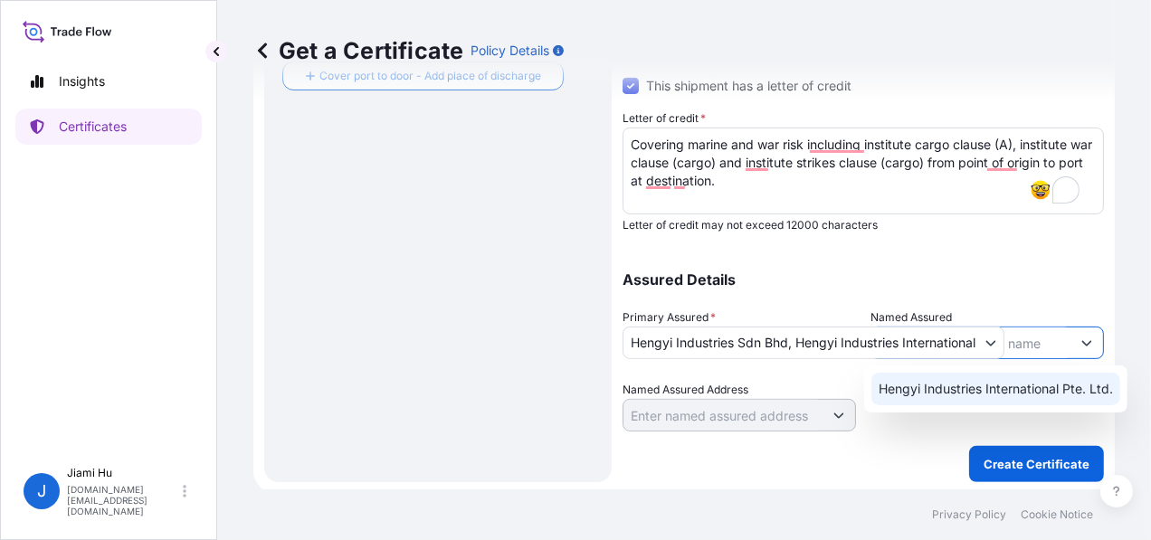
click at [1029, 380] on span "Hengyi Industries International Pte. Ltd." at bounding box center [995, 389] width 234 height 18
type input "Hengyi Industries International Pte. Ltd."
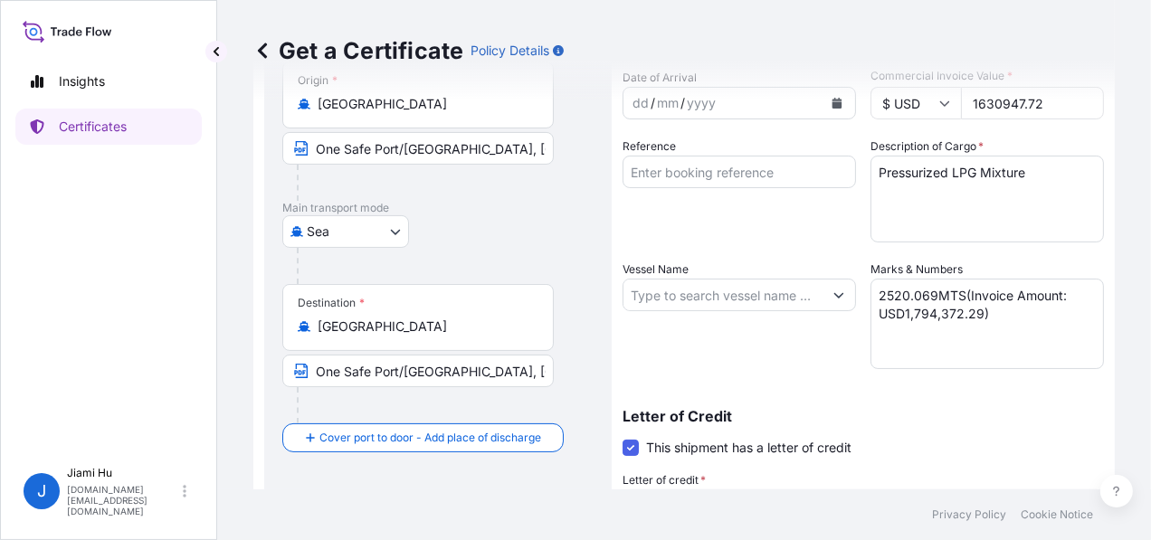
scroll to position [115, 0]
drag, startPoint x: 973, startPoint y: 310, endPoint x: 896, endPoint y: 311, distance: 77.8
click at [896, 311] on textarea "2520.069MTS(Invoice Amount: USD1,794,372.29)" at bounding box center [986, 324] width 233 height 90
paste textarea "1,630,948.72"
drag, startPoint x: 924, startPoint y: 290, endPoint x: 865, endPoint y: 290, distance: 58.8
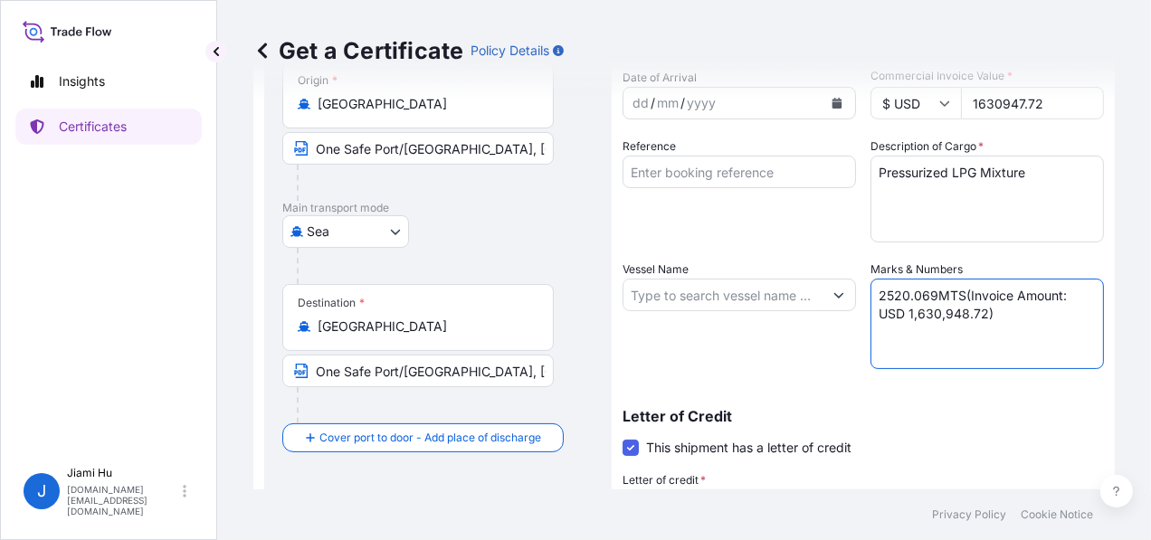
click at [870, 290] on textarea "2520.069MTS(Invoice Amount: USD 1,630,948.72)" at bounding box center [986, 324] width 233 height 90
paste textarea "2,540.030"
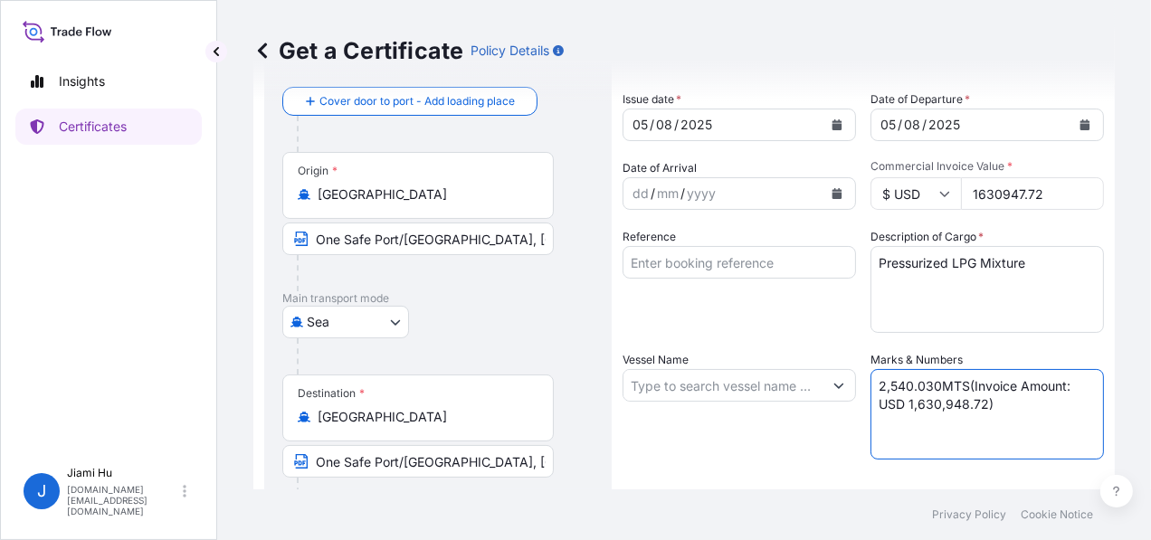
type textarea "2,540.030MTS(Invoice Amount: USD 1,630,948.72)"
click at [717, 382] on input "Vessel Name" at bounding box center [722, 385] width 199 height 33
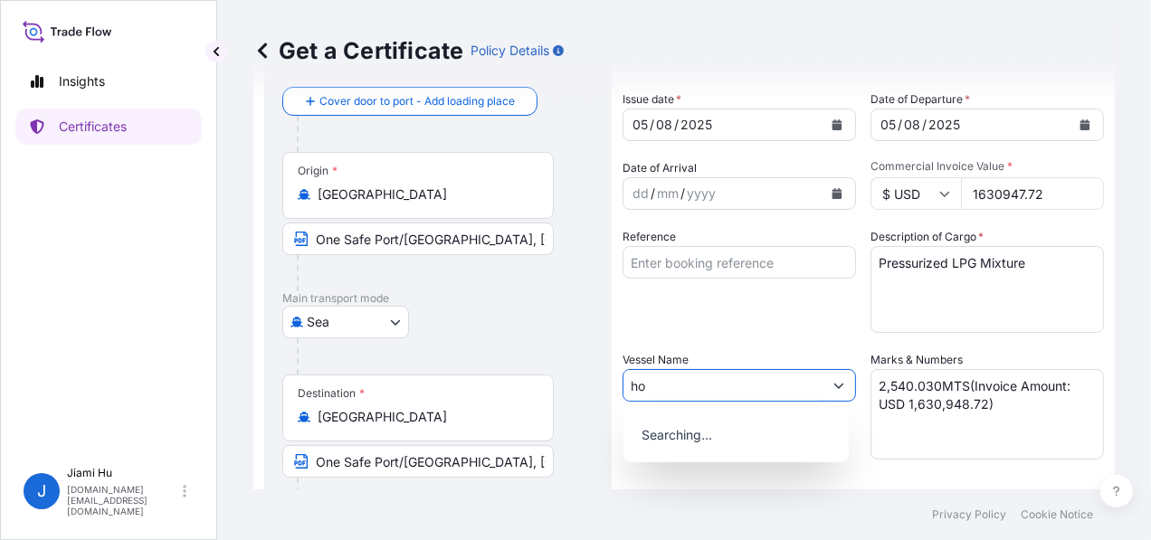
type input "h"
click at [666, 441] on div "Use "Gas United"" at bounding box center [736, 431] width 211 height 33
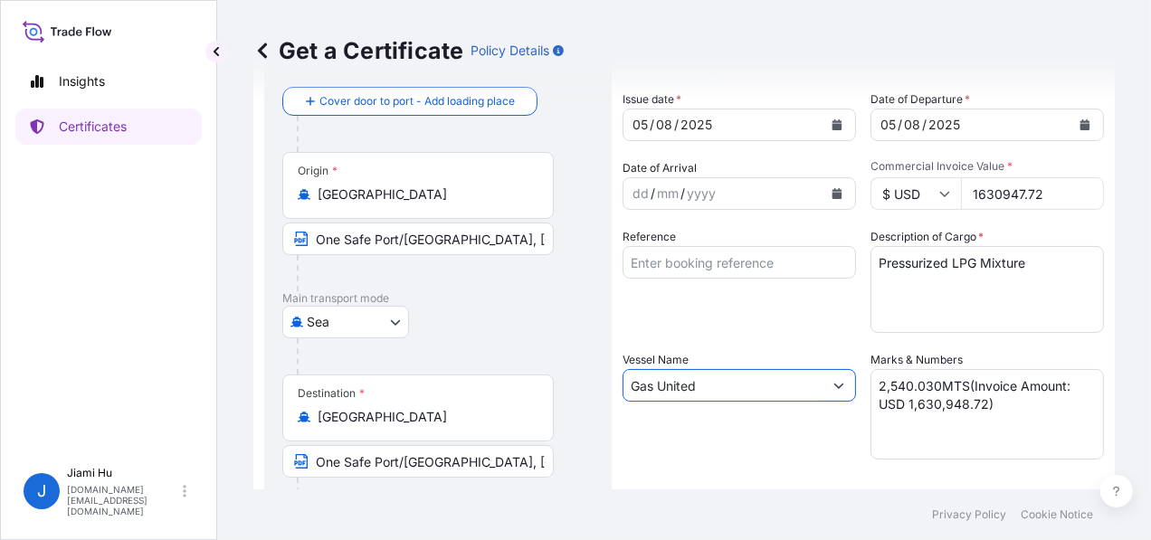
type input "Gas United"
click at [598, 416] on div "Route Details Reset Route Details Cover door to port - Add loading place Place …" at bounding box center [437, 478] width 347 height 913
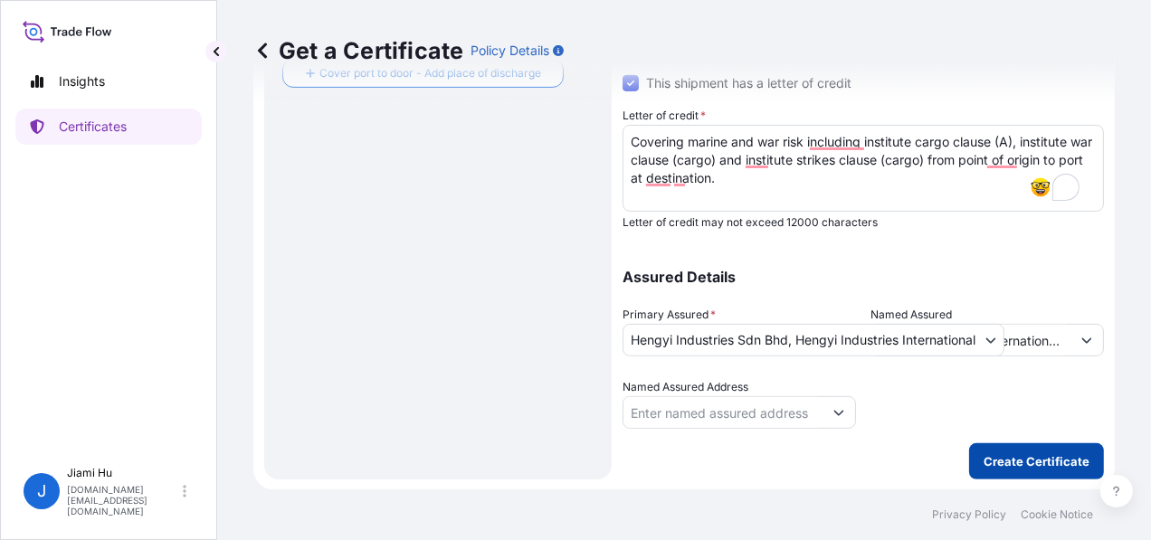
click at [1022, 469] on p "Create Certificate" at bounding box center [1036, 461] width 106 height 18
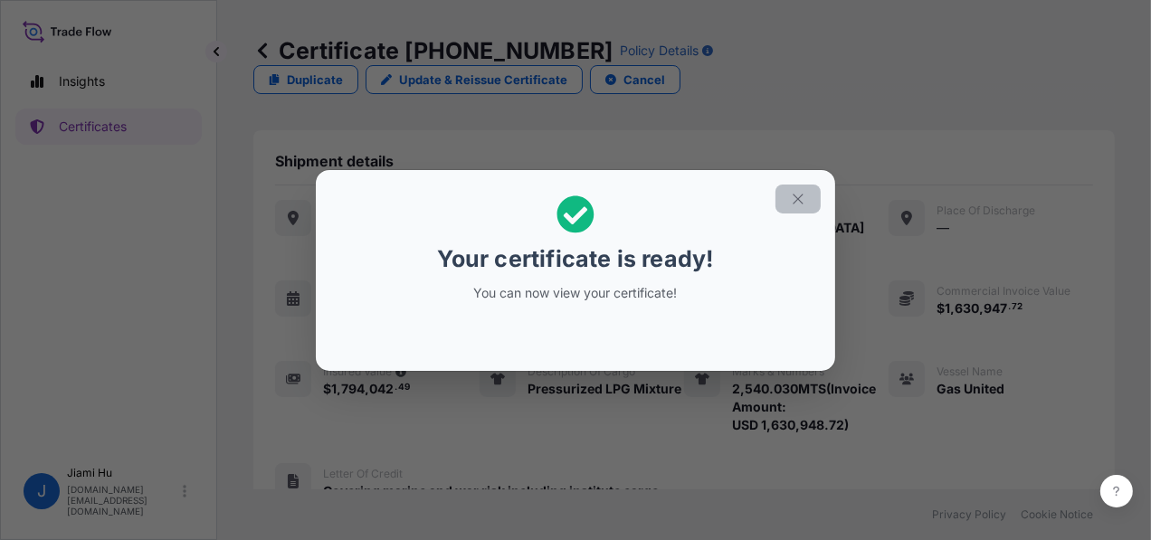
click at [799, 200] on icon "button" at bounding box center [798, 199] width 16 height 16
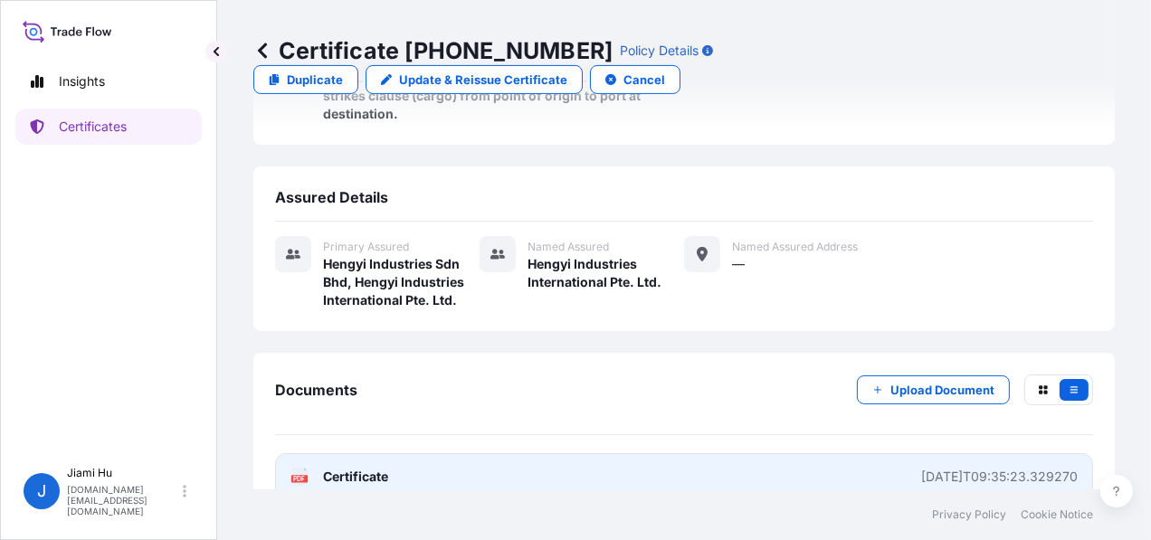
click at [780, 453] on link "PDF Certificate 2025-08-11T09:35:23.329270" at bounding box center [684, 476] width 818 height 47
